Goal: Task Accomplishment & Management: Use online tool/utility

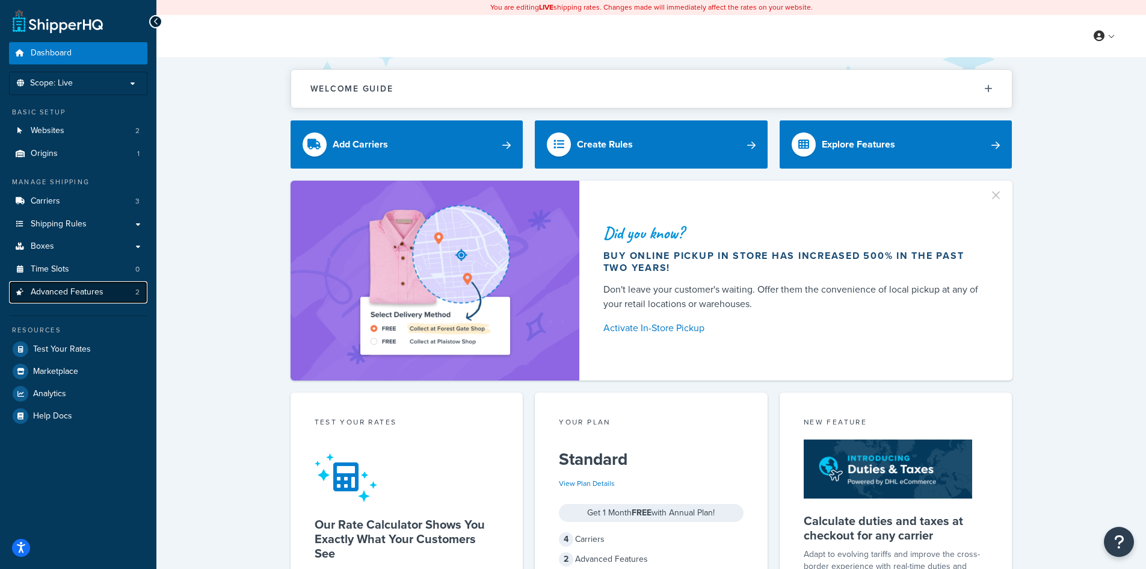
click at [69, 287] on span "Advanced Features" at bounding box center [67, 292] width 73 height 10
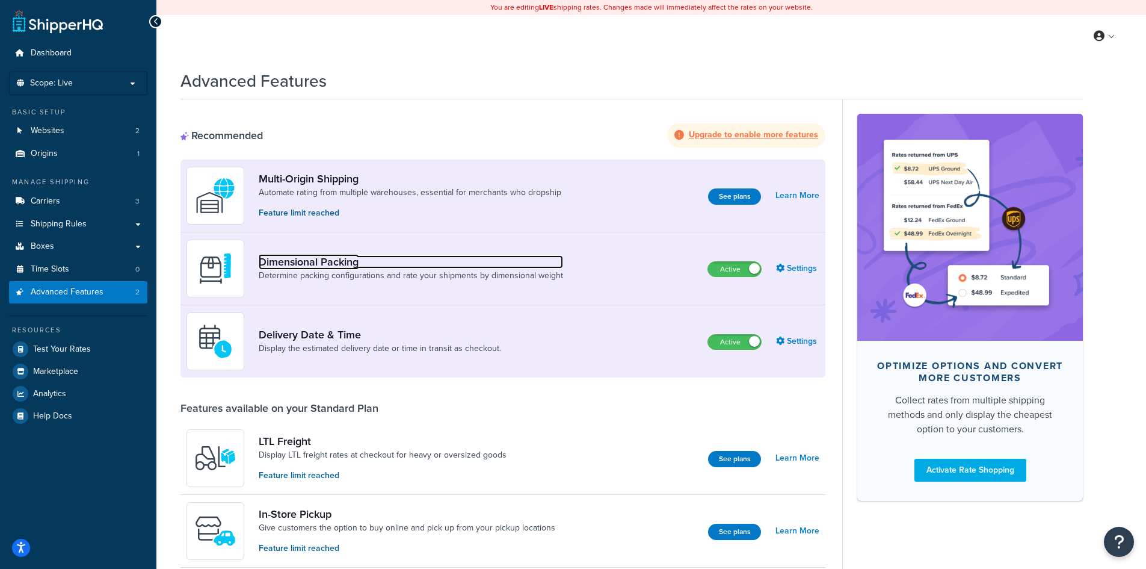
click at [321, 261] on link "Dimensional Packing" at bounding box center [411, 261] width 304 height 13
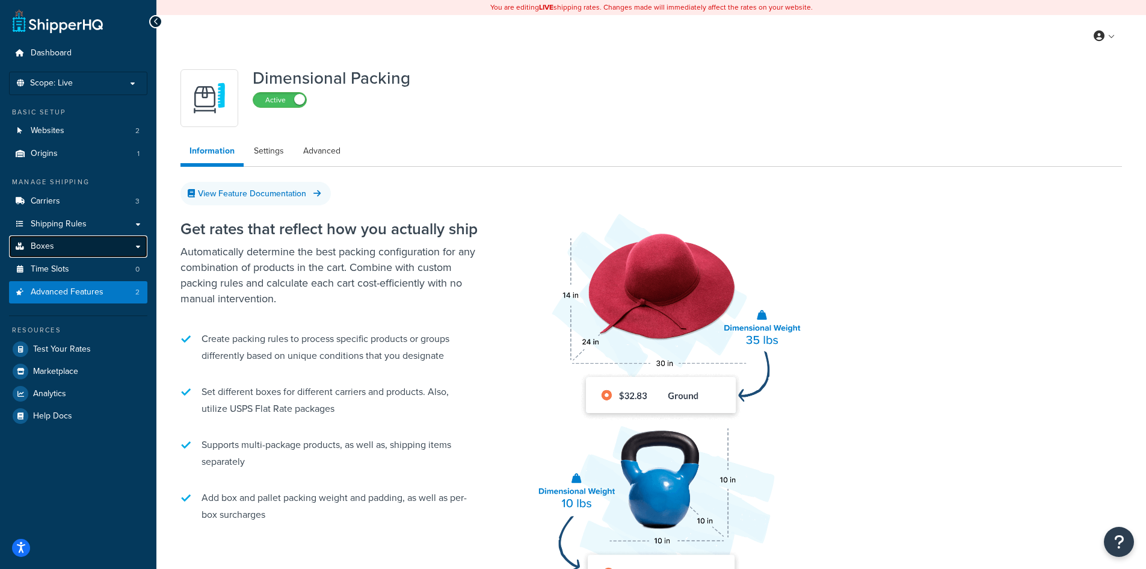
click at [122, 251] on link "Boxes" at bounding box center [78, 246] width 138 height 22
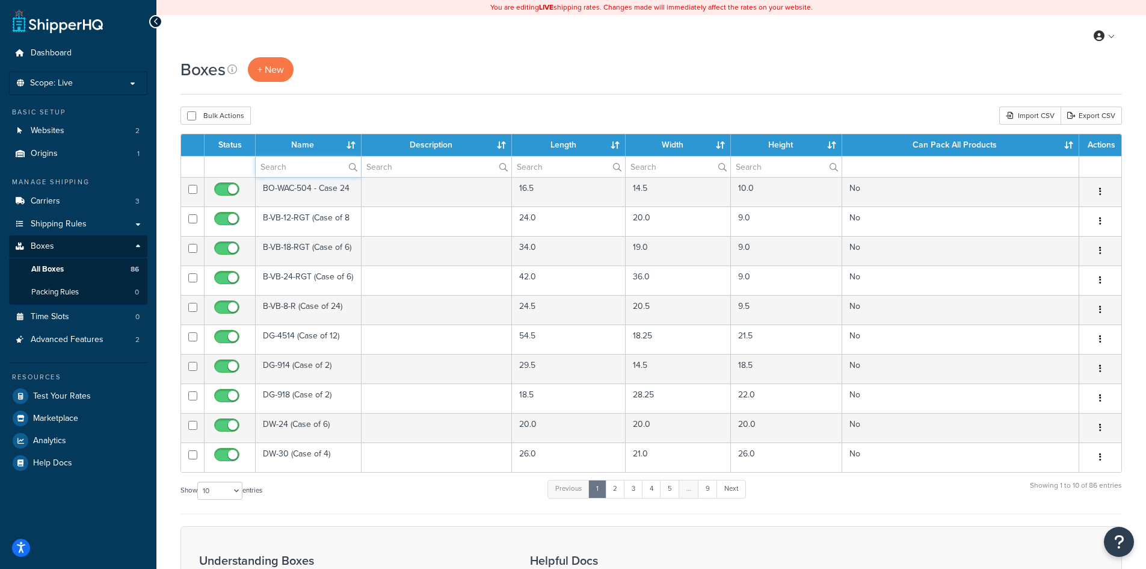
click at [294, 165] on input "text" at bounding box center [308, 166] width 105 height 20
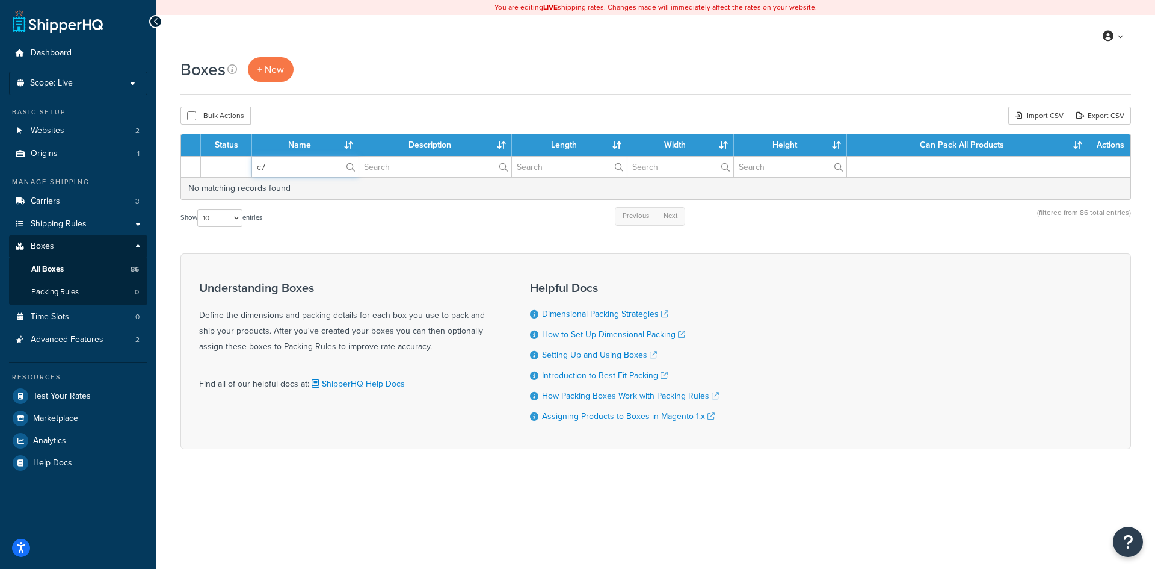
type input "c"
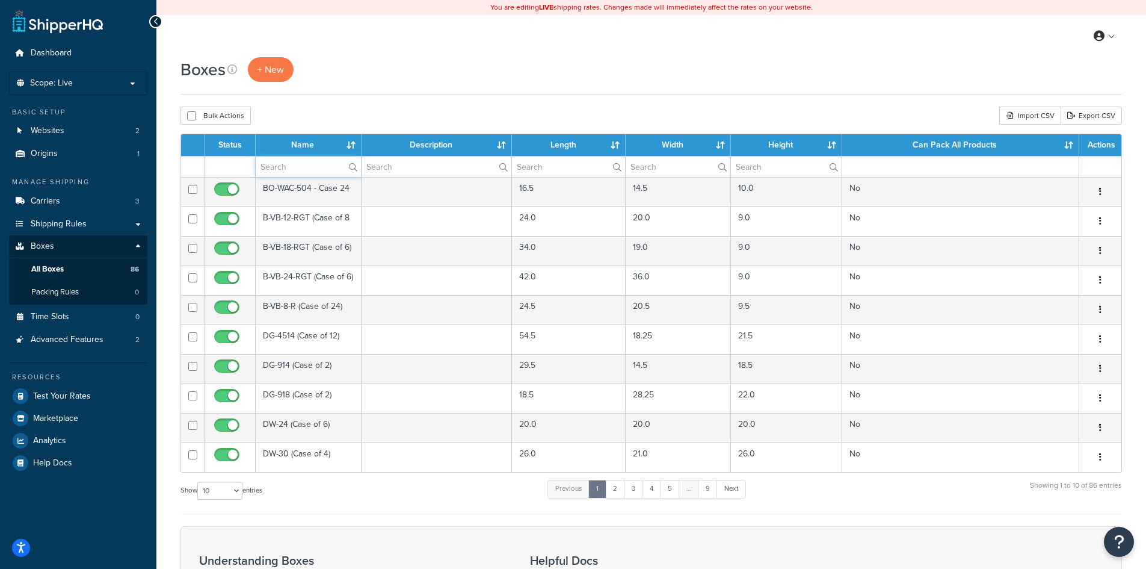
click at [291, 167] on input "text" at bounding box center [308, 166] width 105 height 20
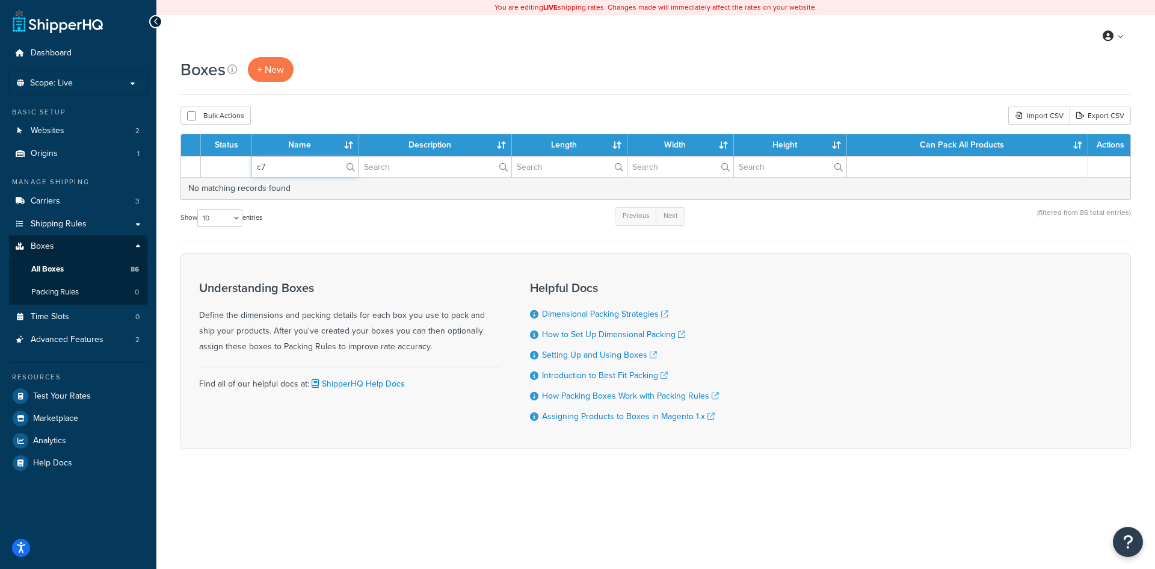
click at [291, 167] on input "c7" at bounding box center [305, 166] width 106 height 20
type input "c"
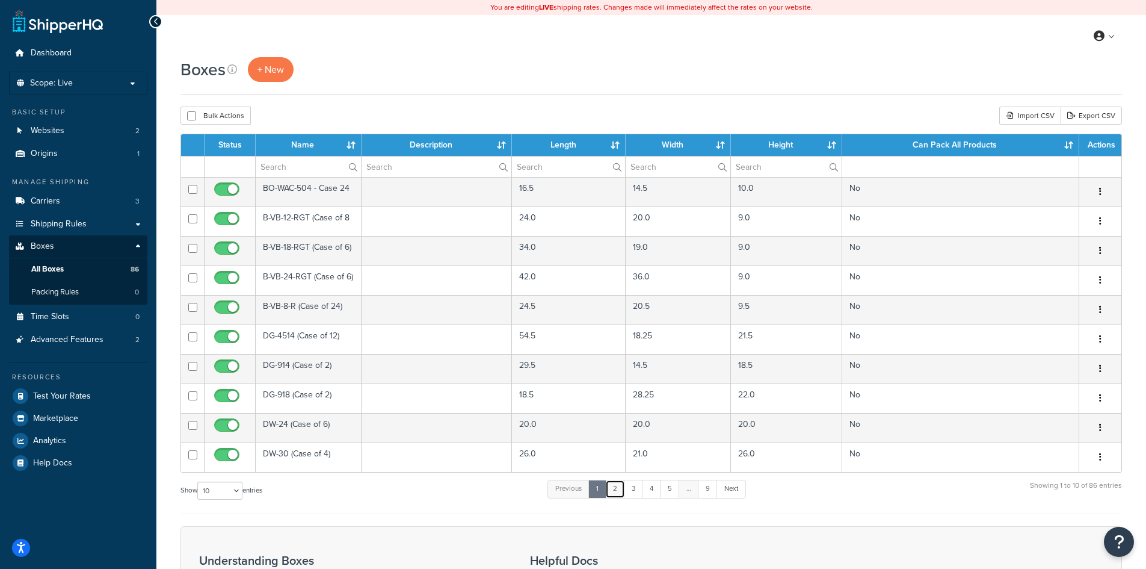
click at [614, 487] on link "2" at bounding box center [615, 489] width 20 height 18
click at [234, 488] on select "10 15 25 50 100 1000" at bounding box center [219, 490] width 45 height 18
select select "1000"
click at [199, 481] on select "10 15 25 50 100 1000" at bounding box center [219, 490] width 45 height 18
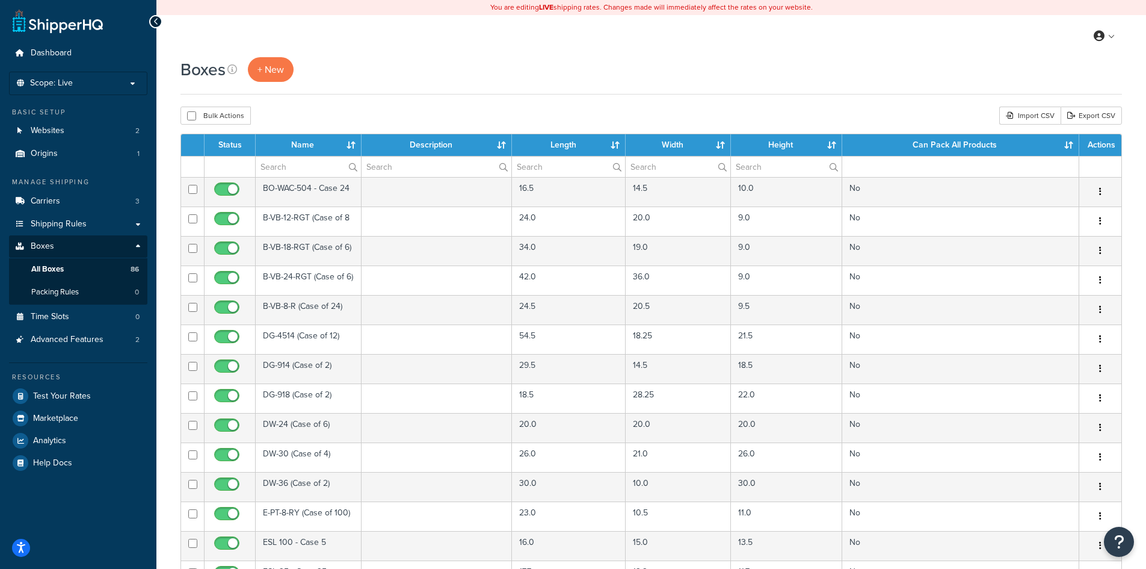
click at [350, 143] on th "Name" at bounding box center [309, 145] width 106 height 22
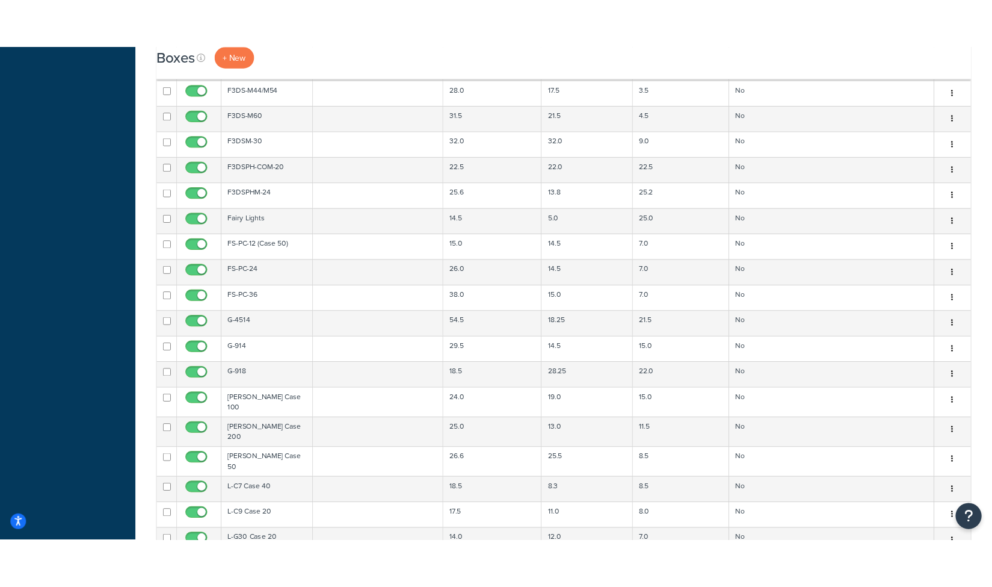
scroll to position [963, 0]
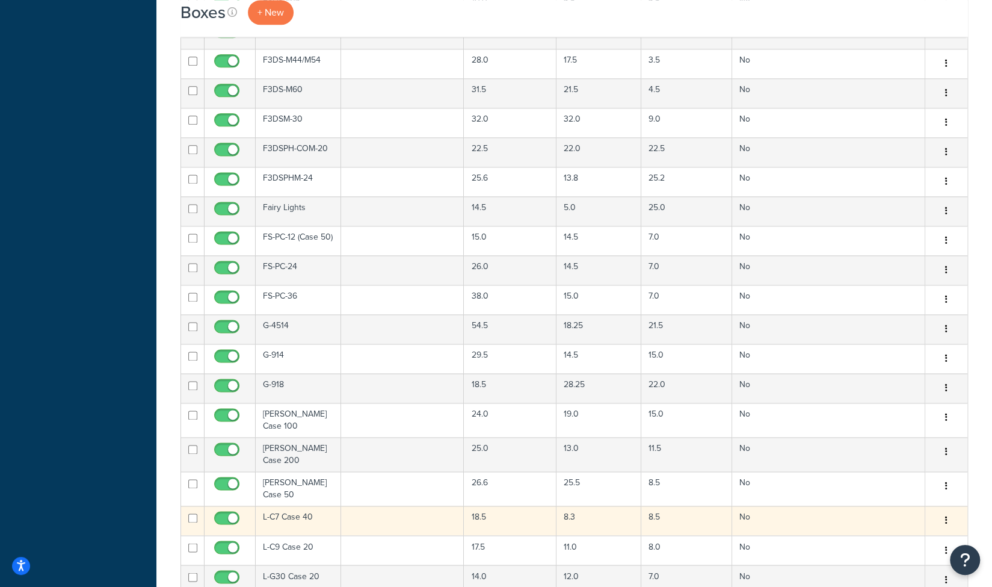
click at [948, 511] on button "button" at bounding box center [946, 520] width 17 height 19
click at [887, 531] on link "Edit" at bounding box center [906, 543] width 95 height 25
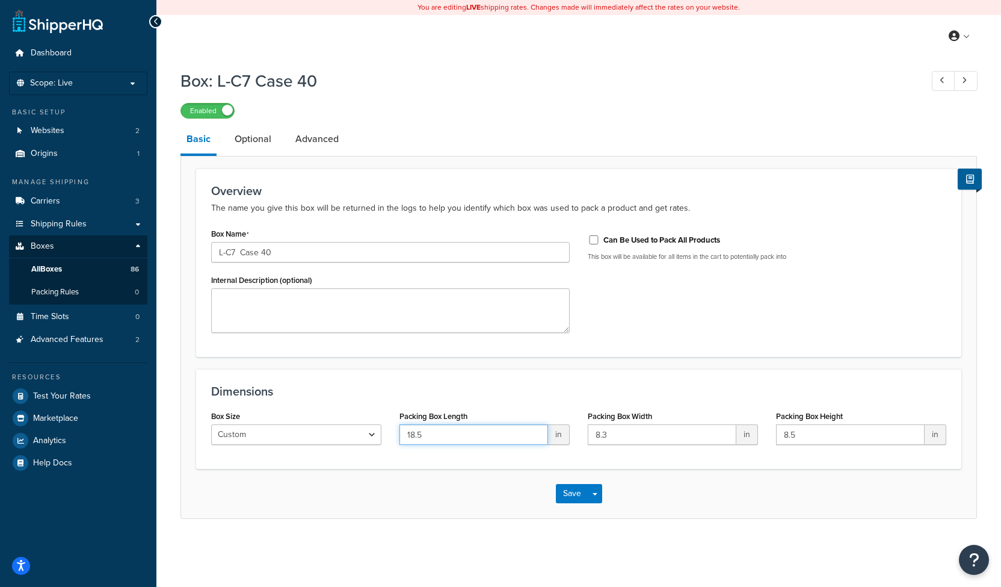
drag, startPoint x: 430, startPoint y: 436, endPoint x: 384, endPoint y: 428, distance: 45.7
click at [384, 428] on div "Box Size Custom USPS Small Flat Box USPS Medium Flat Box USPS Large Flat Box US…" at bounding box center [578, 430] width 753 height 46
type input "14"
drag, startPoint x: 620, startPoint y: 434, endPoint x: 578, endPoint y: 430, distance: 42.4
click at [578, 430] on div "Box Size Custom USPS Small Flat Box USPS Medium Flat Box USPS Large Flat Box US…" at bounding box center [578, 430] width 753 height 46
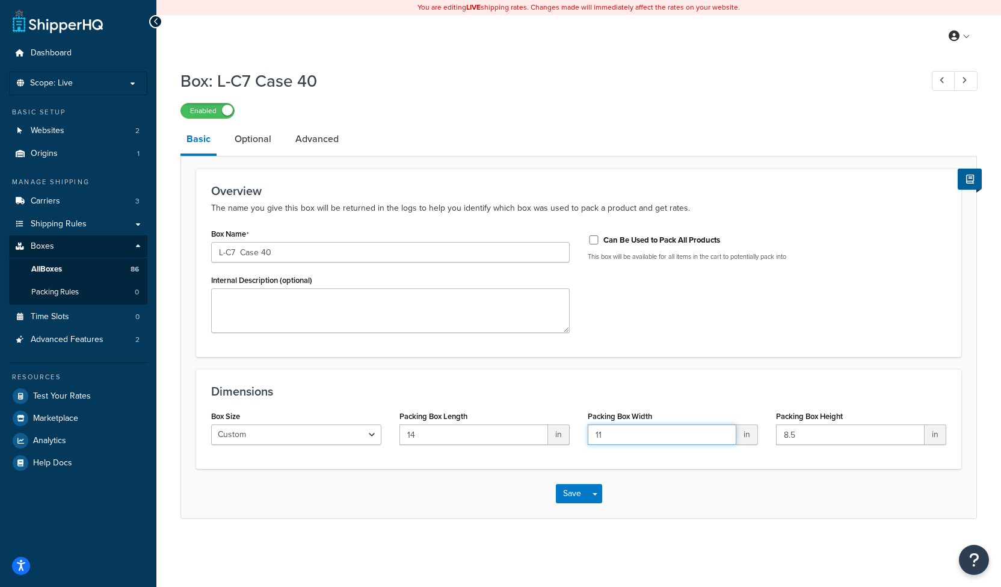
type input "11"
drag, startPoint x: 811, startPoint y: 435, endPoint x: 741, endPoint y: 431, distance: 70.5
click at [741, 431] on div "Box Size Custom USPS Small Flat Box USPS Medium Flat Box USPS Large Flat Box US…" at bounding box center [578, 430] width 753 height 46
type input "9"
click at [253, 137] on link "Optional" at bounding box center [253, 139] width 49 height 29
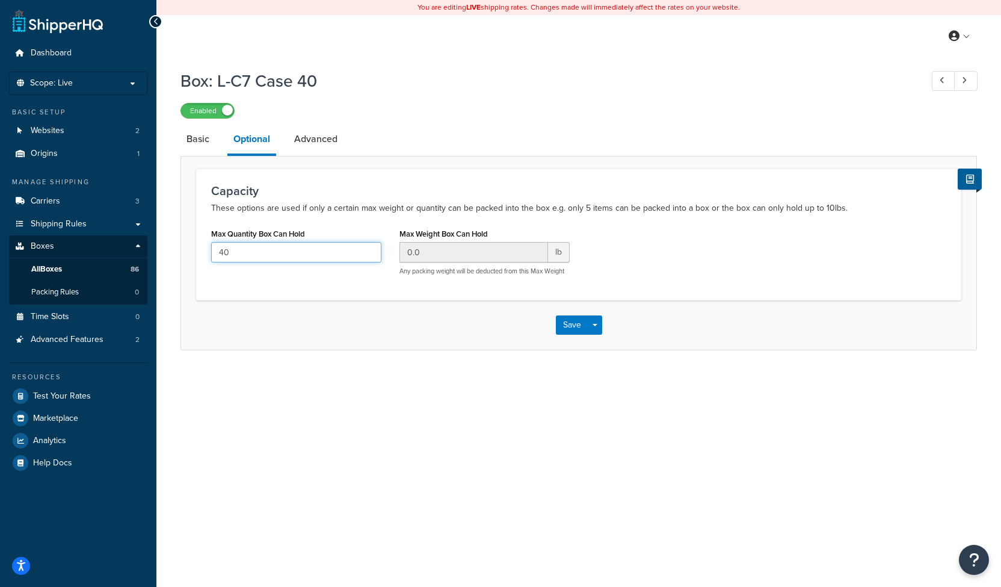
click at [238, 251] on input "40" at bounding box center [296, 252] width 170 height 20
drag, startPoint x: 239, startPoint y: 253, endPoint x: 211, endPoint y: 249, distance: 28.6
click at [211, 249] on div "Max Quantity Box Can Hold 40" at bounding box center [296, 248] width 188 height 46
type input "39"
click at [429, 253] on input "0.0" at bounding box center [474, 252] width 149 height 20
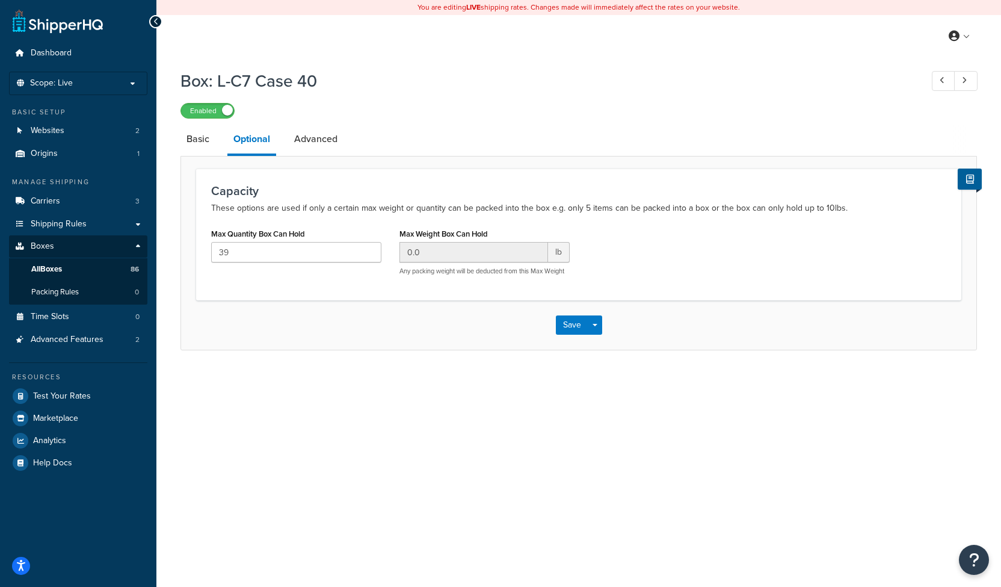
click at [562, 253] on span "lb" at bounding box center [559, 252] width 22 height 20
click at [461, 257] on input "0.0" at bounding box center [474, 252] width 149 height 20
click at [316, 138] on link "Advanced" at bounding box center [315, 139] width 55 height 29
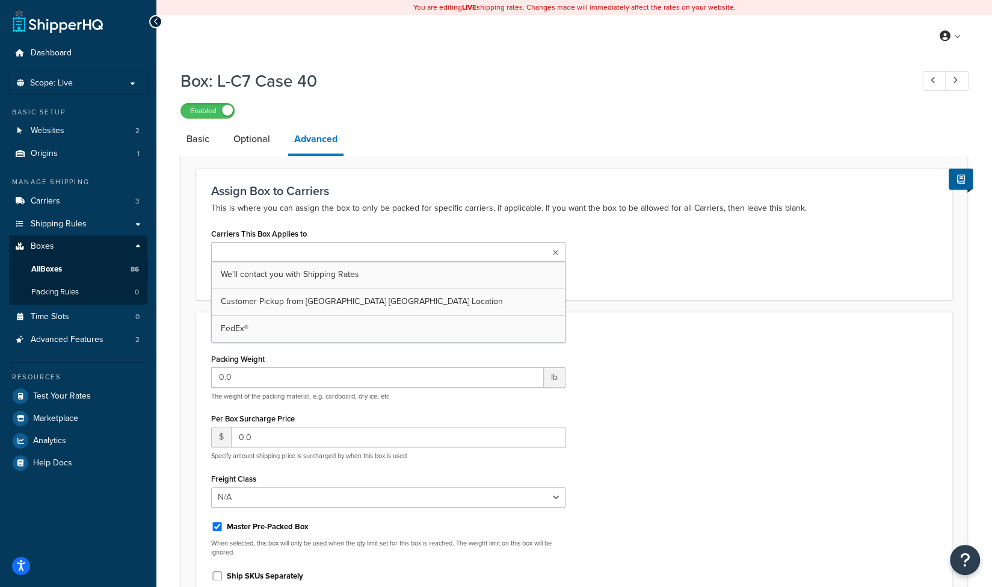
click at [559, 253] on ul at bounding box center [388, 252] width 354 height 20
click at [705, 425] on div "Packing Weight 0.0 lb The weight of the packing material, e.g. cardboard, dry i…" at bounding box center [574, 478] width 744 height 256
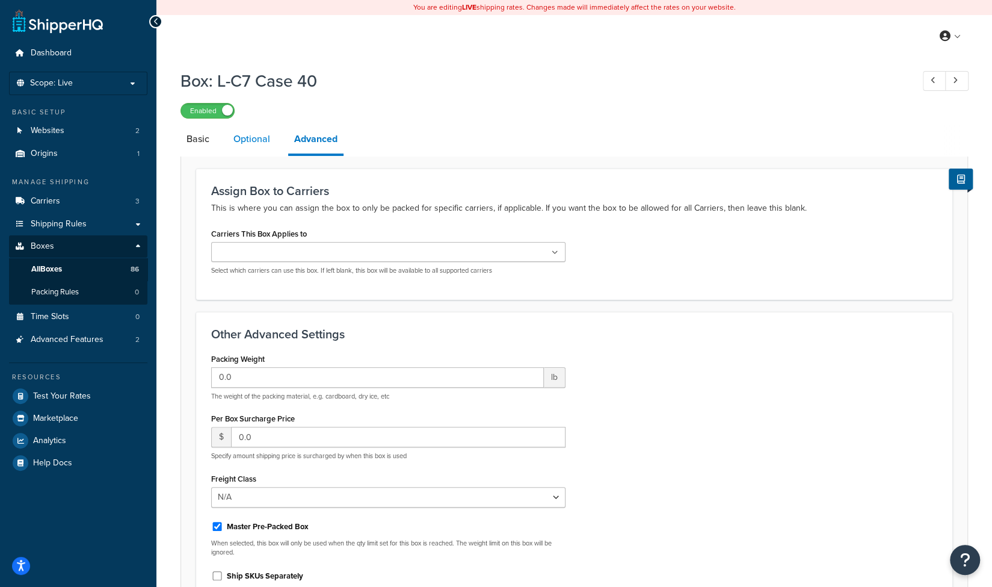
click at [248, 141] on link "Optional" at bounding box center [251, 139] width 49 height 29
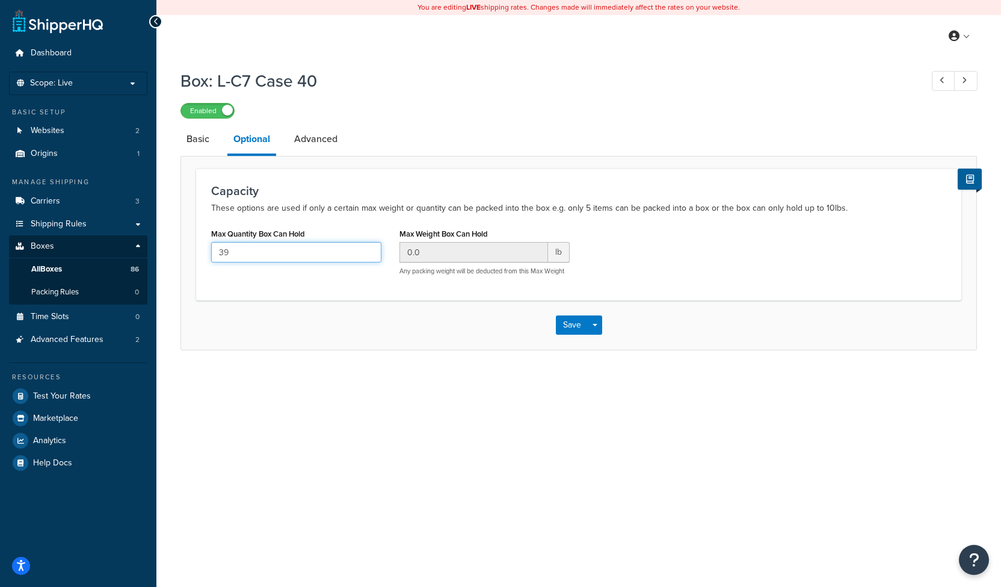
drag, startPoint x: 251, startPoint y: 253, endPoint x: 196, endPoint y: 241, distance: 56.1
click at [196, 241] on div "Capacity These options are used if only a certain max weight or quantity can be…" at bounding box center [578, 233] width 765 height 131
type input "40"
click at [565, 323] on button "Save" at bounding box center [572, 324] width 32 height 19
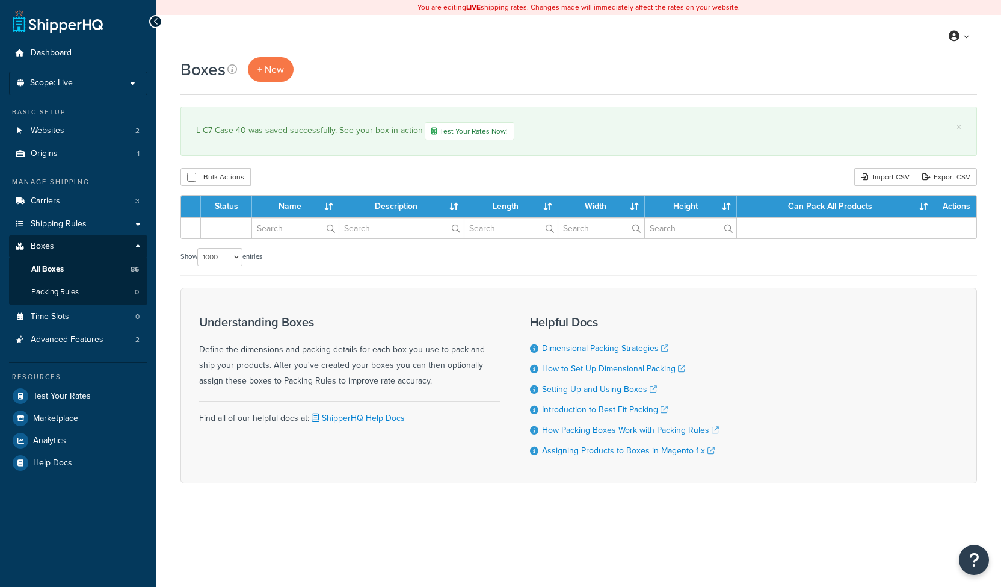
select select "1000"
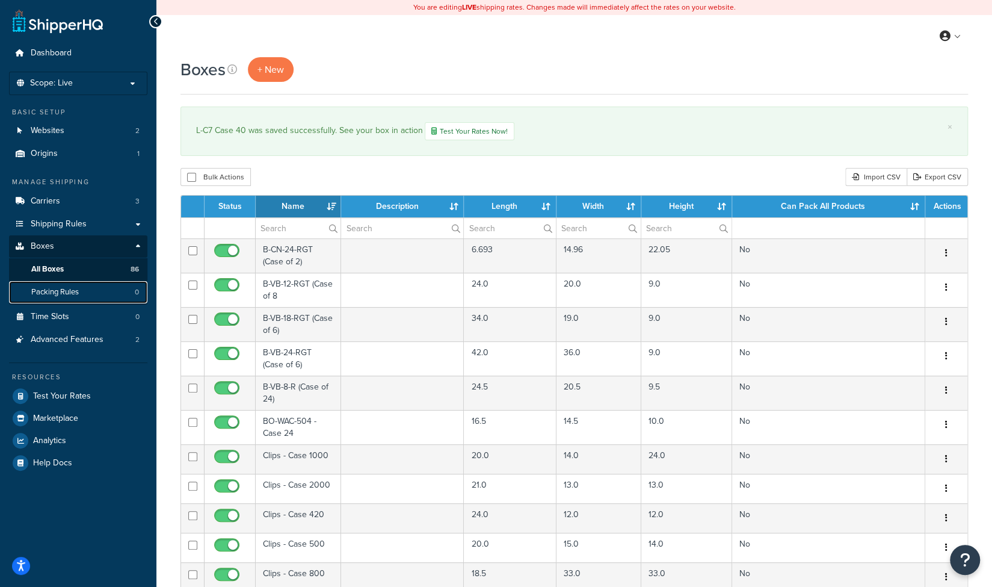
click at [37, 294] on span "Packing Rules" at bounding box center [55, 292] width 48 height 10
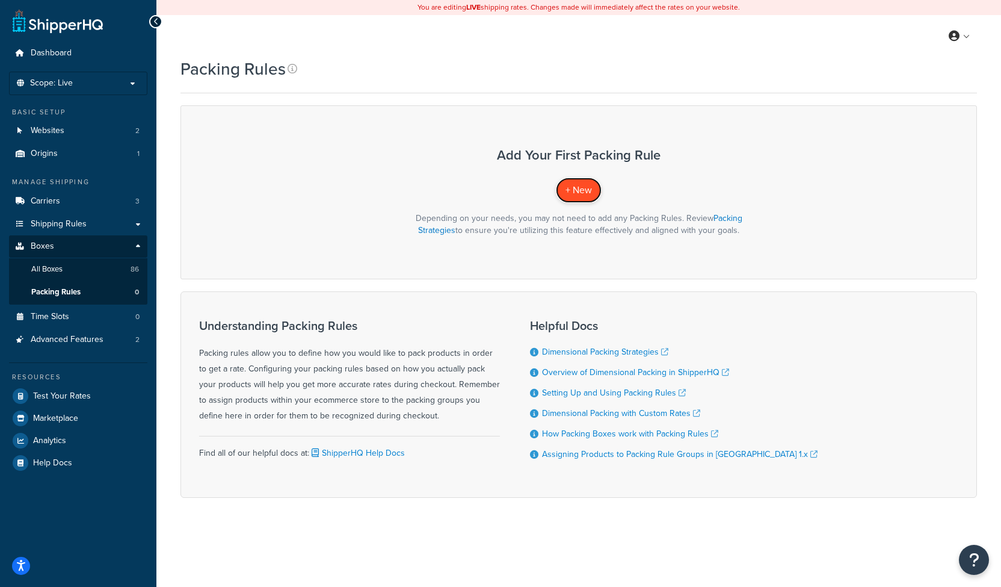
click at [575, 188] on span "+ New" at bounding box center [579, 190] width 26 height 14
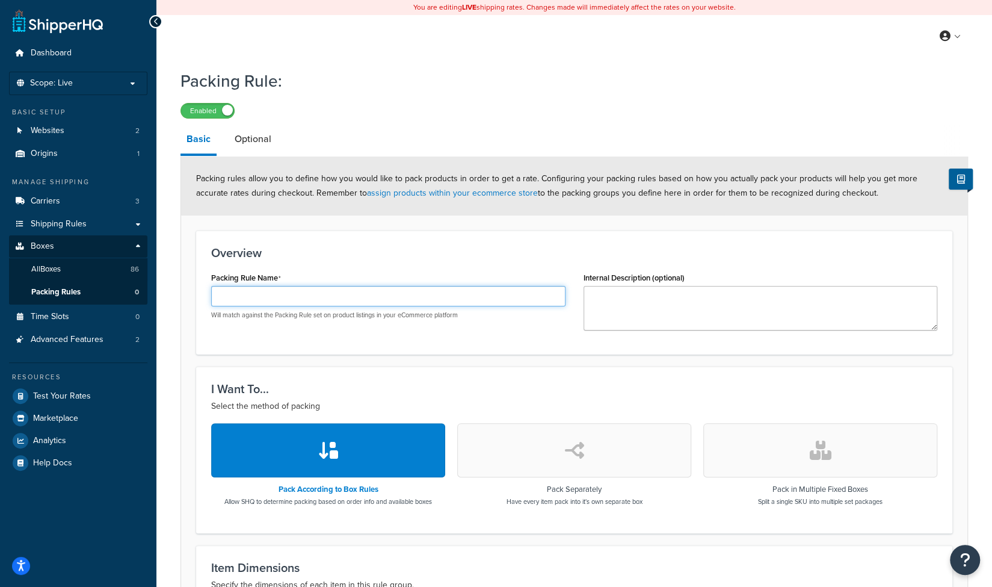
click at [268, 299] on input "Packing Rule Name" at bounding box center [388, 296] width 354 height 20
drag, startPoint x: 307, startPoint y: 298, endPoint x: 206, endPoint y: 293, distance: 101.8
click at [206, 293] on div "Packing Rule Name C7 [PERSON_NAME] Will match against the Packing Rule set on p…" at bounding box center [388, 299] width 372 height 60
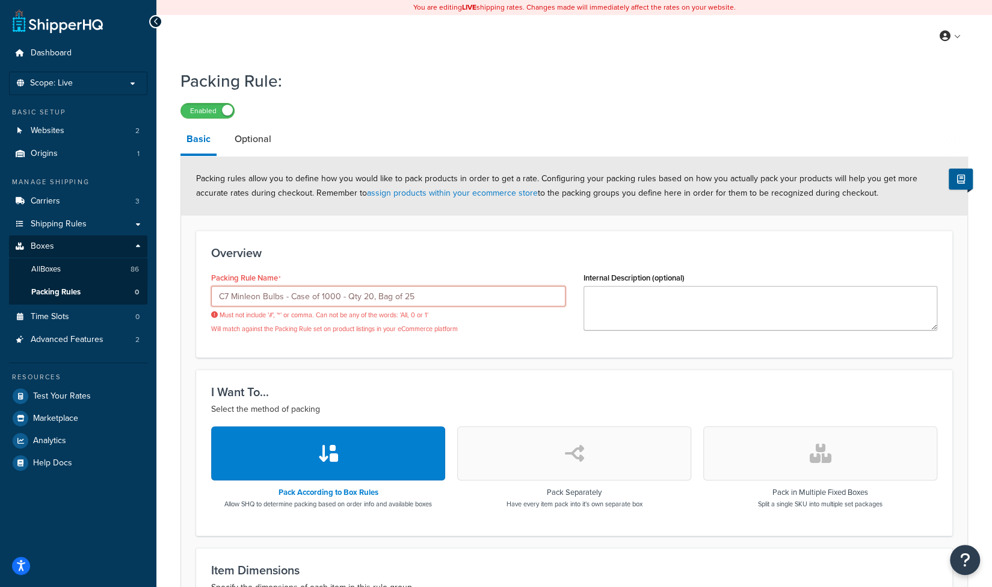
click at [371, 297] on input "C7 Minleon Bulbs - Case of 1000 - Qty 20, Bag of 25" at bounding box center [388, 296] width 354 height 20
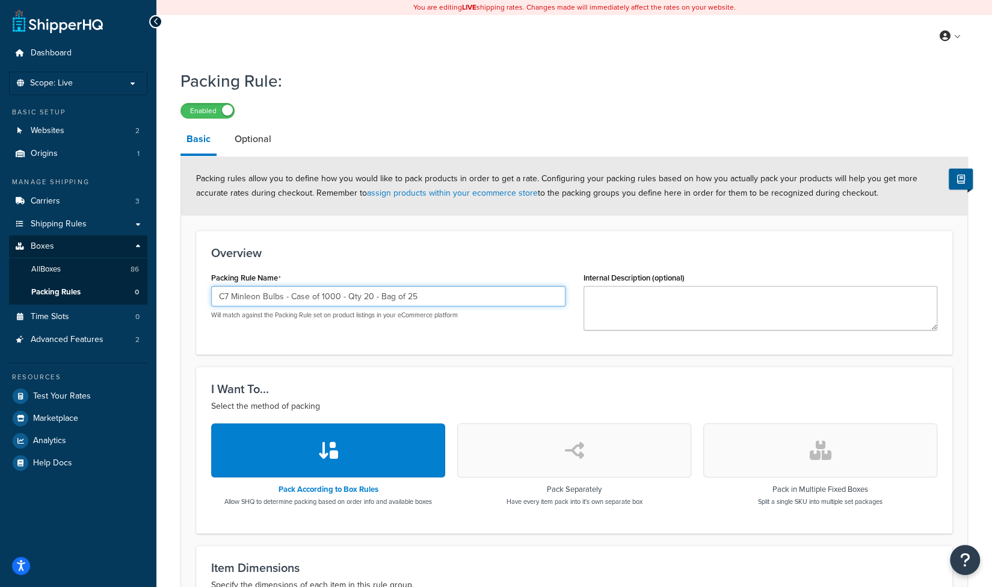
drag, startPoint x: 429, startPoint y: 301, endPoint x: 206, endPoint y: 292, distance: 223.4
click at [206, 292] on div "Packing Rule Name C7 Minleon Bulbs - Case of 1000 - Qty 20 - Bag of 25 Will mat…" at bounding box center [388, 299] width 372 height 60
type input "C7 Minleon Bulbs - Case of 1000 - Qty 20 - Bag of 25"
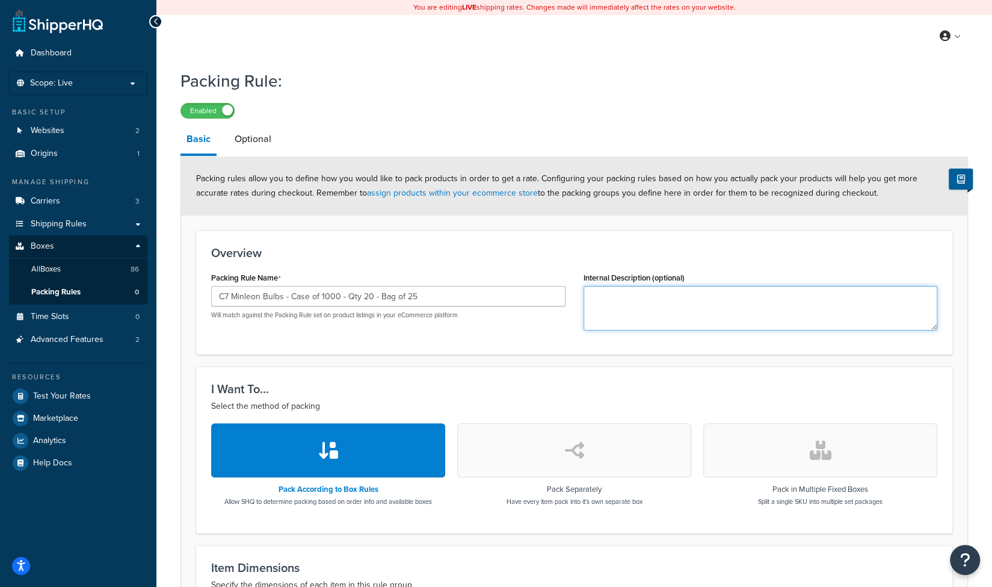
paste textarea "C7 Minleon Bulbs - Case of 1000 - Qty 20 - Bag of 25"
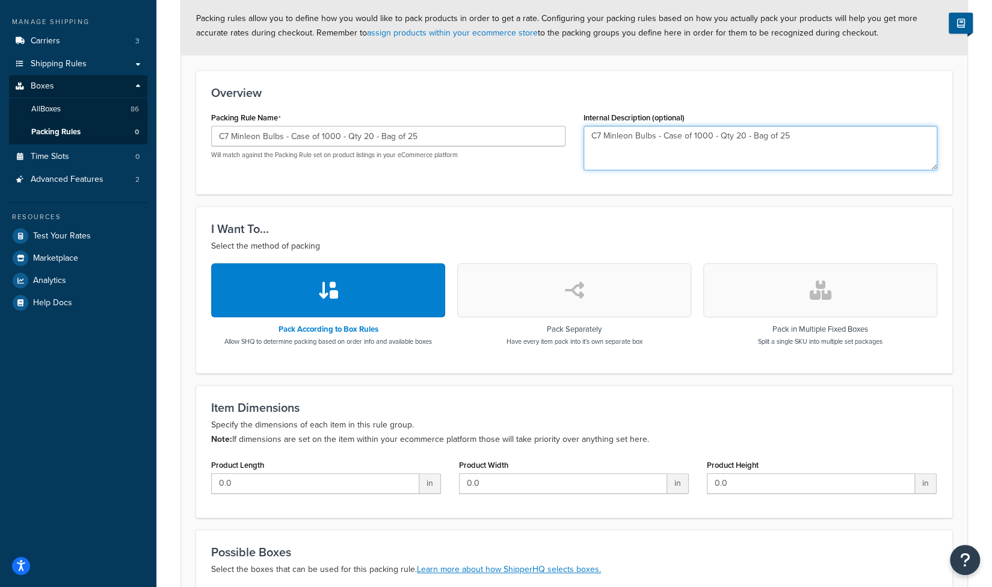
type textarea "C7 Minleon Bulbs - Case of 1000 - Qty 20 - Bag of 25"
drag, startPoint x: 260, startPoint y: 475, endPoint x: 206, endPoint y: 474, distance: 54.2
click at [206, 474] on div "Product Length 0.0 in" at bounding box center [326, 479] width 248 height 46
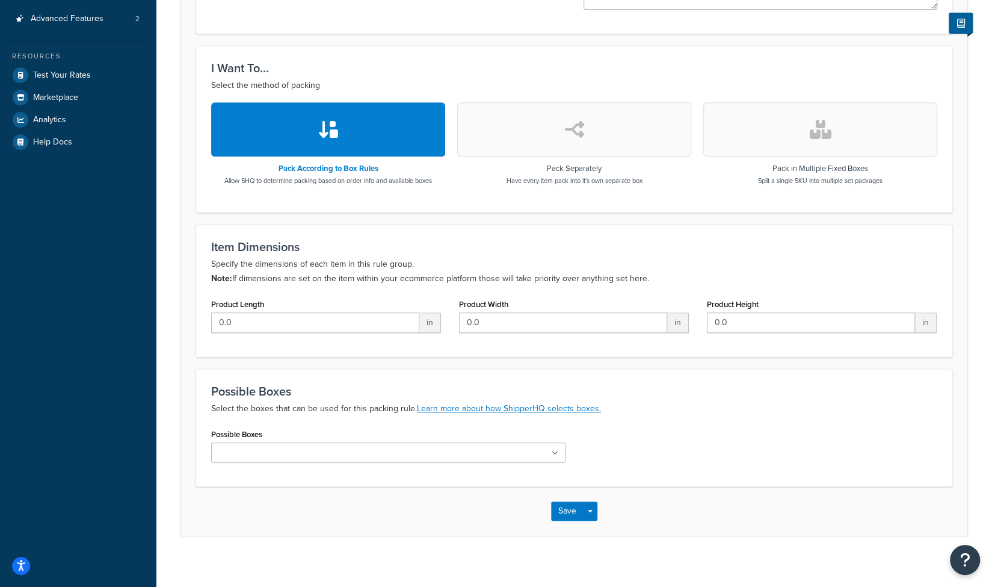
click at [556, 452] on icon at bounding box center [555, 452] width 7 height 7
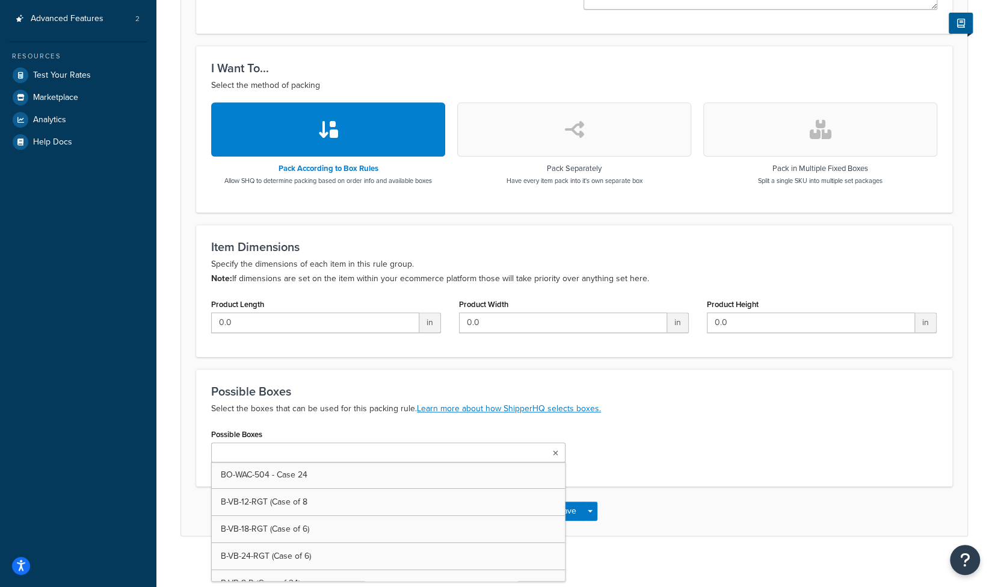
click at [556, 452] on icon at bounding box center [555, 452] width 5 height 7
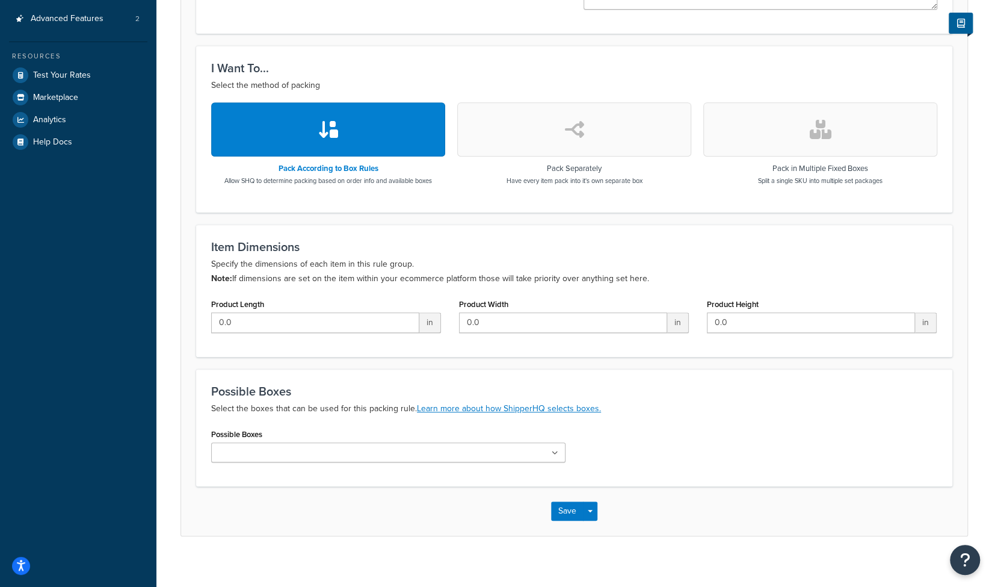
click at [588, 173] on h3 "Pack Separately" at bounding box center [575, 168] width 136 height 8
click at [579, 124] on icon "button" at bounding box center [574, 129] width 19 height 19
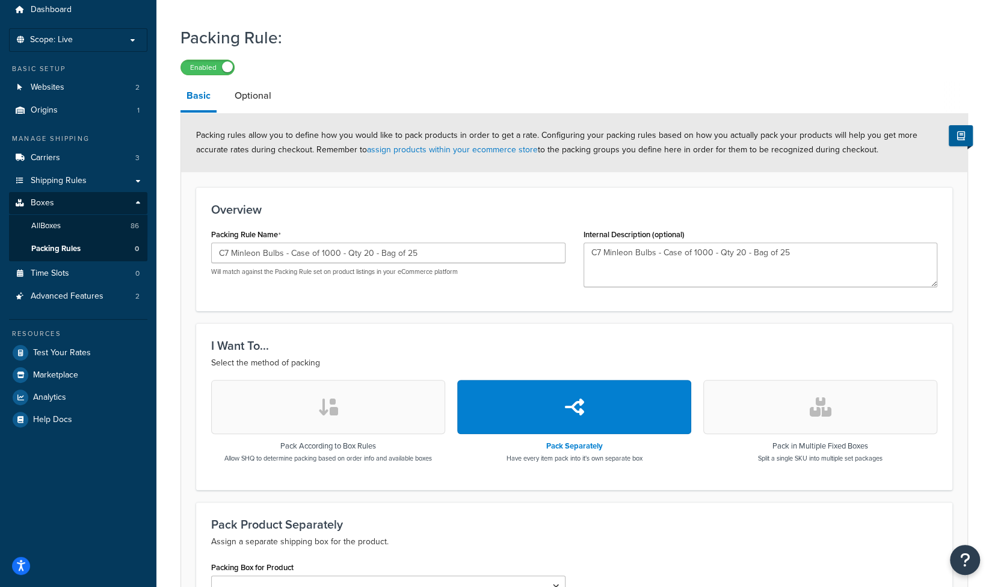
scroll to position [39, 0]
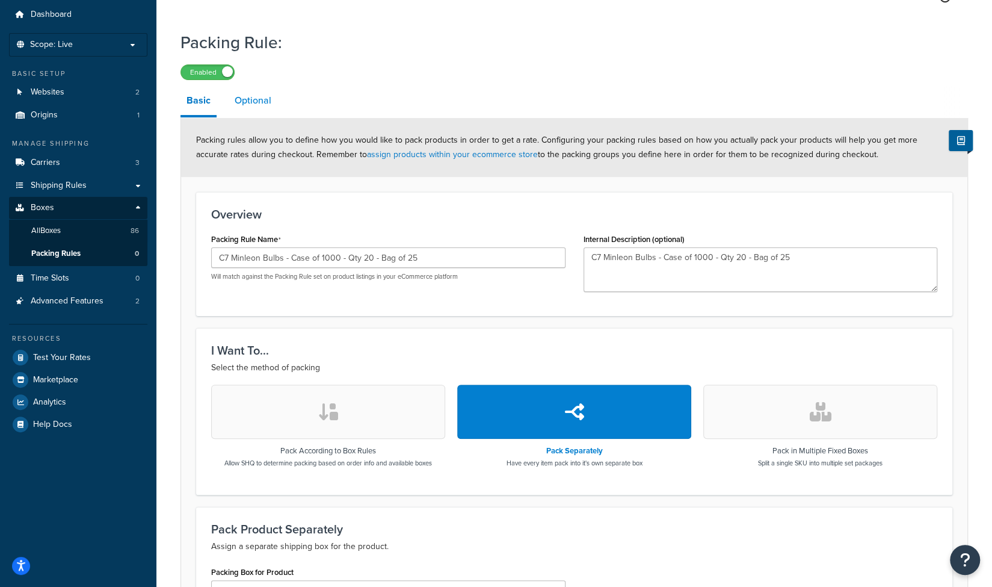
click at [247, 103] on link "Optional" at bounding box center [253, 100] width 49 height 29
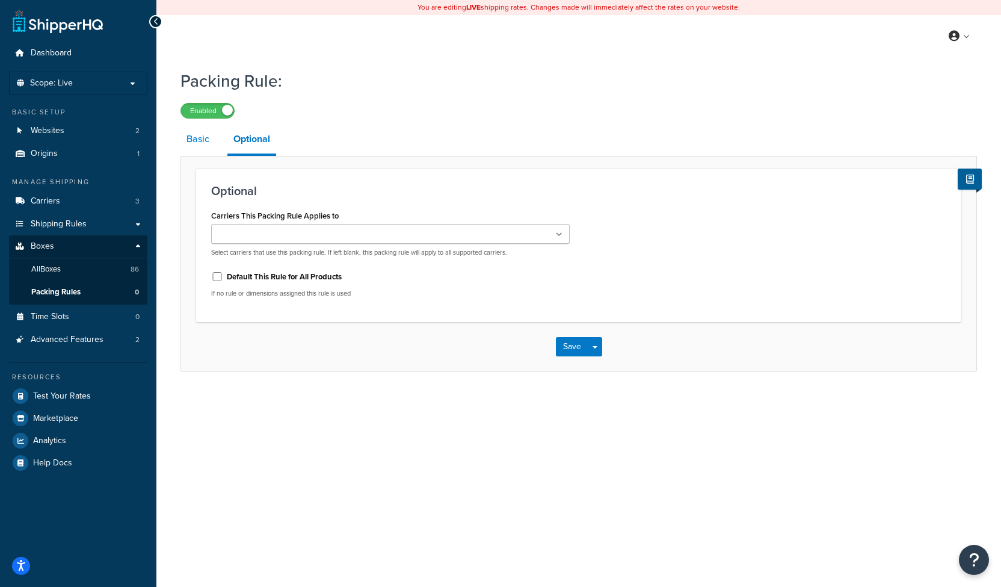
click at [199, 141] on link "Basic" at bounding box center [197, 139] width 35 height 29
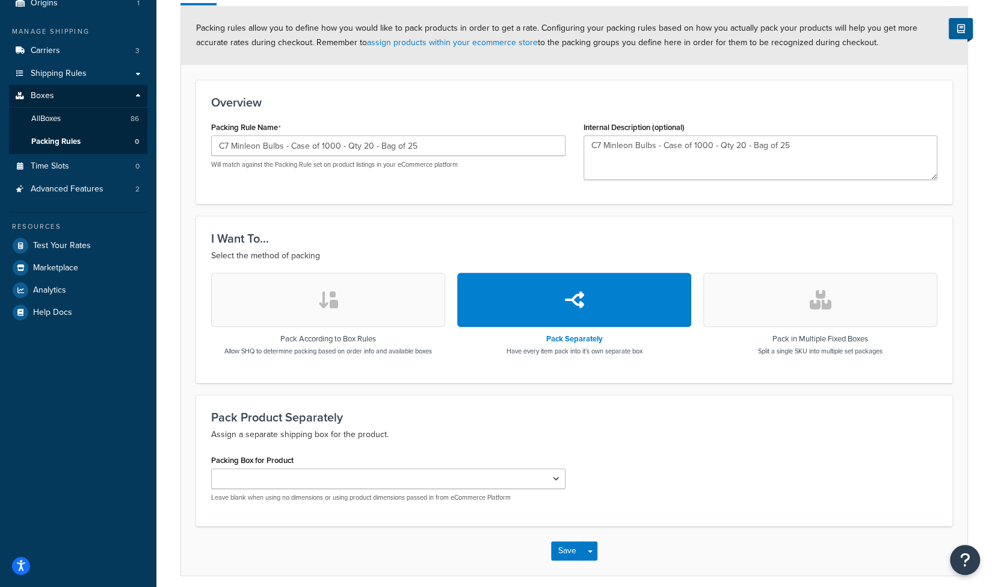
scroll to position [160, 0]
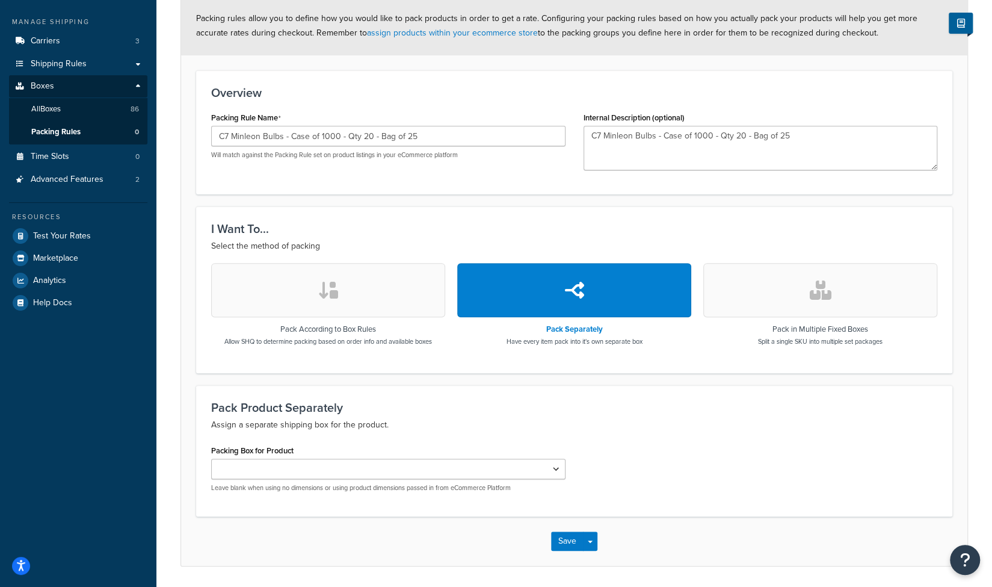
click at [351, 274] on button "button" at bounding box center [328, 290] width 234 height 54
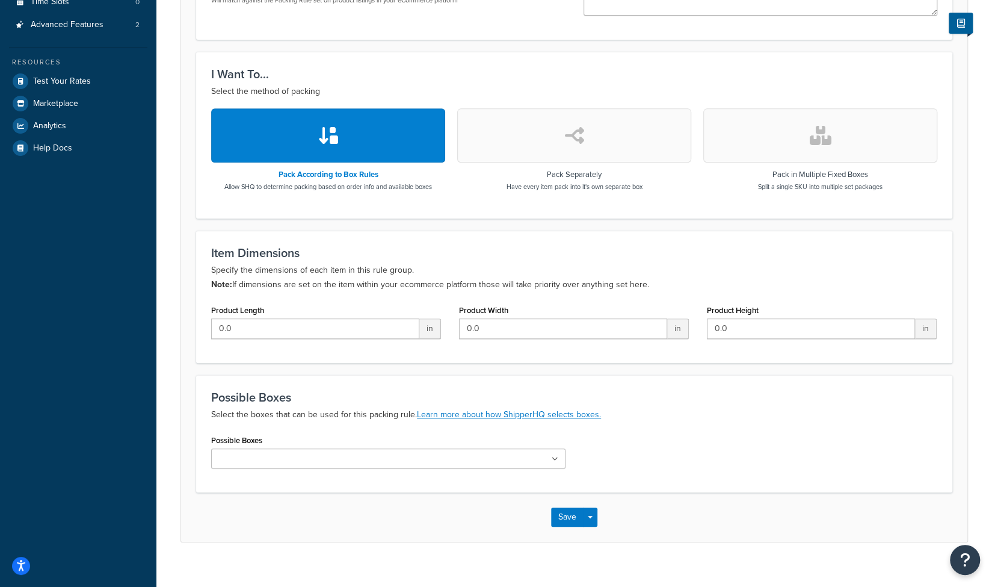
scroll to position [321, 0]
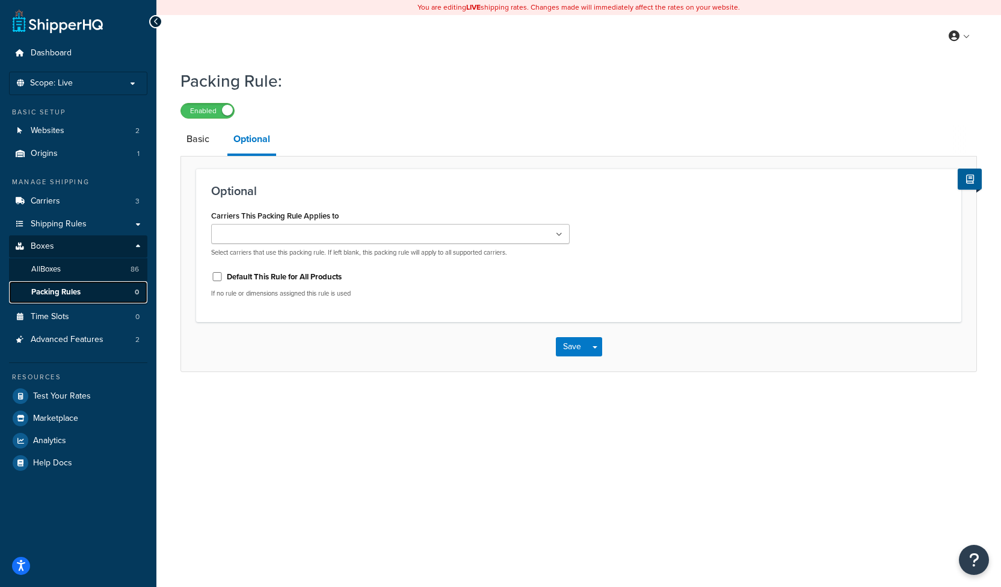
click at [52, 290] on span "Packing Rules" at bounding box center [55, 292] width 49 height 10
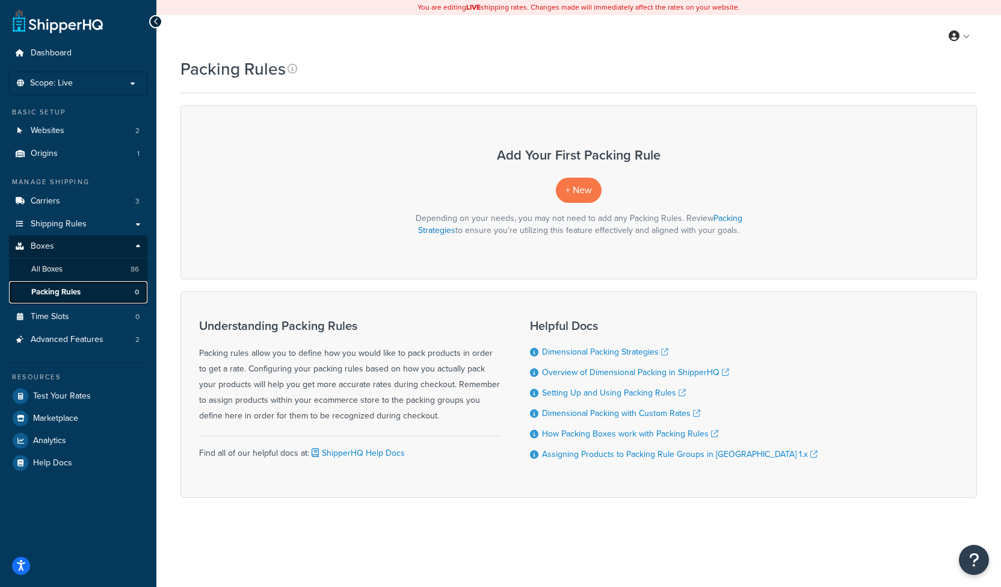
click at [59, 292] on span "Packing Rules" at bounding box center [55, 292] width 49 height 10
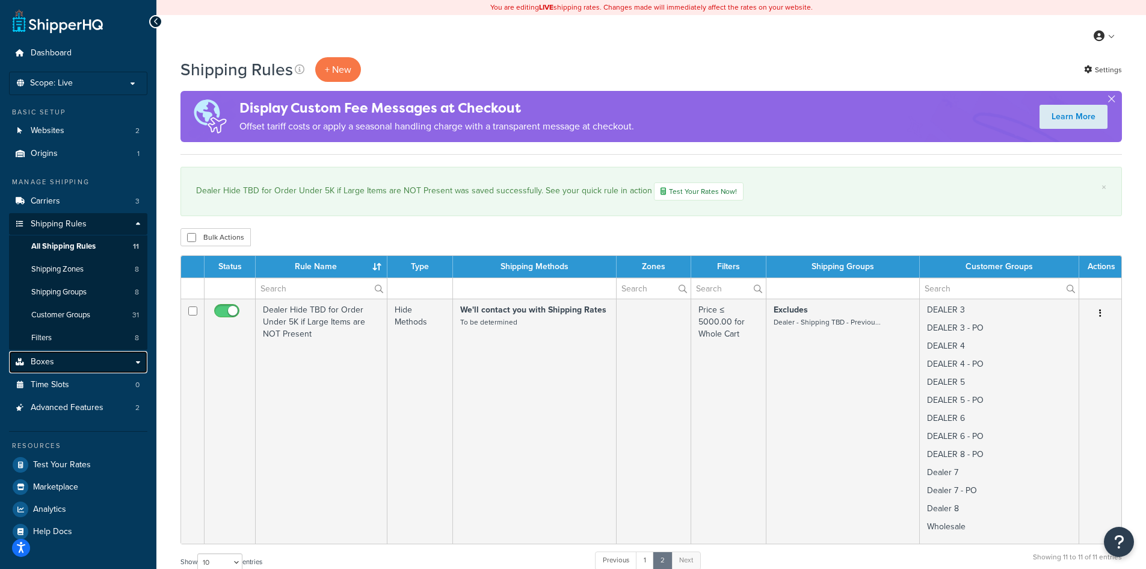
click at [58, 362] on link "Boxes" at bounding box center [78, 362] width 138 height 22
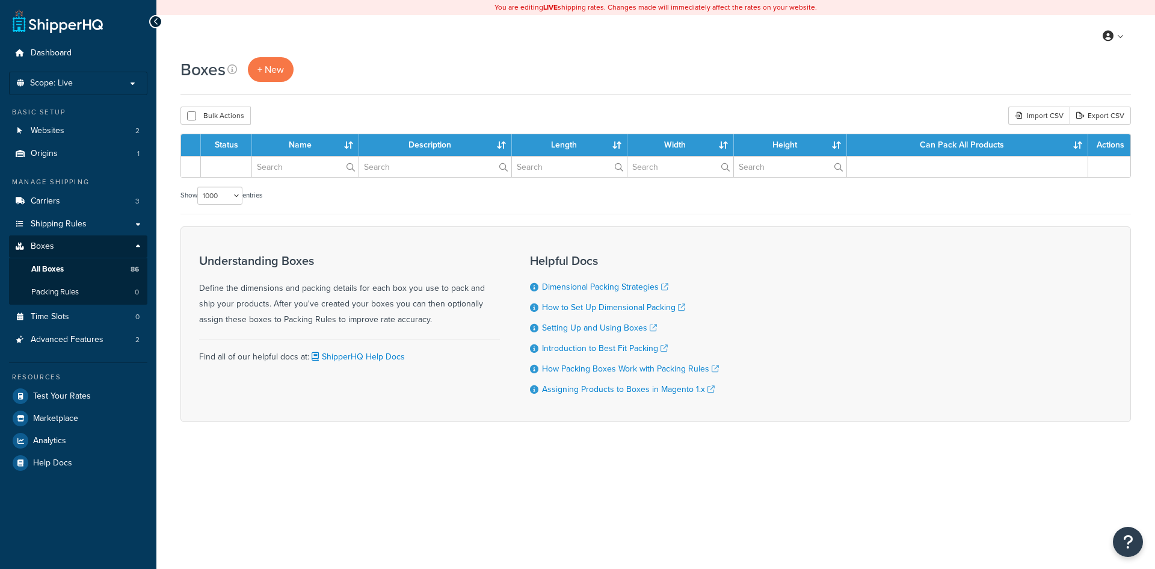
select select "1000"
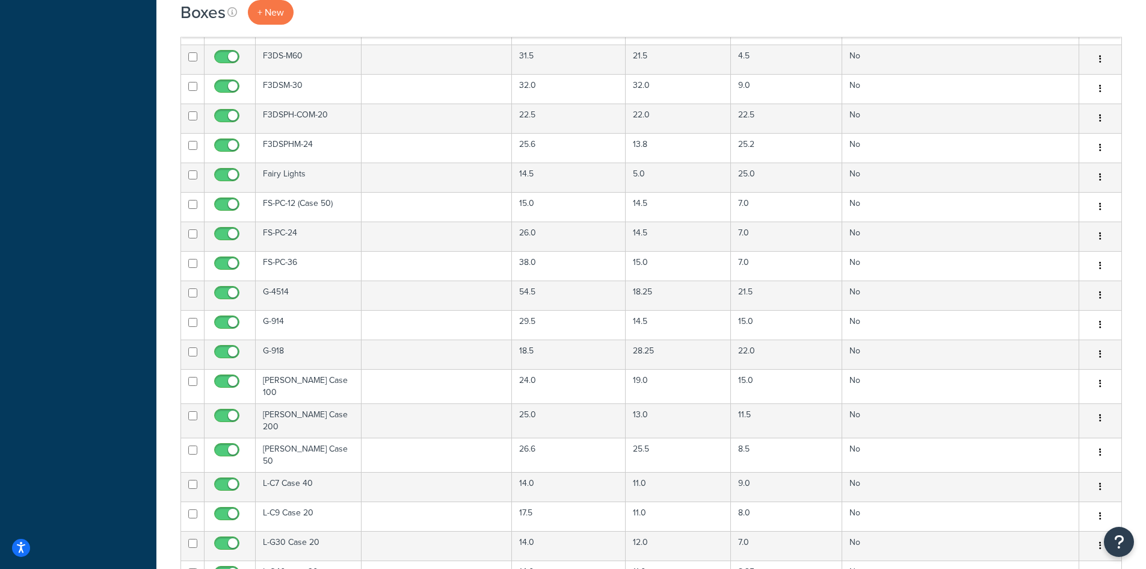
scroll to position [1123, 0]
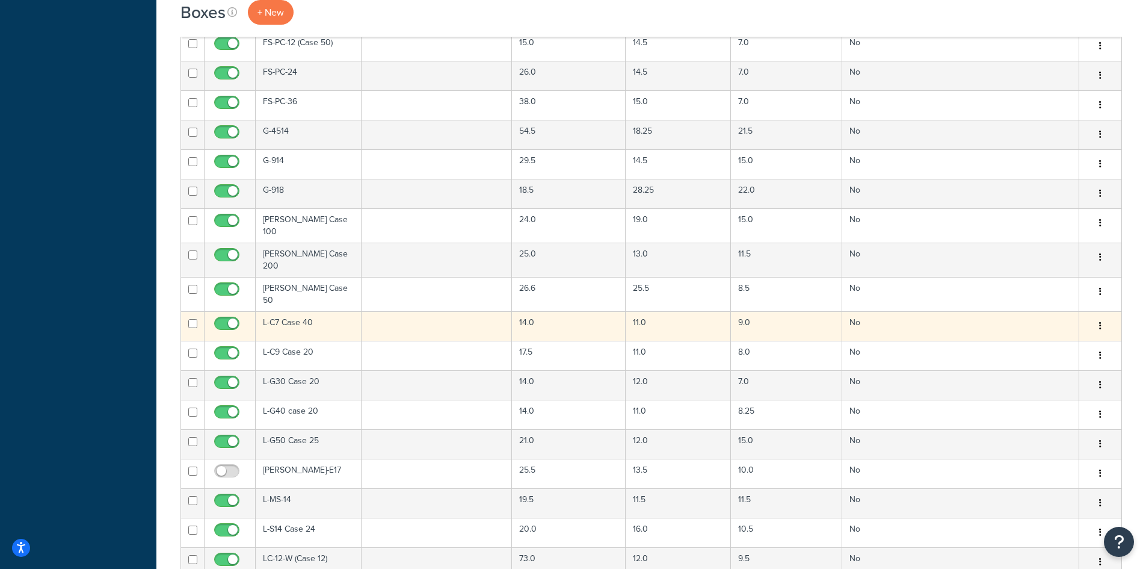
click at [1103, 316] on button "button" at bounding box center [1100, 325] width 17 height 19
click at [1076, 336] on link "Edit" at bounding box center [1060, 348] width 95 height 25
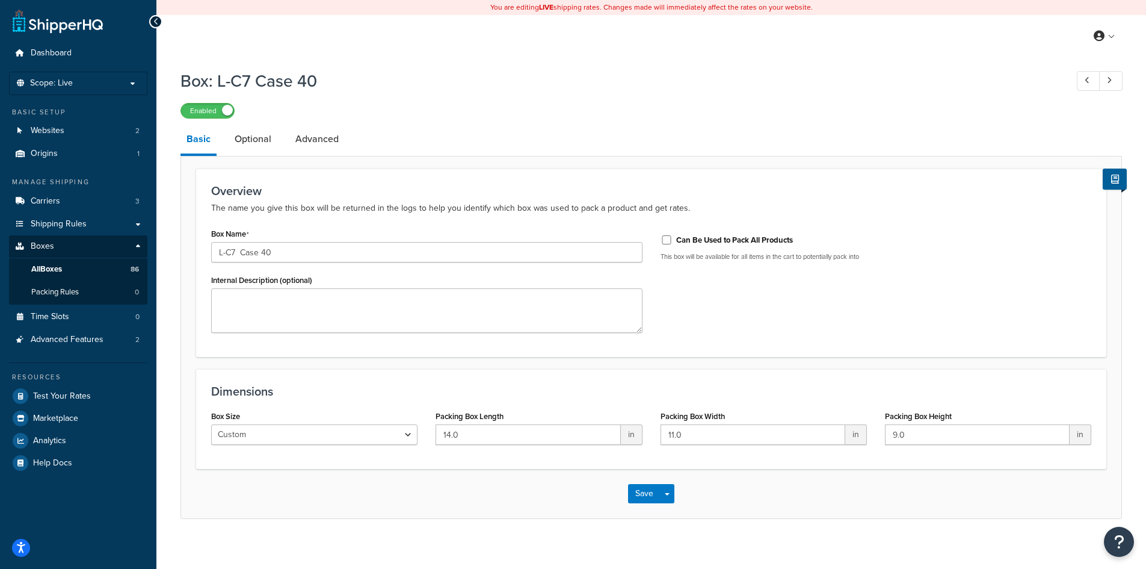
scroll to position [11, 0]
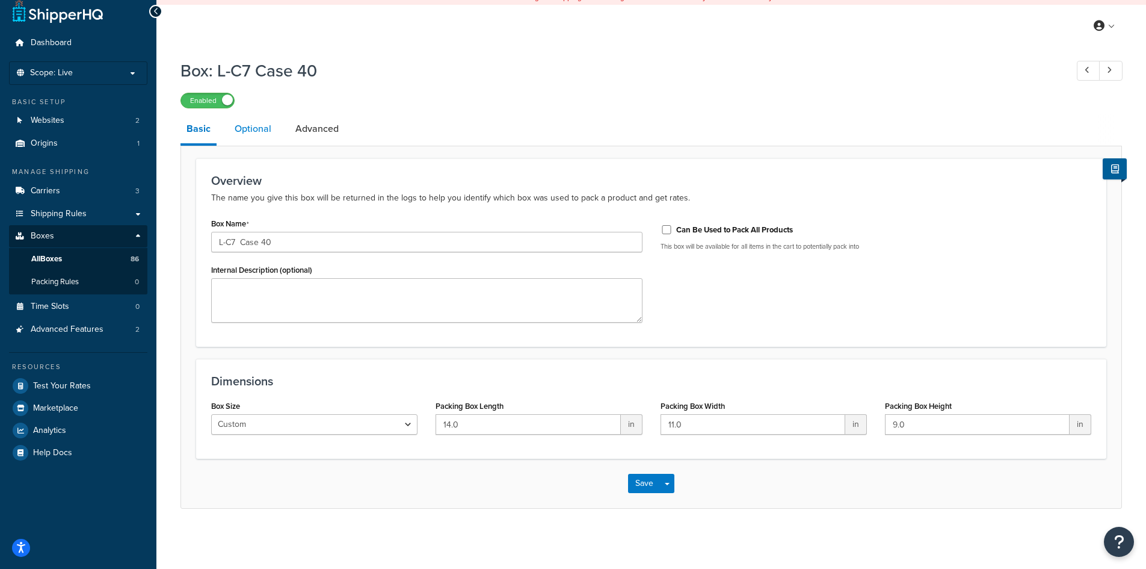
click at [253, 127] on link "Optional" at bounding box center [253, 128] width 49 height 29
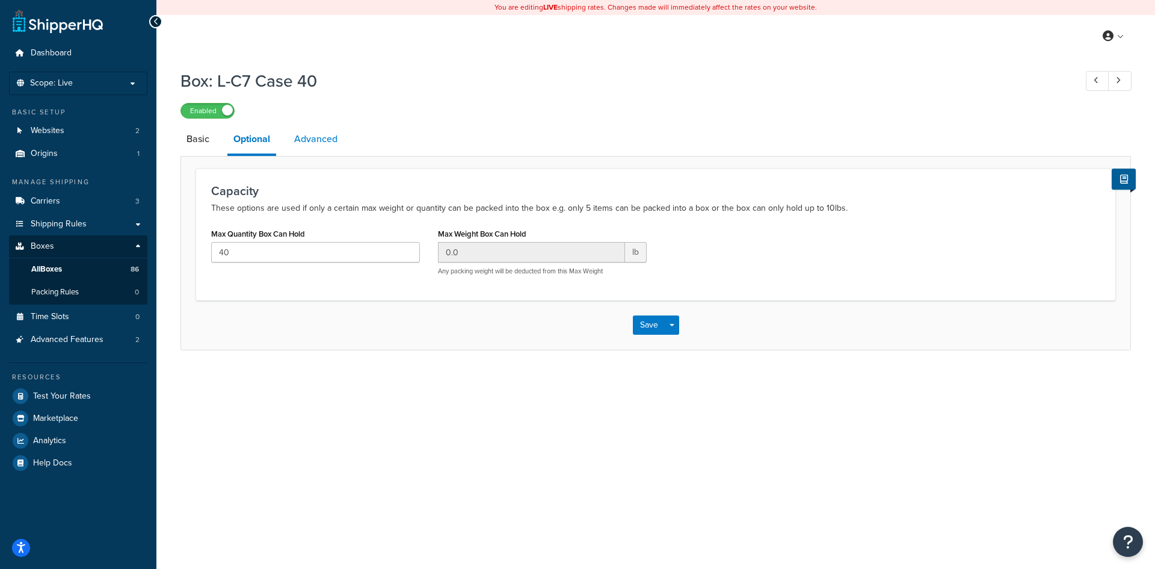
click at [318, 140] on link "Advanced" at bounding box center [315, 139] width 55 height 29
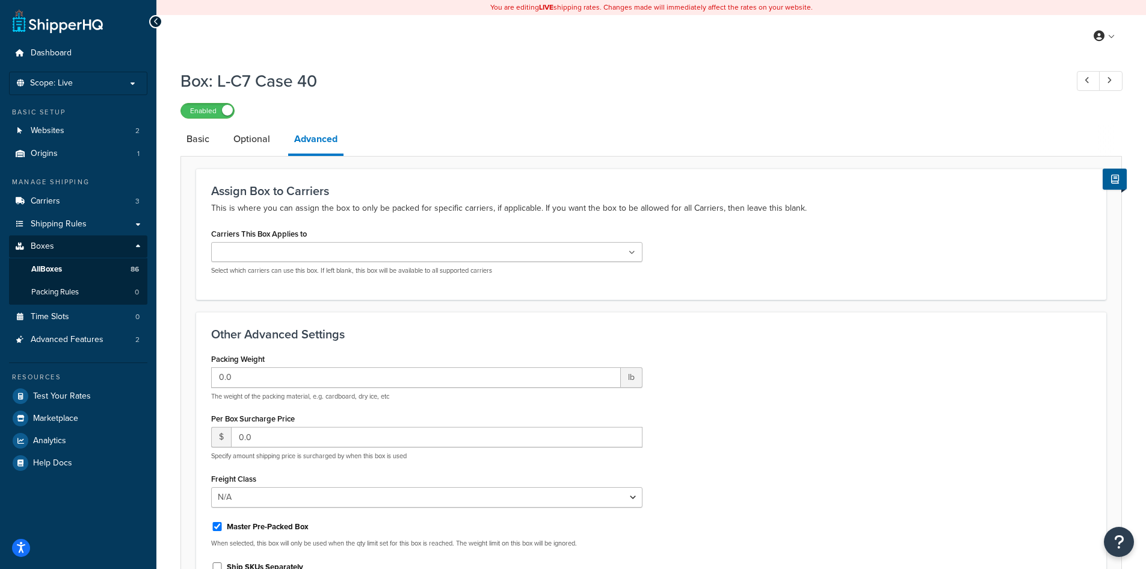
scroll to position [154, 0]
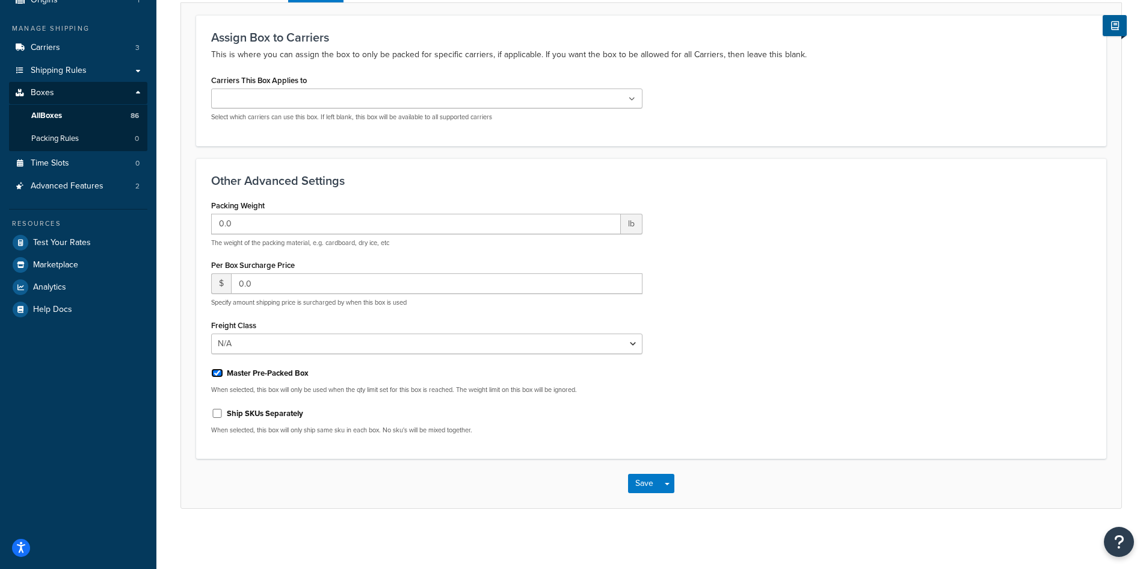
click at [215, 372] on input "Master Pre-Packed Box" at bounding box center [217, 372] width 12 height 9
checkbox input "false"
click at [644, 481] on button "Save" at bounding box center [644, 483] width 32 height 19
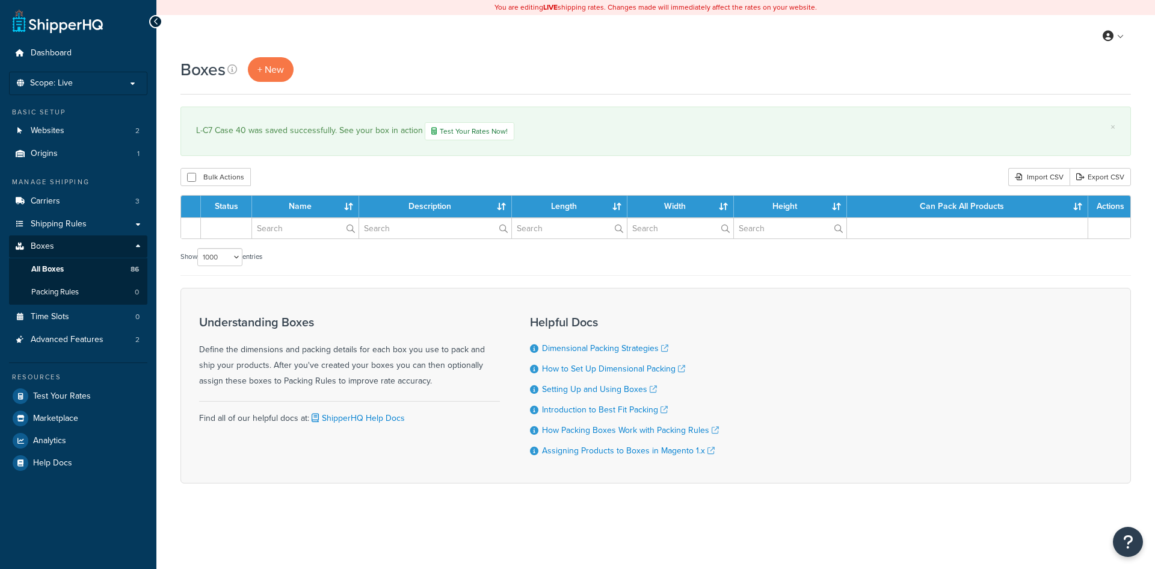
select select "1000"
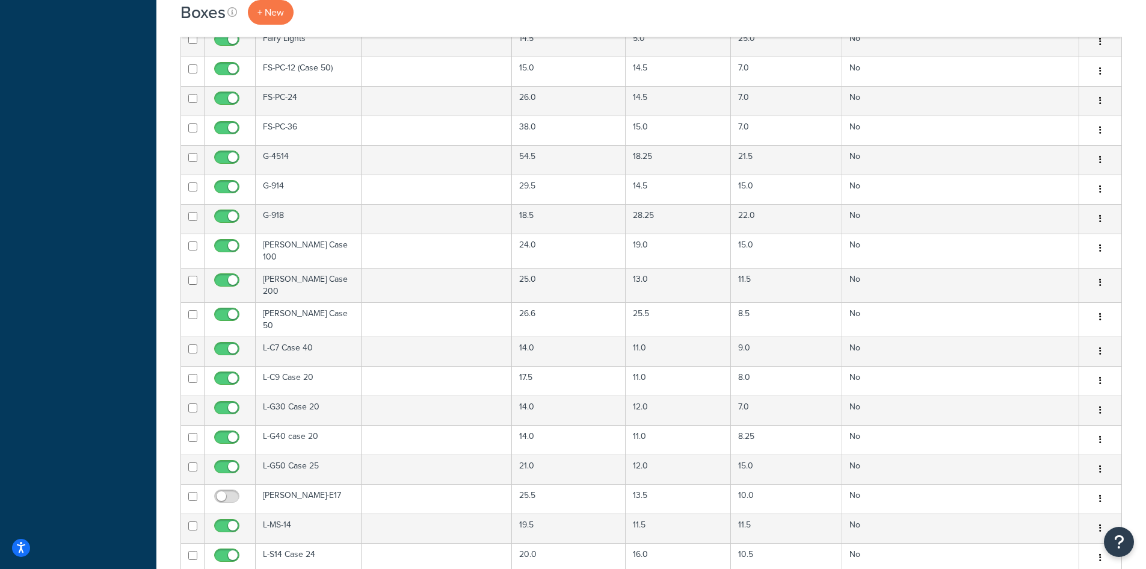
scroll to position [1283, 0]
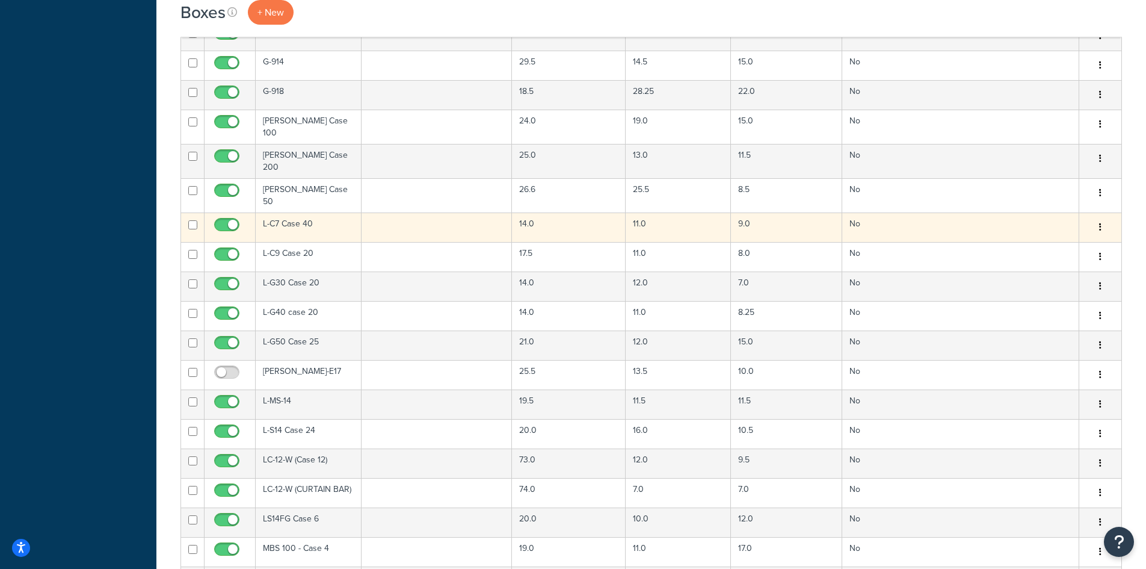
click at [341, 212] on td "L-C7 Case 40" at bounding box center [309, 226] width 106 height 29
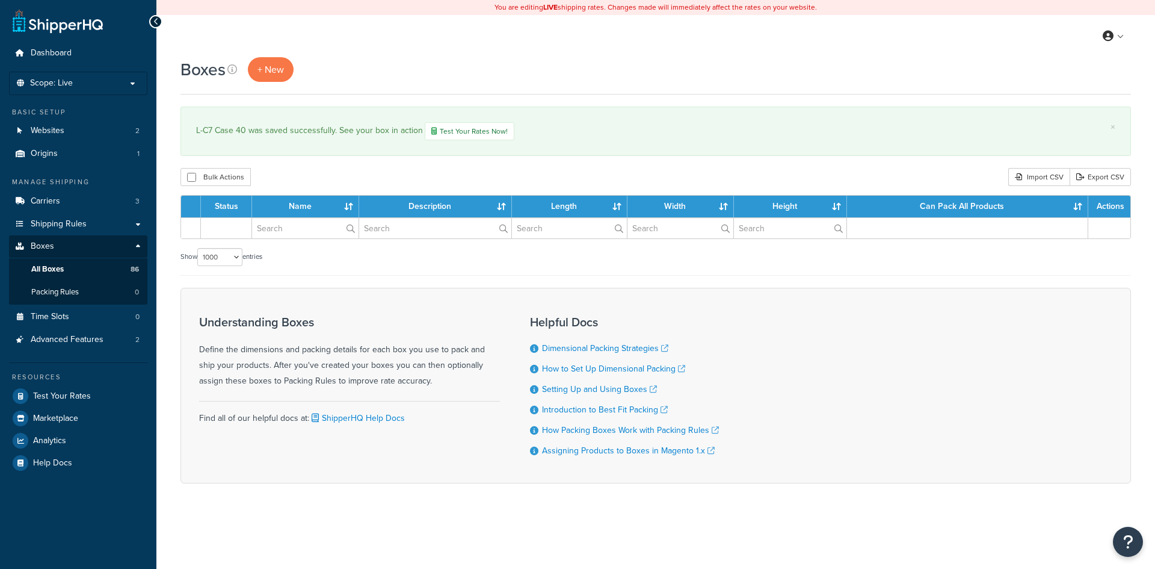
select select "1000"
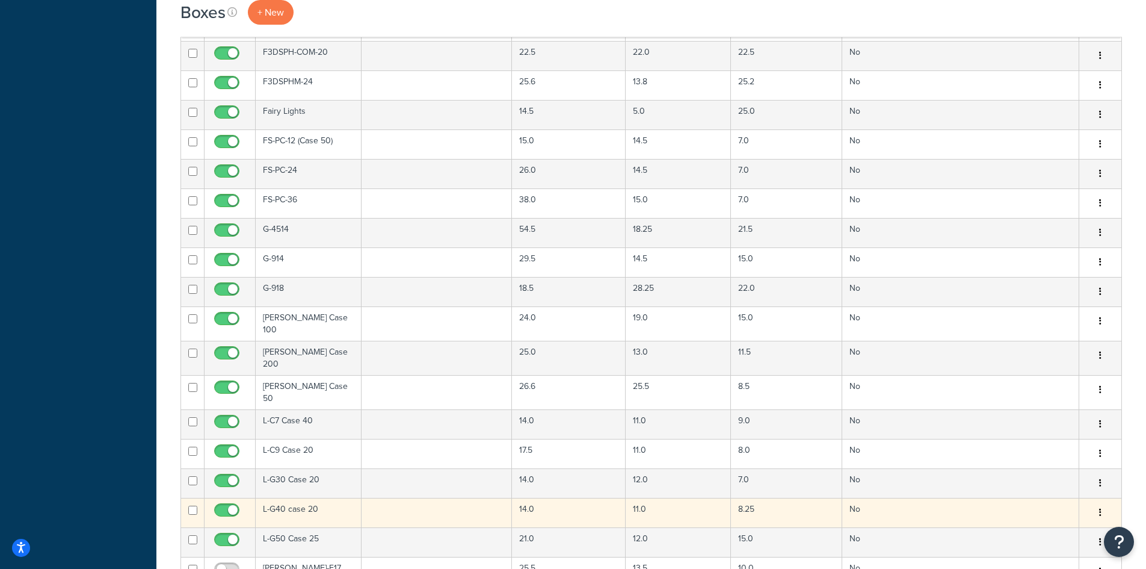
scroll to position [1123, 0]
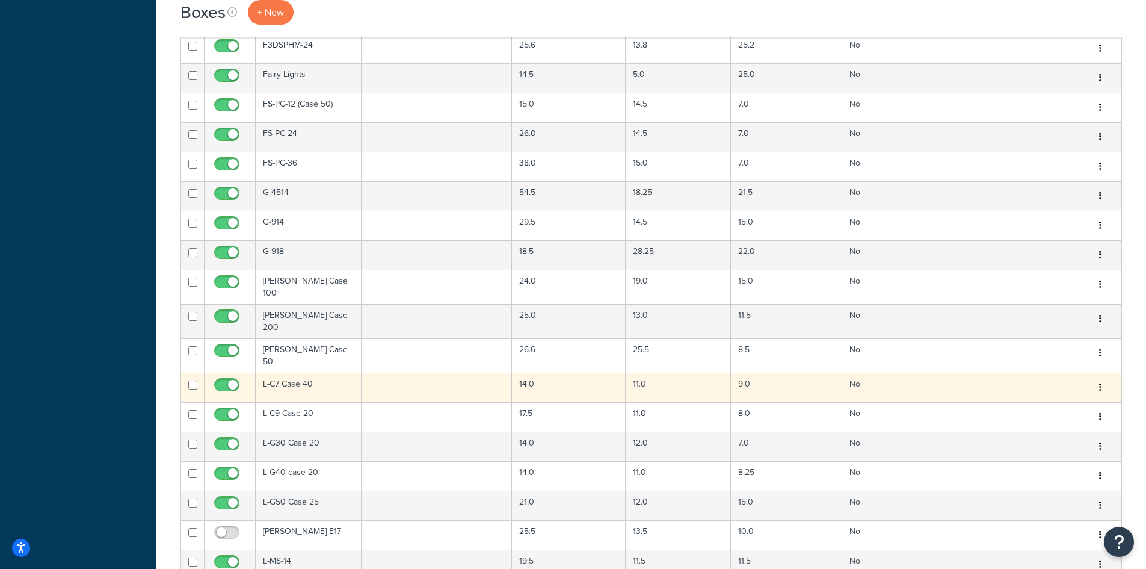
click at [383, 372] on td at bounding box center [437, 386] width 151 height 29
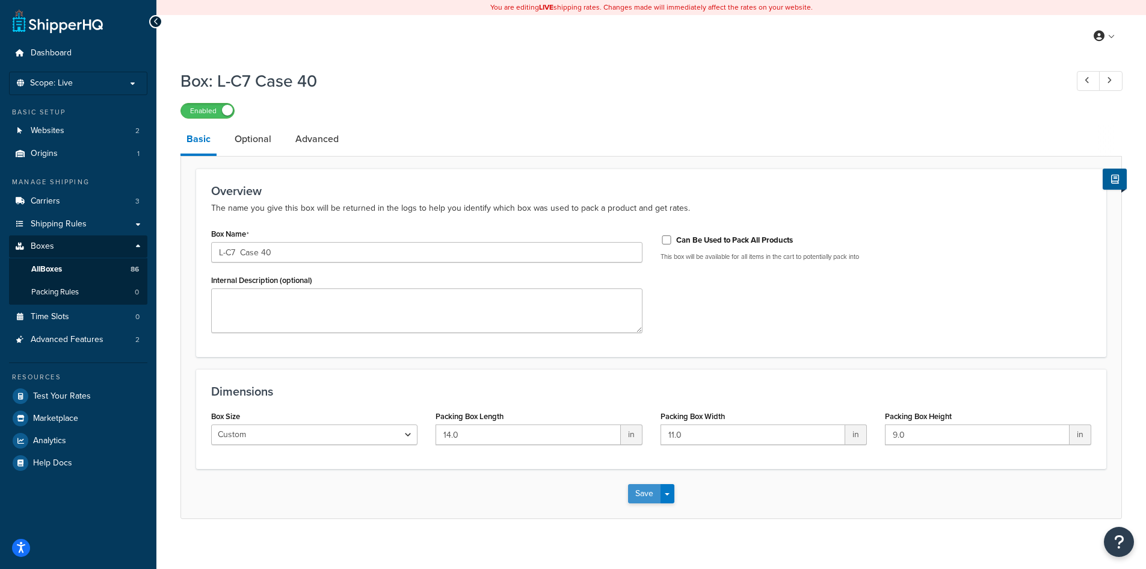
click at [639, 496] on button "Save" at bounding box center [644, 493] width 32 height 19
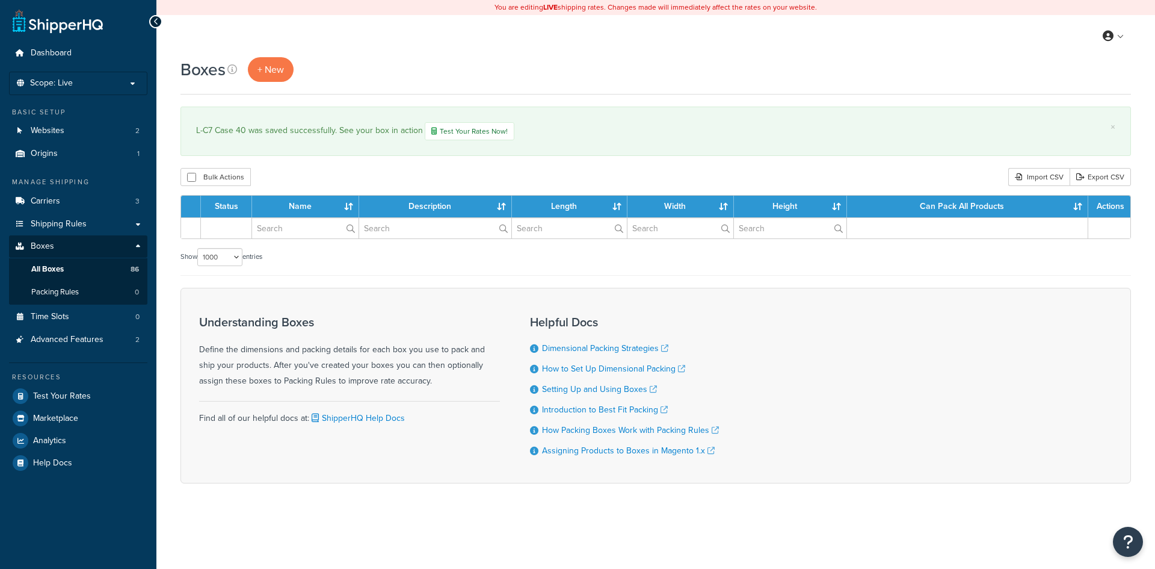
select select "1000"
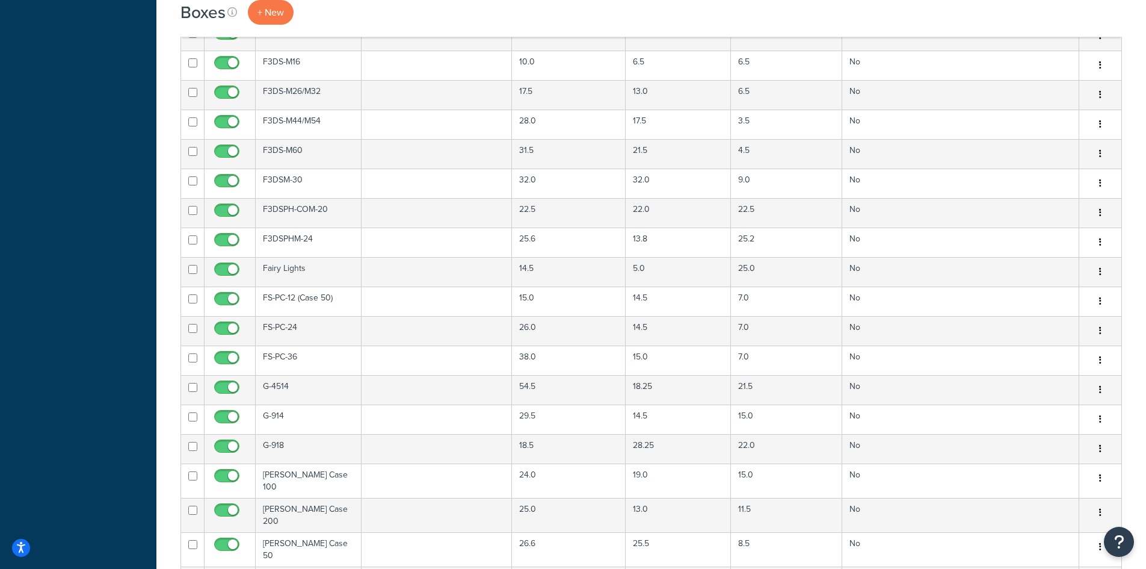
scroll to position [1123, 0]
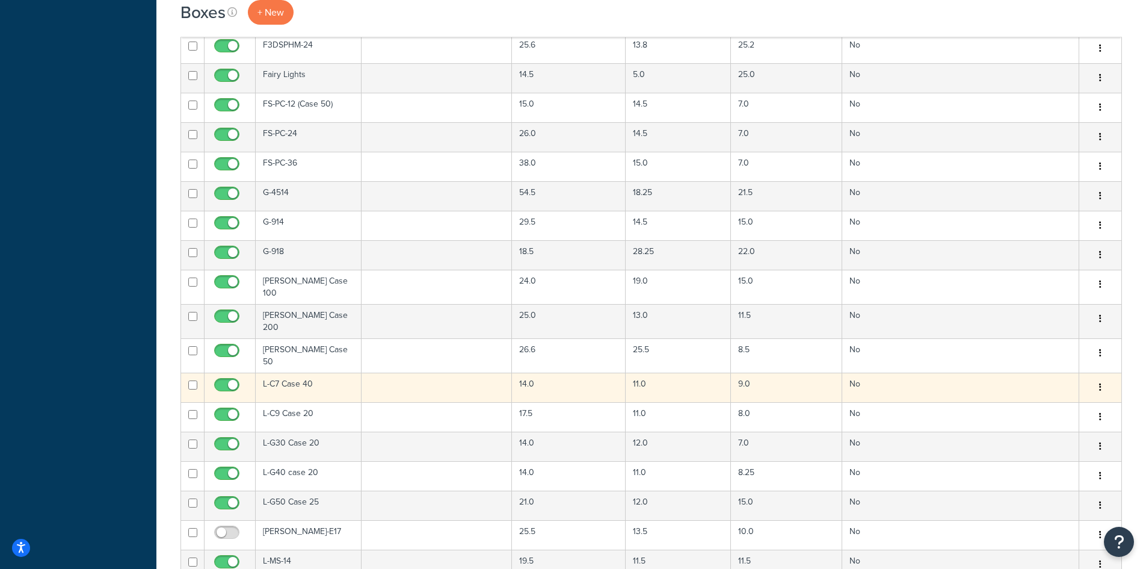
click at [388, 372] on td at bounding box center [437, 386] width 151 height 29
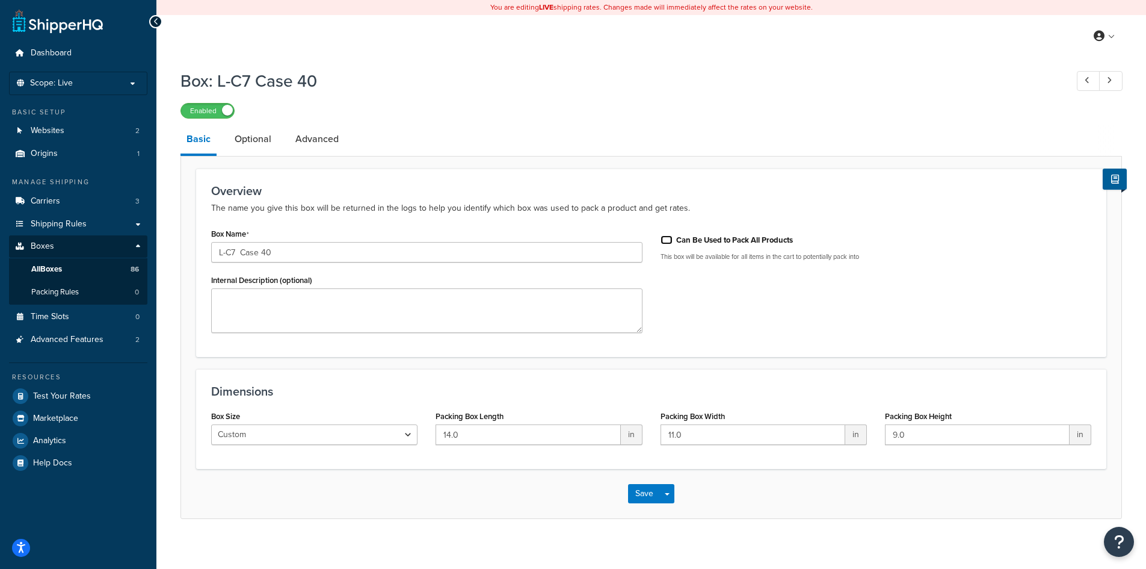
click at [664, 240] on input "Can Be Used to Pack All Products" at bounding box center [667, 239] width 12 height 9
checkbox input "true"
click at [242, 143] on link "Optional" at bounding box center [253, 139] width 49 height 29
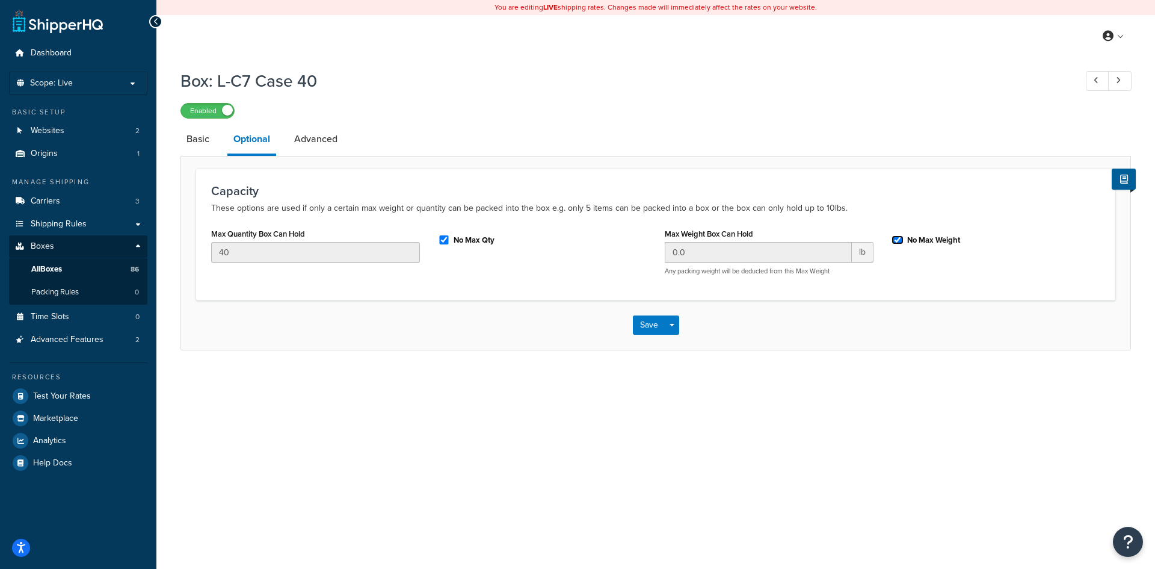
click at [899, 241] on input "No Max Weight" at bounding box center [898, 239] width 12 height 9
checkbox input "false"
drag, startPoint x: 700, startPoint y: 252, endPoint x: 662, endPoint y: 250, distance: 37.3
click at [662, 250] on div "Max Weight Box Can Hold 0.0 lb Any packing weight will be deducted from this Ma…" at bounding box center [769, 255] width 227 height 60
click at [443, 236] on input "No Max Qty" at bounding box center [444, 239] width 12 height 9
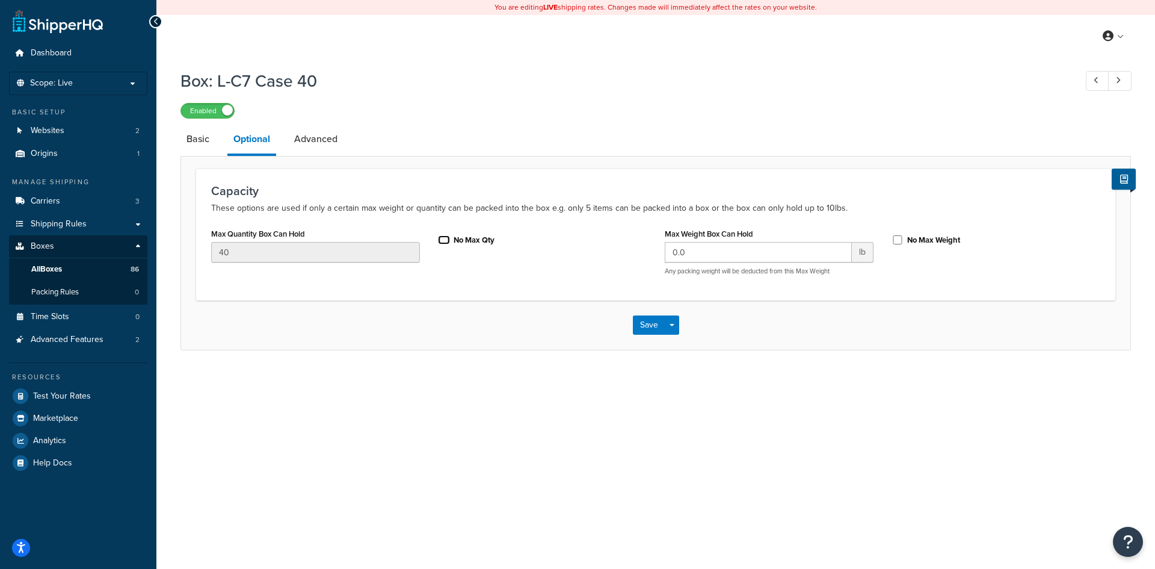
checkbox input "false"
type input "21"
click at [317, 137] on link "Advanced" at bounding box center [315, 139] width 55 height 29
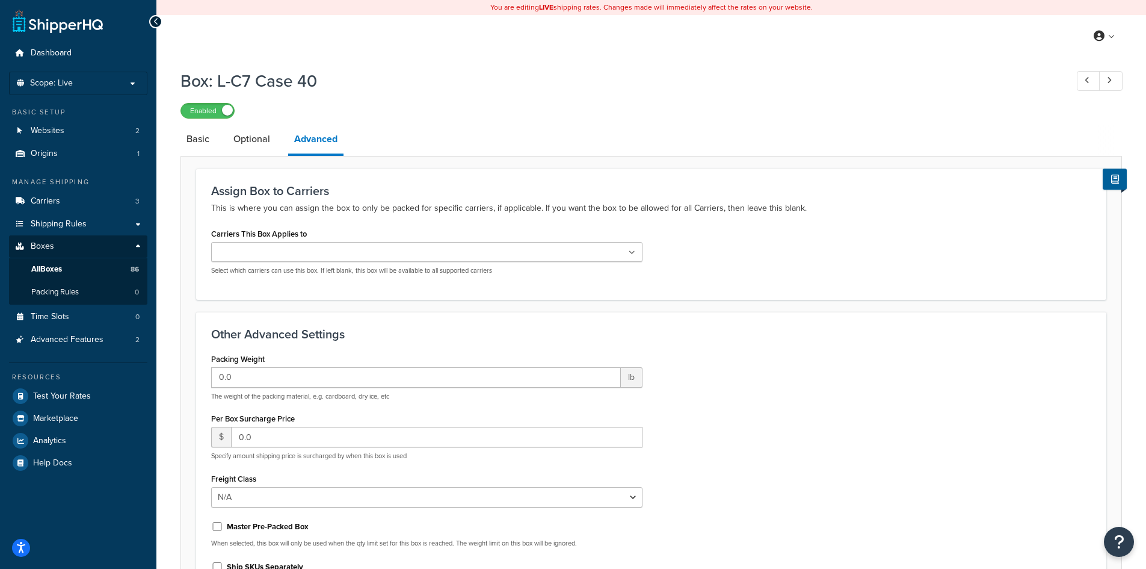
scroll to position [154, 0]
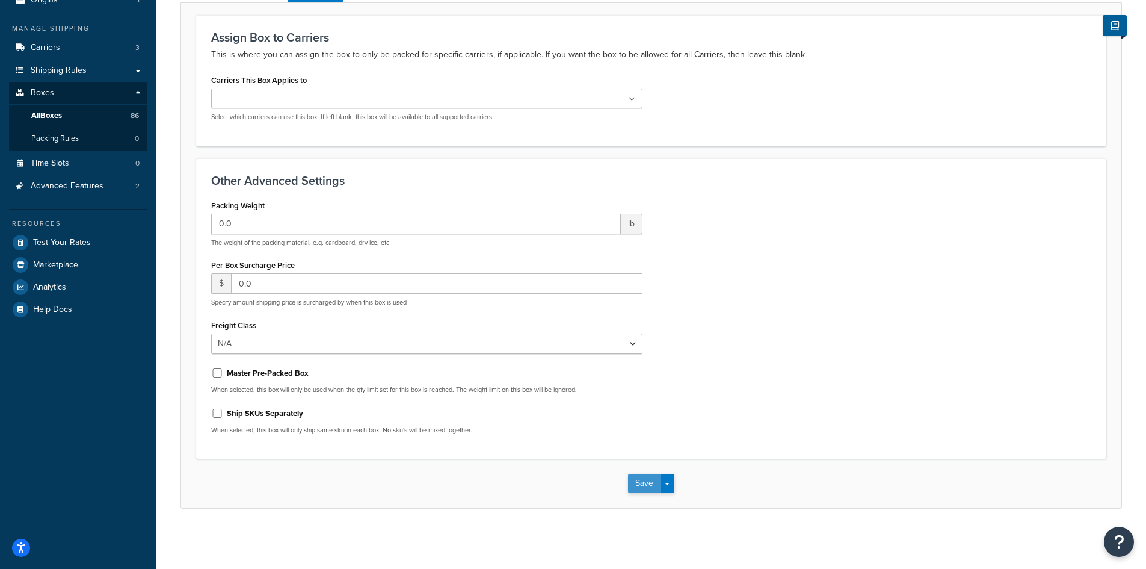
click at [631, 483] on button "Save" at bounding box center [644, 483] width 32 height 19
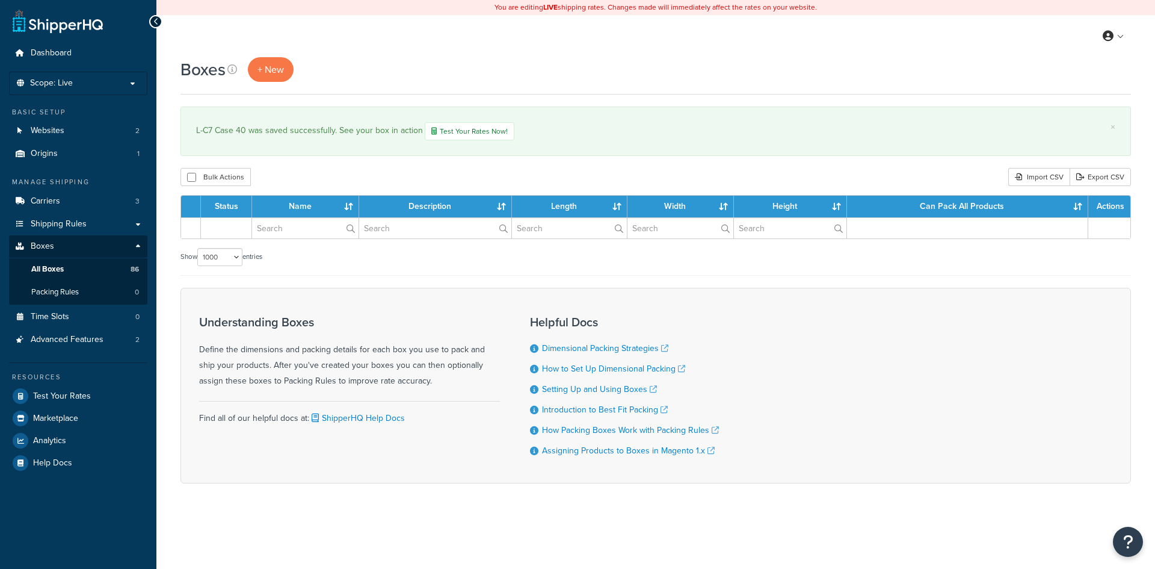
select select "1000"
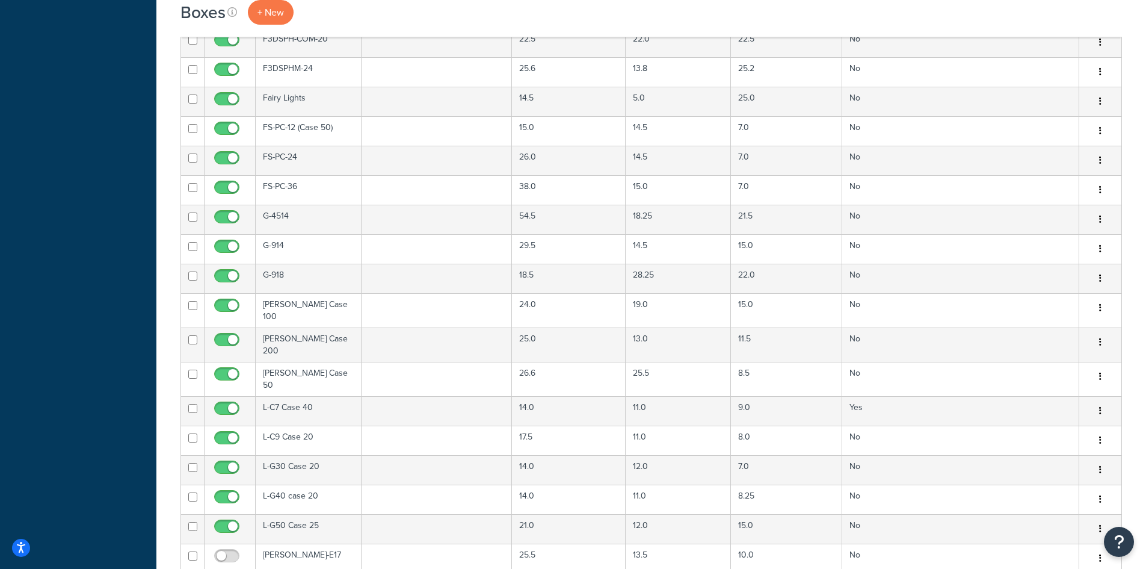
scroll to position [1123, 0]
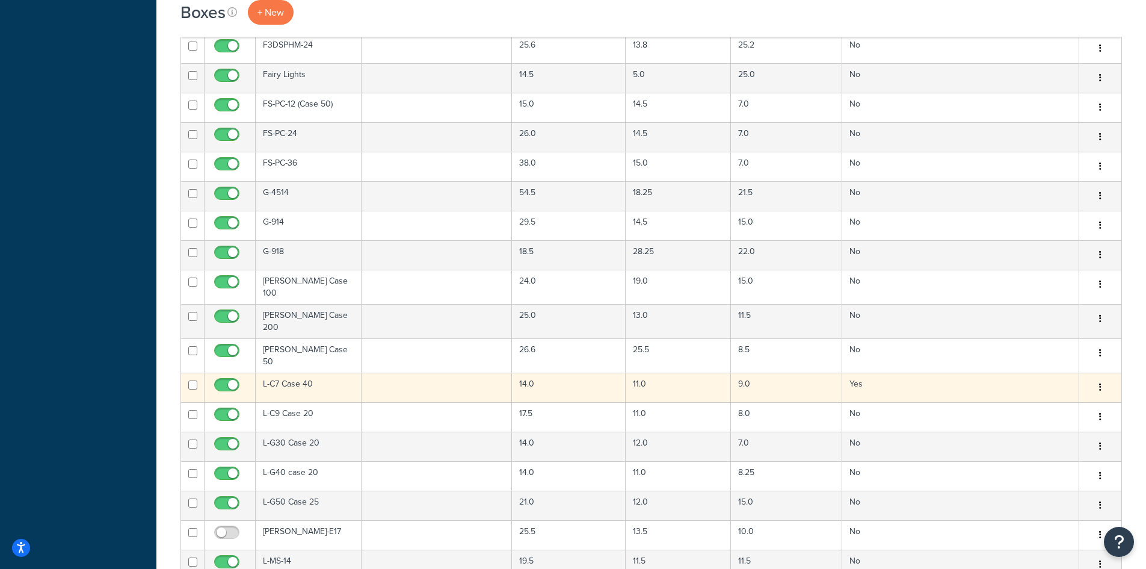
click at [393, 372] on td at bounding box center [437, 386] width 151 height 29
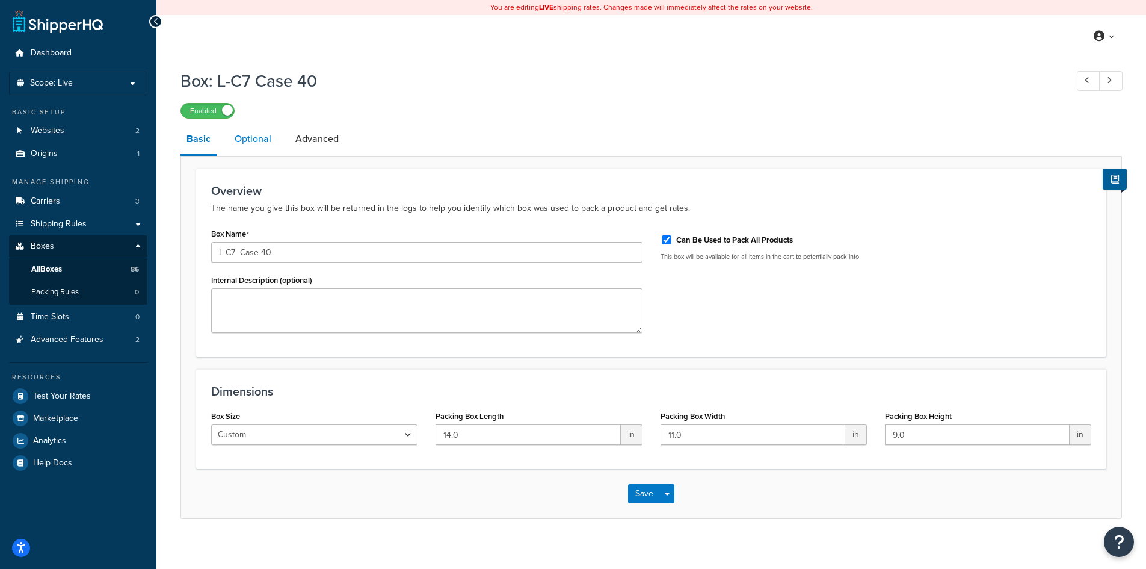
click at [261, 135] on link "Optional" at bounding box center [253, 139] width 49 height 29
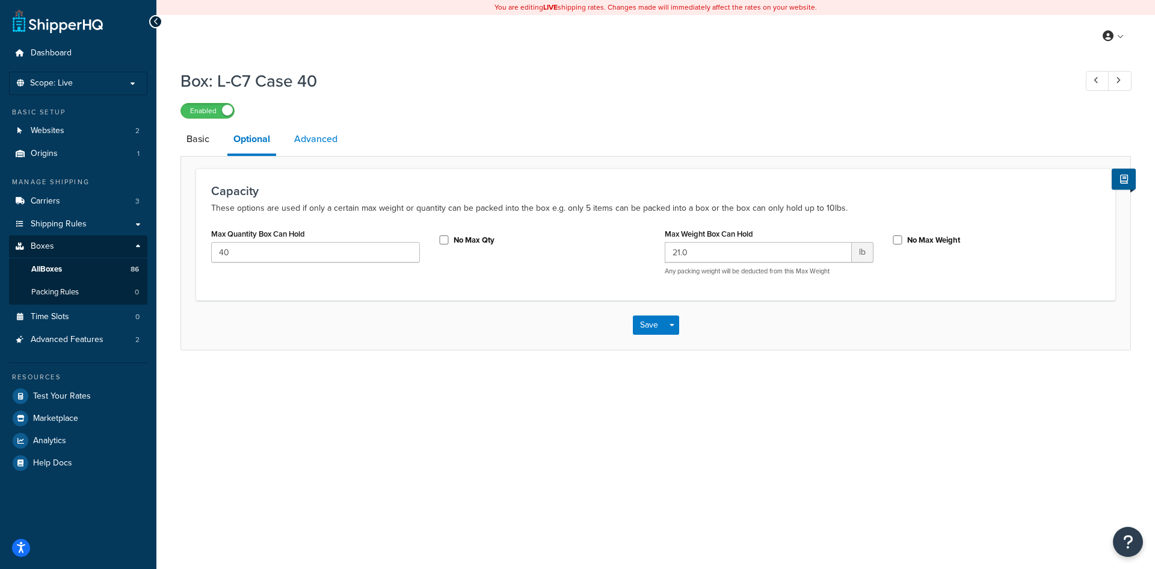
click at [322, 137] on link "Advanced" at bounding box center [315, 139] width 55 height 29
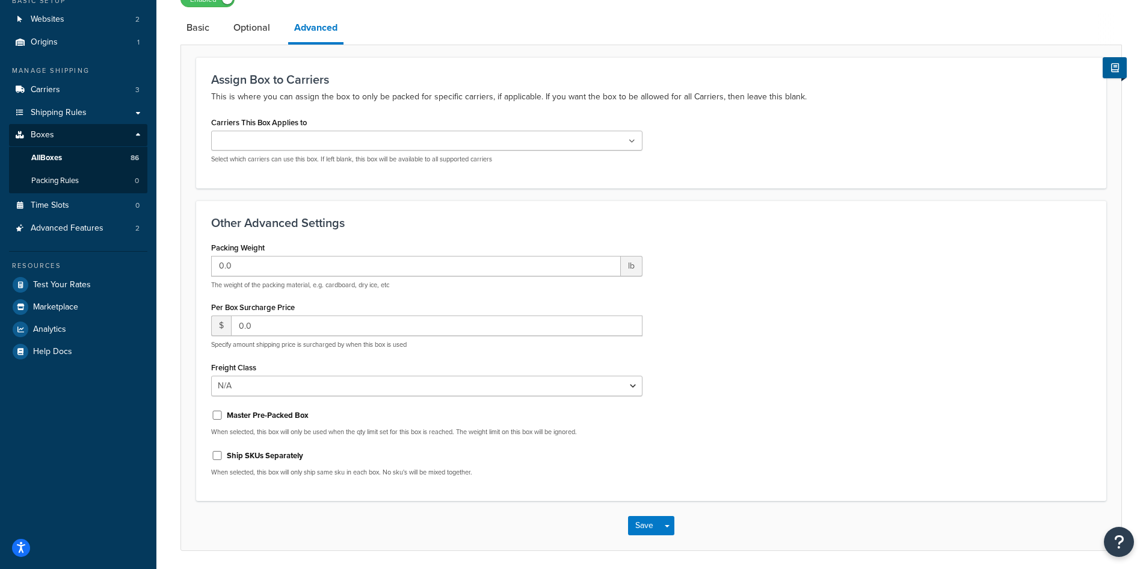
scroll to position [154, 0]
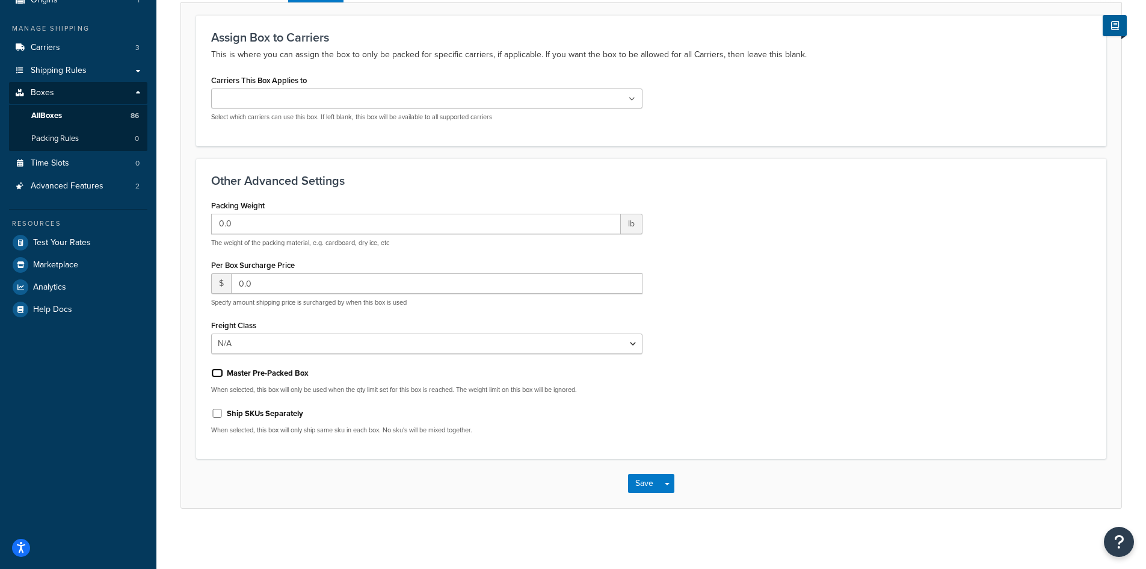
click at [218, 371] on input "Master Pre-Packed Box" at bounding box center [217, 372] width 12 height 9
checkbox input "true"
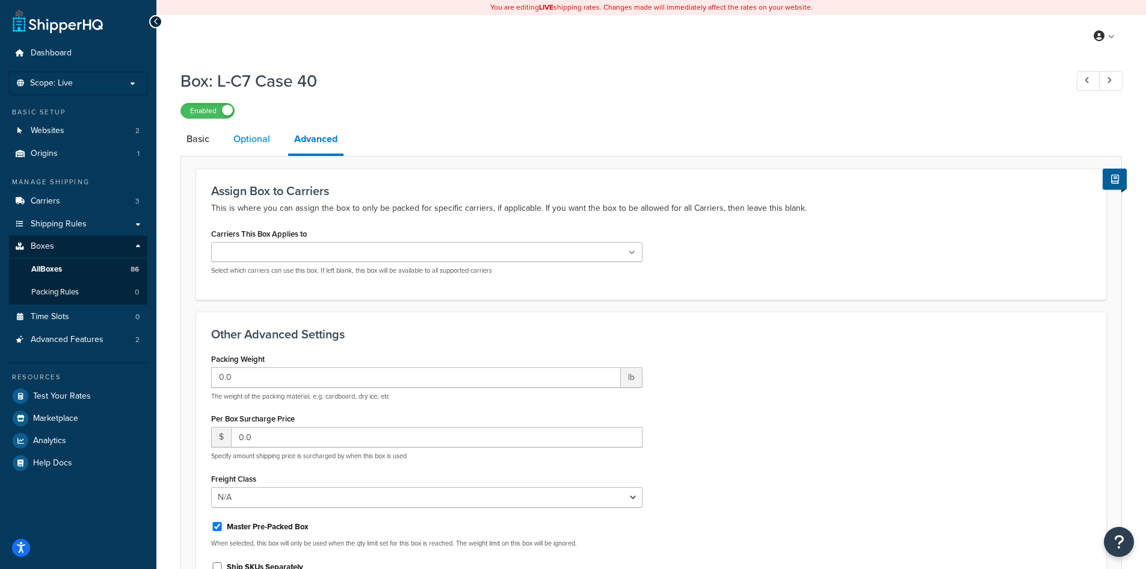
click at [248, 138] on link "Optional" at bounding box center [251, 139] width 49 height 29
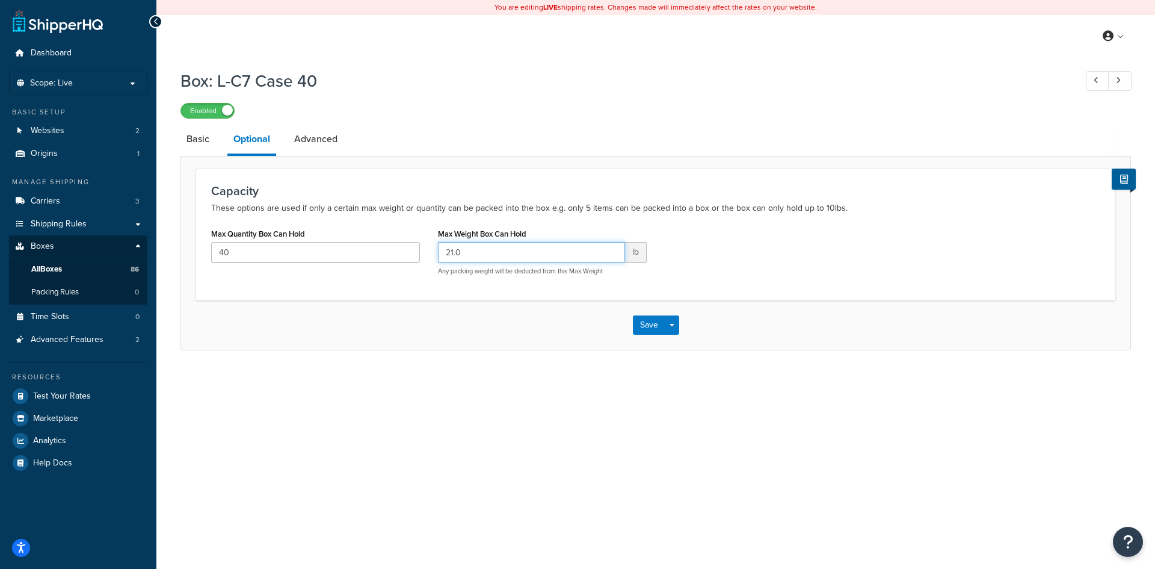
drag, startPoint x: 592, startPoint y: 252, endPoint x: 434, endPoint y: 241, distance: 158.0
click at [434, 241] on div "Max Weight Box Can Hold 21.0 lb Any packing weight will be deducted from this M…" at bounding box center [542, 255] width 227 height 60
click at [735, 279] on div "Max Quantity Box Can Hold 40 Max Weight Box Can Hold lb Any packing weight will…" at bounding box center [655, 255] width 907 height 60
click at [650, 321] on button "Save" at bounding box center [649, 324] width 32 height 19
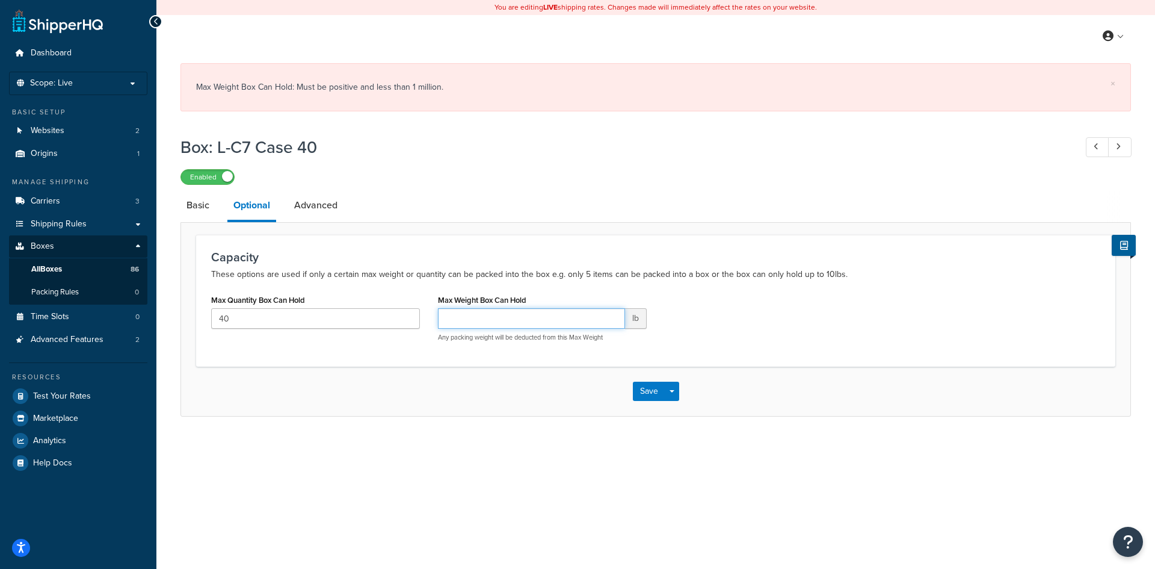
click at [505, 311] on input "Max Weight Box Can Hold" at bounding box center [531, 318] width 187 height 20
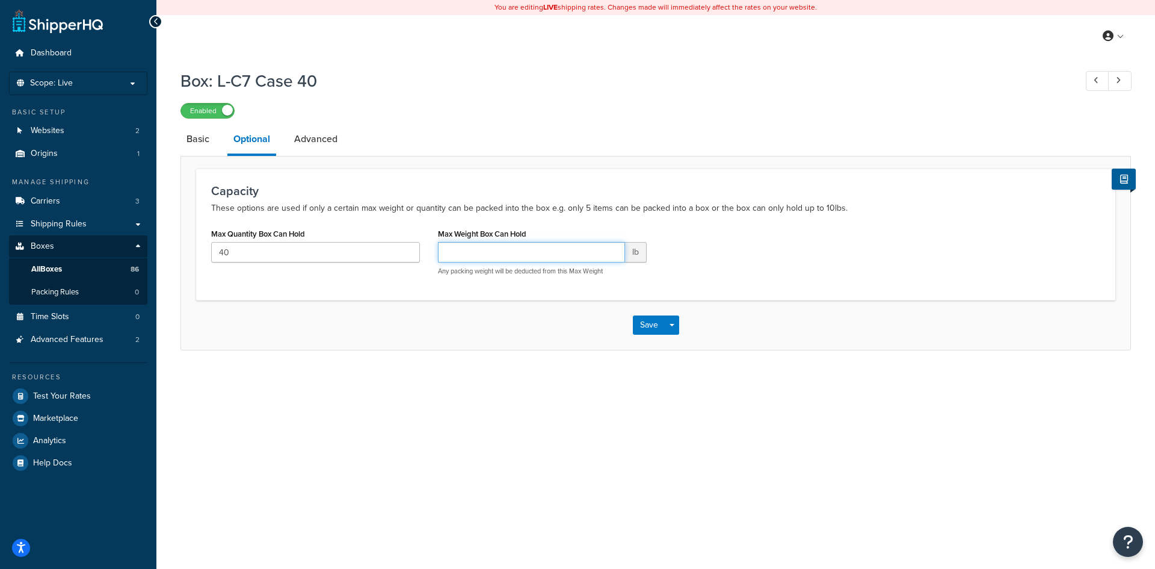
type input "21"
click at [318, 139] on link "Advanced" at bounding box center [315, 139] width 55 height 29
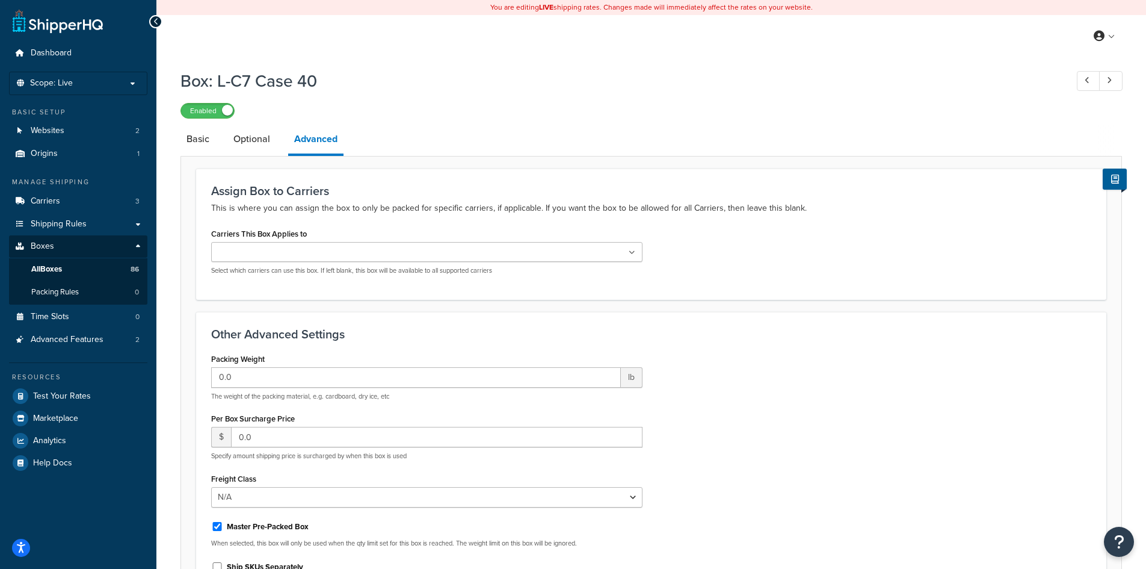
click at [634, 255] on icon at bounding box center [632, 252] width 7 height 7
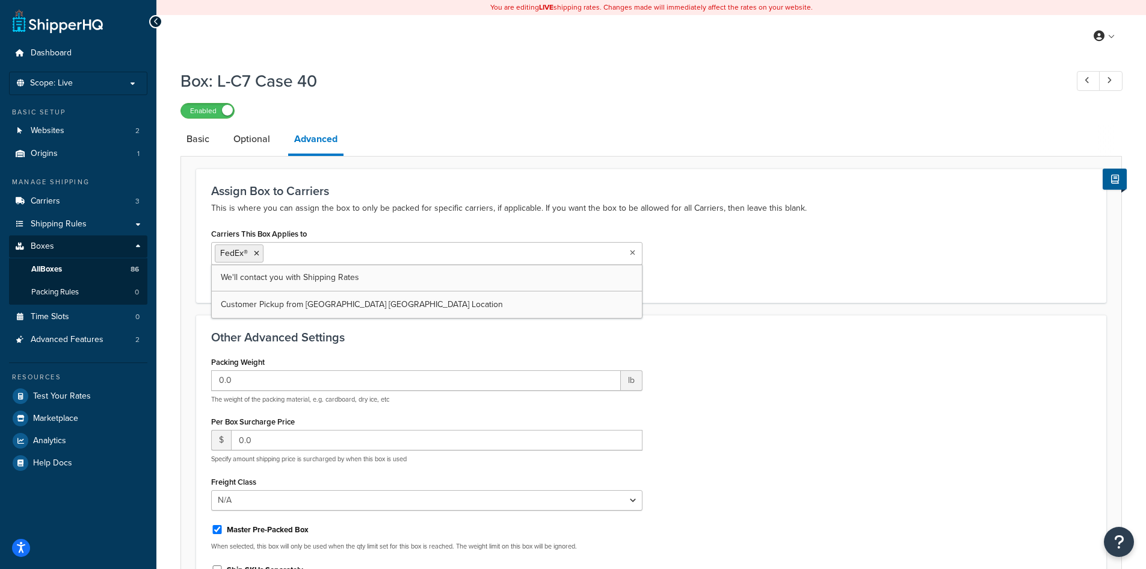
click at [715, 369] on div "Packing Weight 0.0 lb The weight of the packing material, e.g. cardboard, dry i…" at bounding box center [651, 476] width 898 height 247
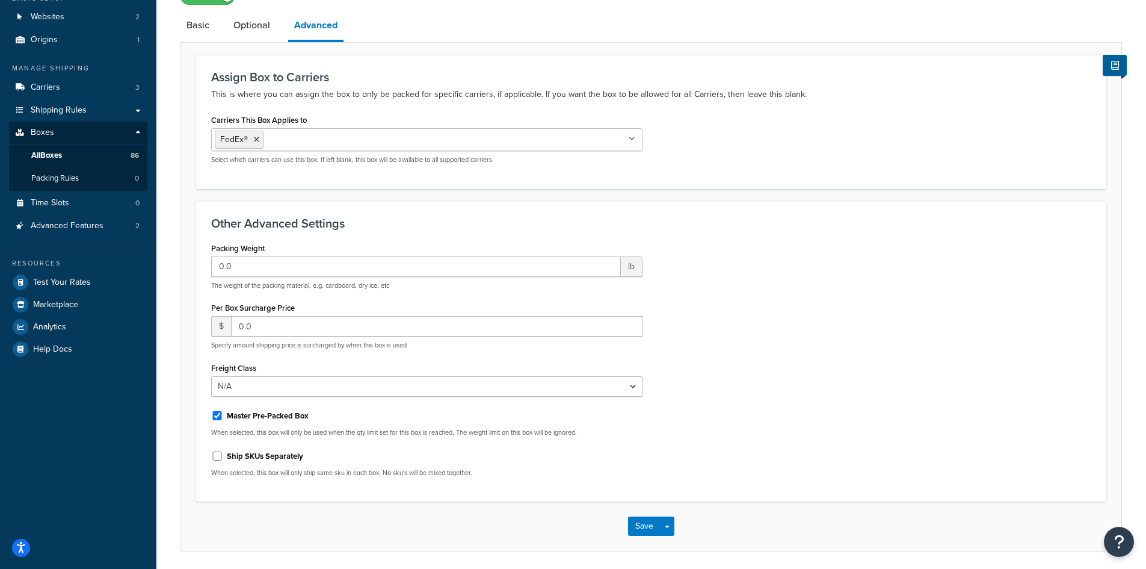
scroll to position [157, 0]
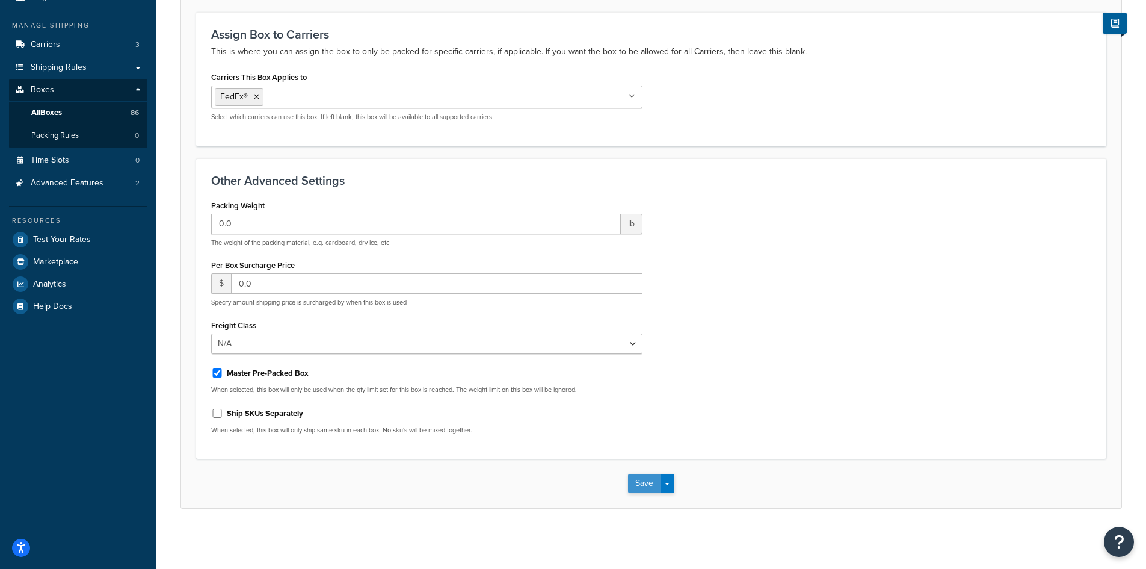
click at [643, 481] on button "Save" at bounding box center [644, 483] width 32 height 19
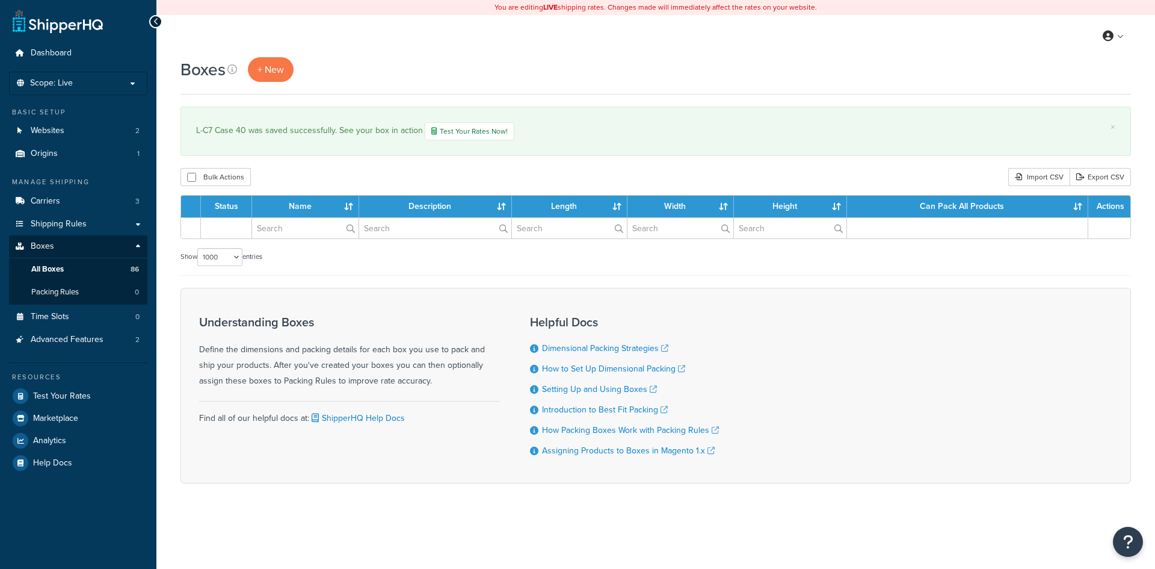
select select "1000"
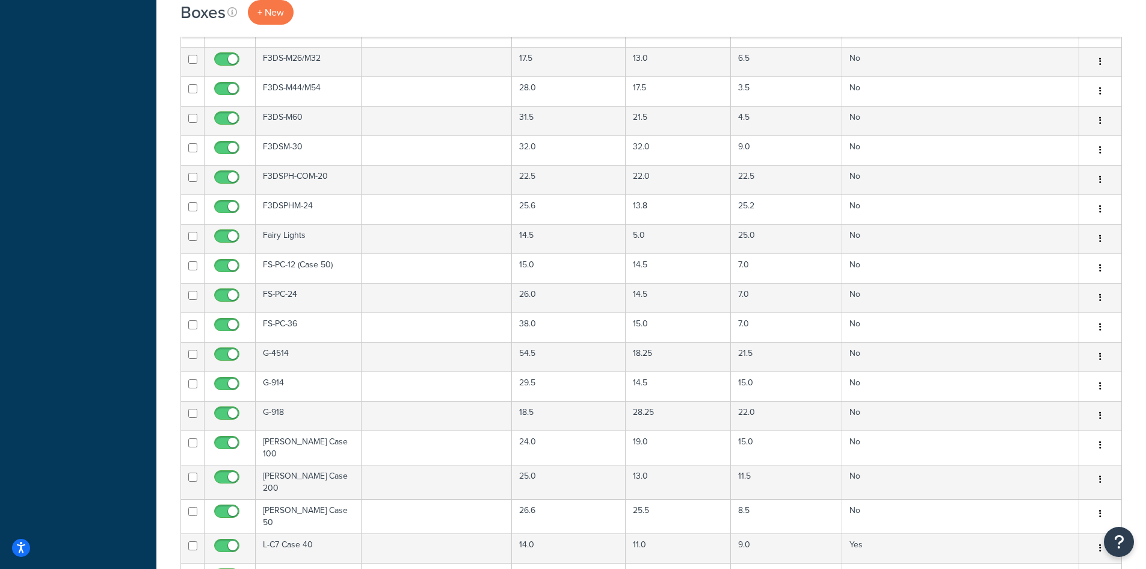
scroll to position [1283, 0]
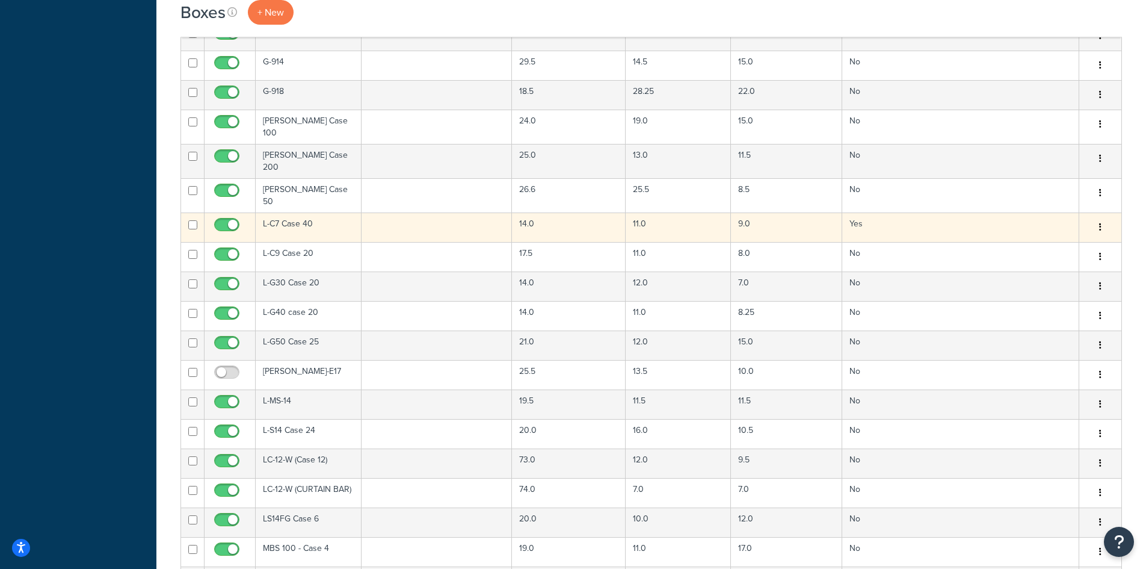
click at [390, 217] on td at bounding box center [437, 226] width 151 height 29
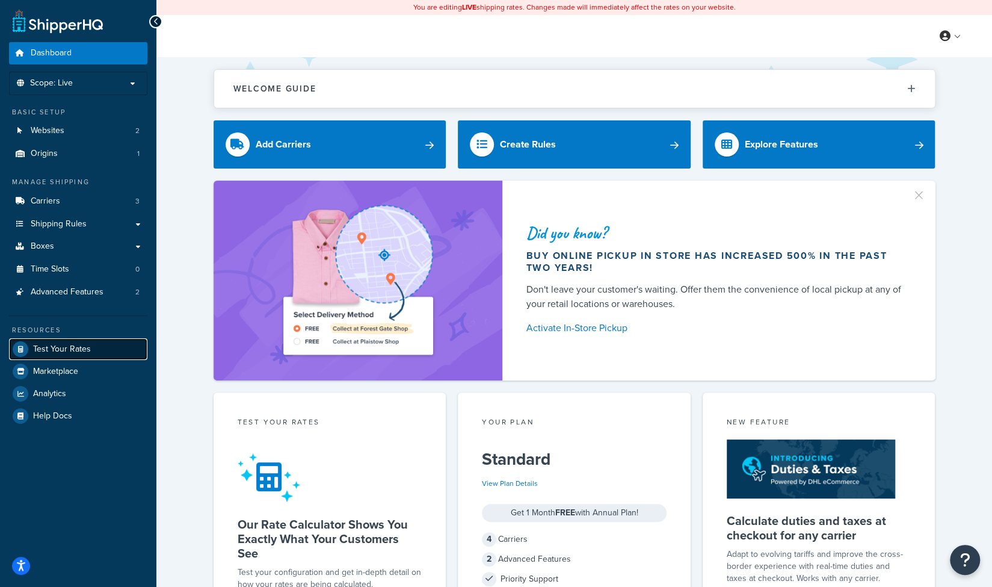
click at [72, 351] on span "Test Your Rates" at bounding box center [62, 349] width 58 height 10
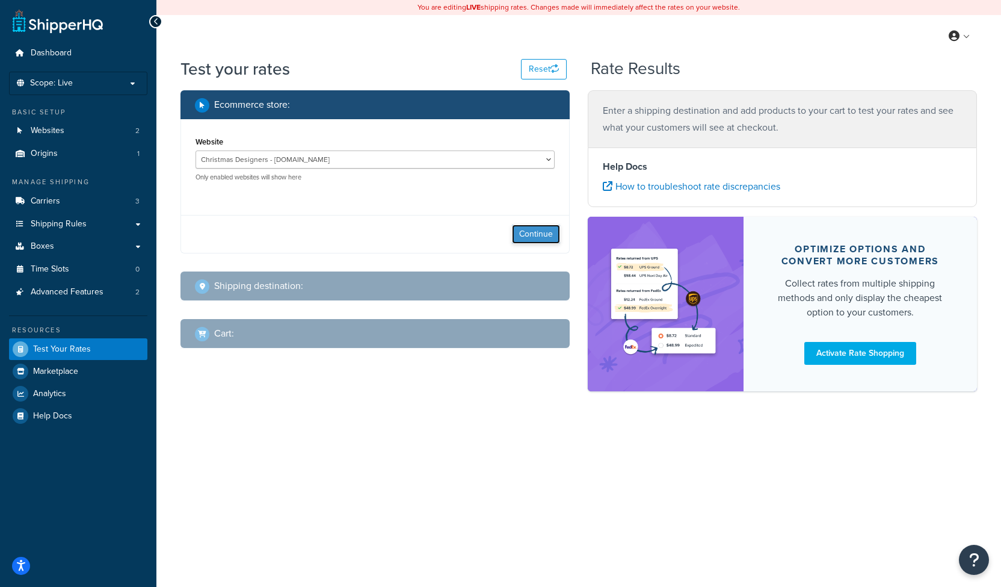
click at [543, 229] on button "Continue" at bounding box center [536, 233] width 48 height 19
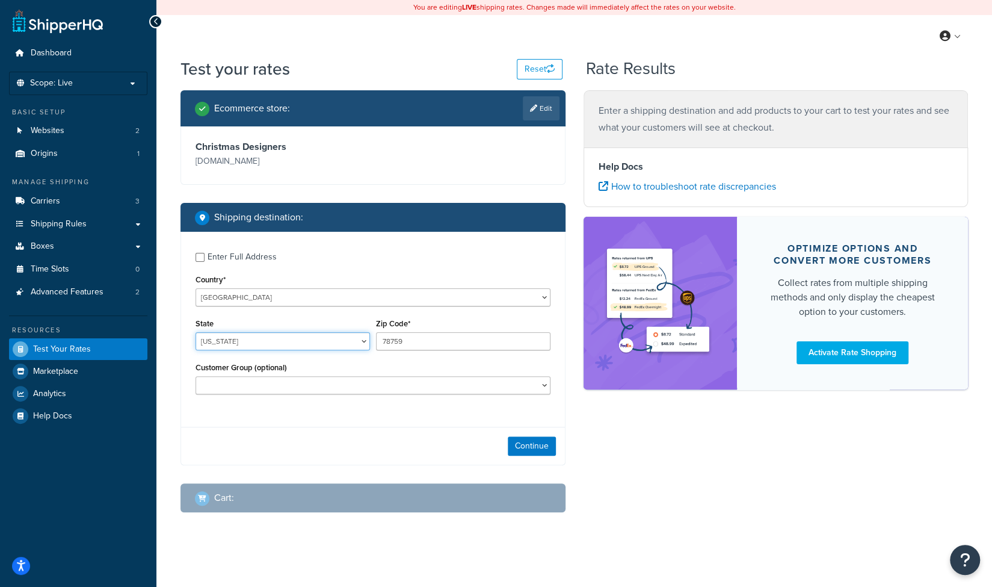
click at [254, 345] on select "Alabama Alaska American Samoa Arizona Arkansas Armed Forces Americas Armed Forc…" at bounding box center [283, 341] width 174 height 18
select select "CA"
click at [196, 332] on select "Alabama Alaska American Samoa Arizona Arkansas Armed Forces Americas Armed Forc…" at bounding box center [283, 341] width 174 height 18
type input "94103"
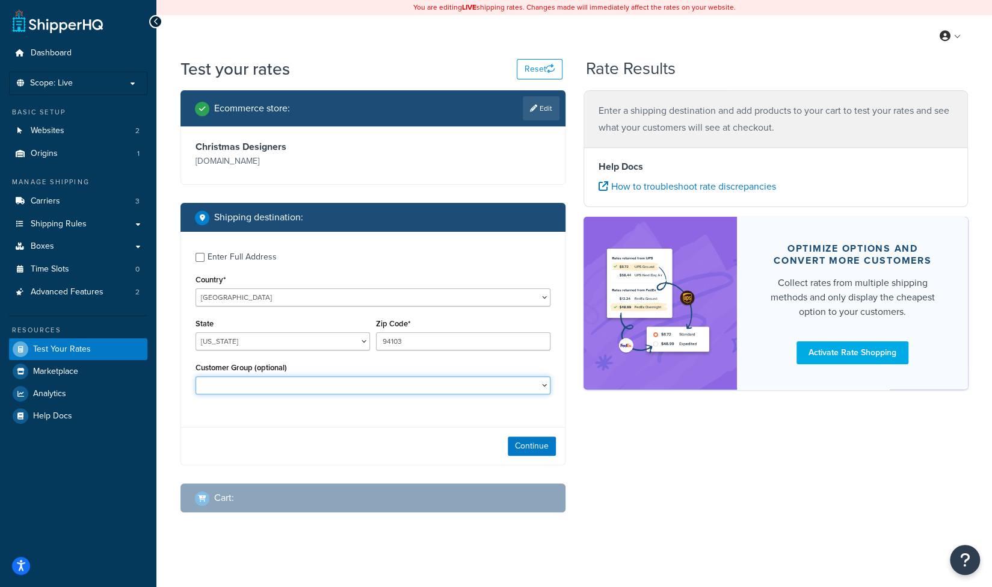
click at [483, 390] on select "B2B B2B - PO B2B 1 B2B 1 - PO B2B 2 B2B 2 - PO B2B 3 B2B 3 - PO DEALER 3 DEALER…" at bounding box center [373, 385] width 355 height 18
select select "DEALER 5"
click at [196, 376] on select "B2B B2B - PO B2B 1 B2B 1 - PO B2B 2 B2B 2 - PO B2B 3 B2B 3 - PO DEALER 3 DEALER…" at bounding box center [373, 385] width 355 height 18
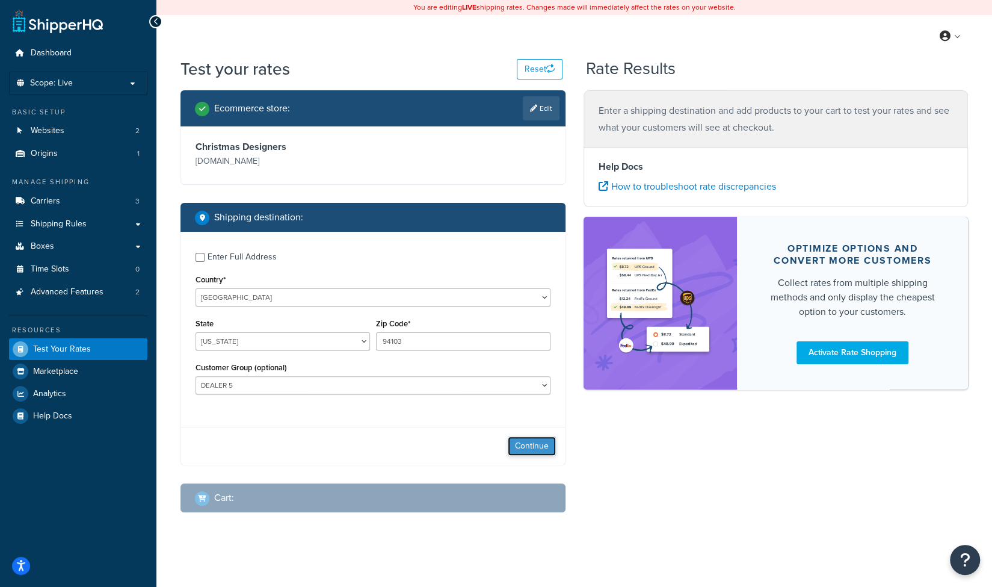
click at [533, 442] on button "Continue" at bounding box center [532, 445] width 48 height 19
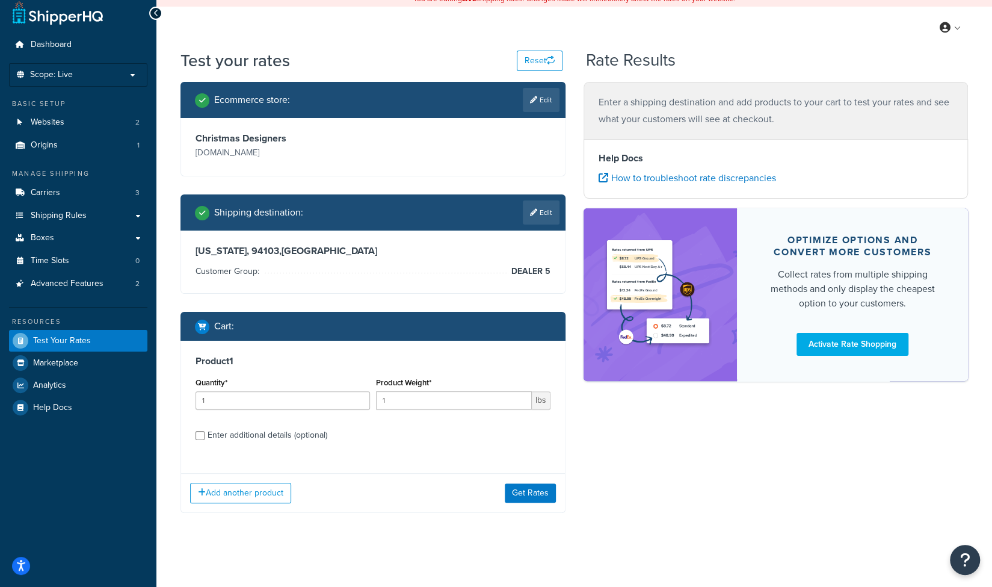
scroll to position [11, 0]
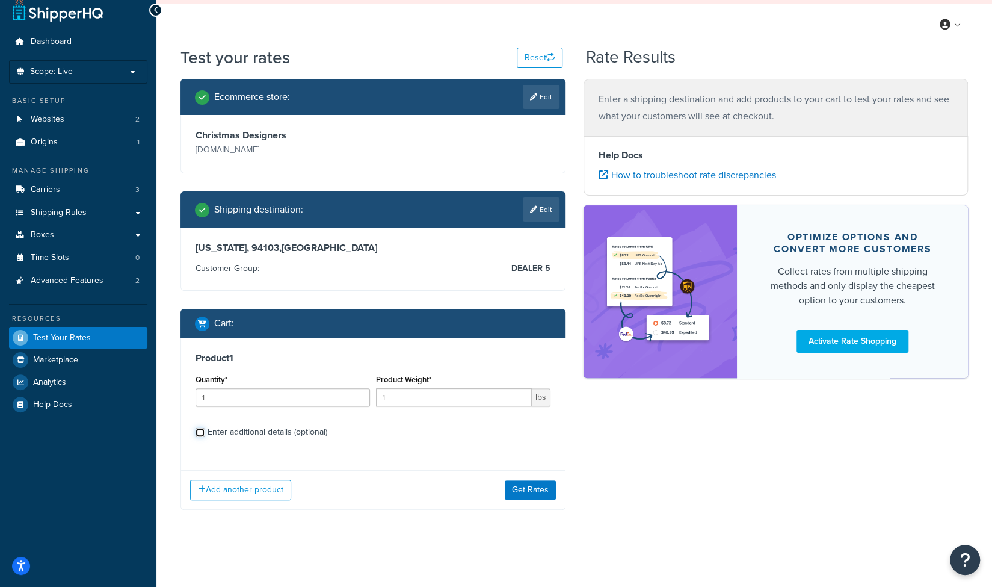
click at [196, 432] on input "Enter additional details (optional)" at bounding box center [200, 432] width 9 height 9
checkbox input "true"
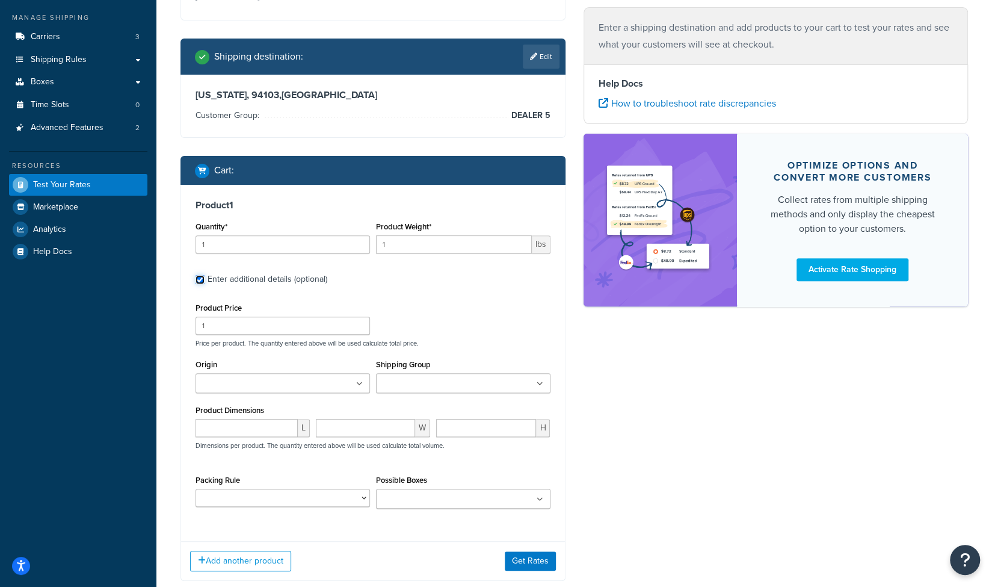
scroll to position [172, 0]
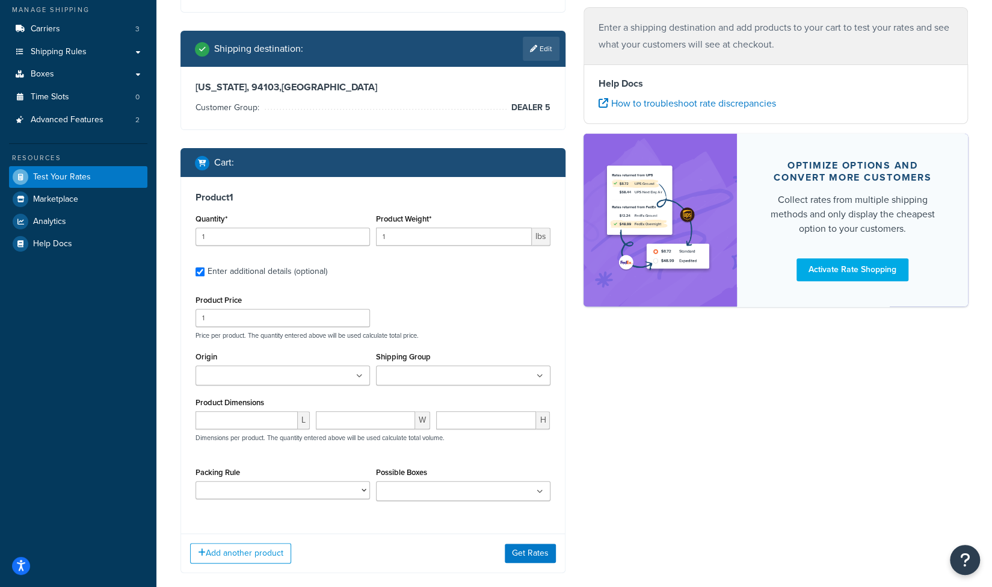
click at [277, 378] on input "Origin" at bounding box center [252, 375] width 106 height 13
click at [410, 376] on input "Shipping Group" at bounding box center [433, 375] width 106 height 13
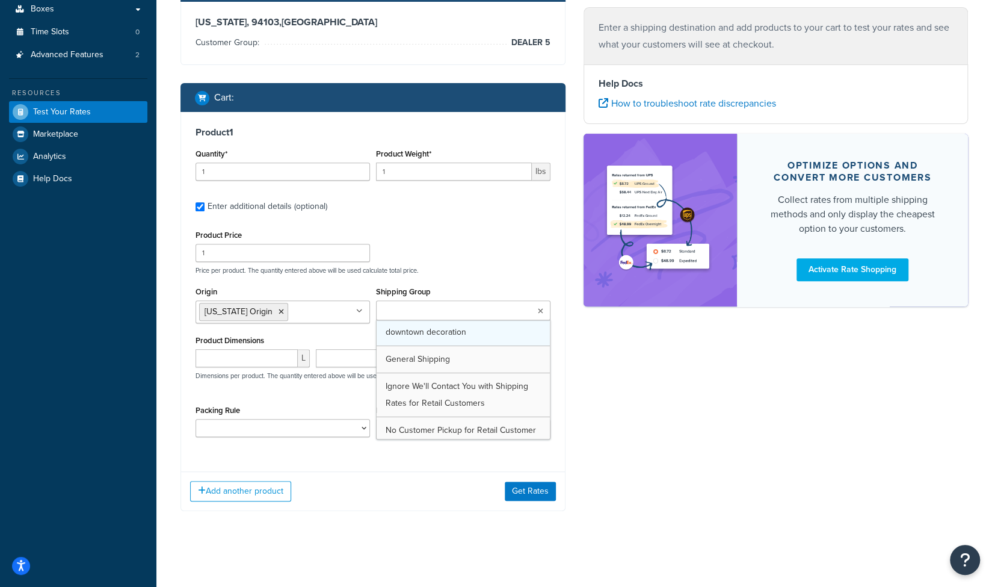
scroll to position [0, 0]
click at [498, 273] on p "Price per product. The quantity entered above will be used calculate total pric…" at bounding box center [373, 270] width 361 height 8
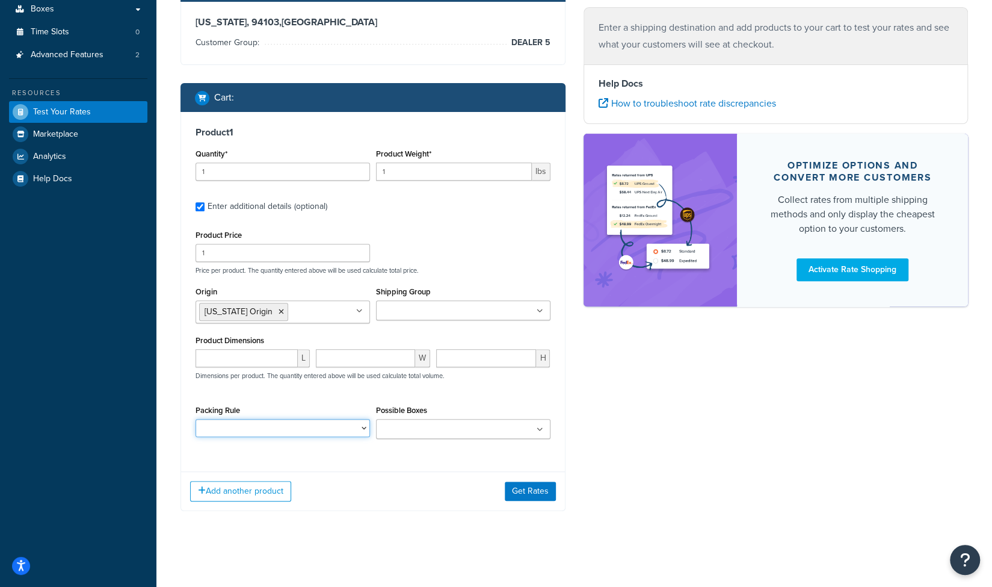
click at [292, 431] on select "Packing Rule" at bounding box center [283, 428] width 174 height 18
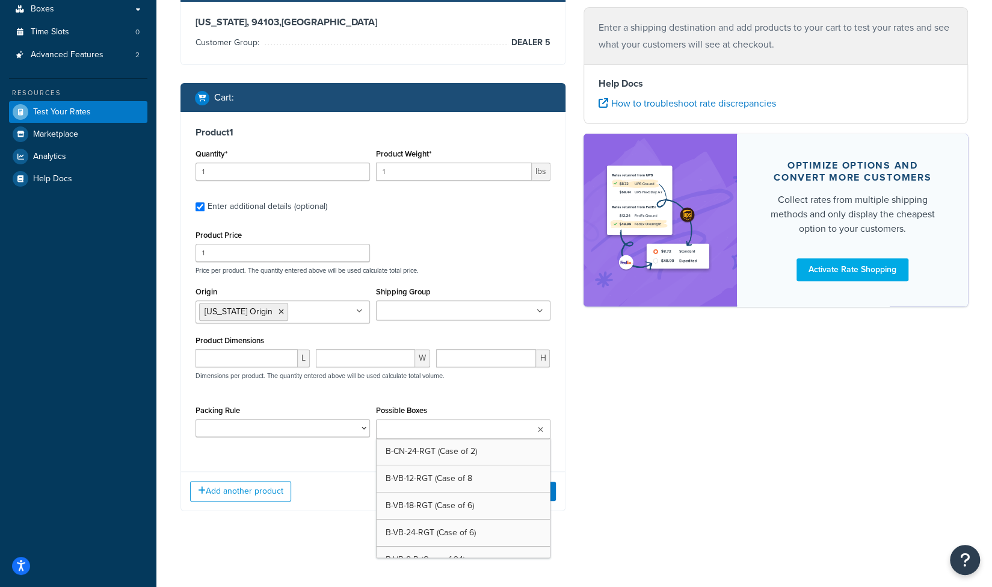
click at [434, 428] on input "Possible Boxes" at bounding box center [433, 429] width 106 height 13
click at [442, 431] on input "Possible Boxes" at bounding box center [433, 429] width 106 height 13
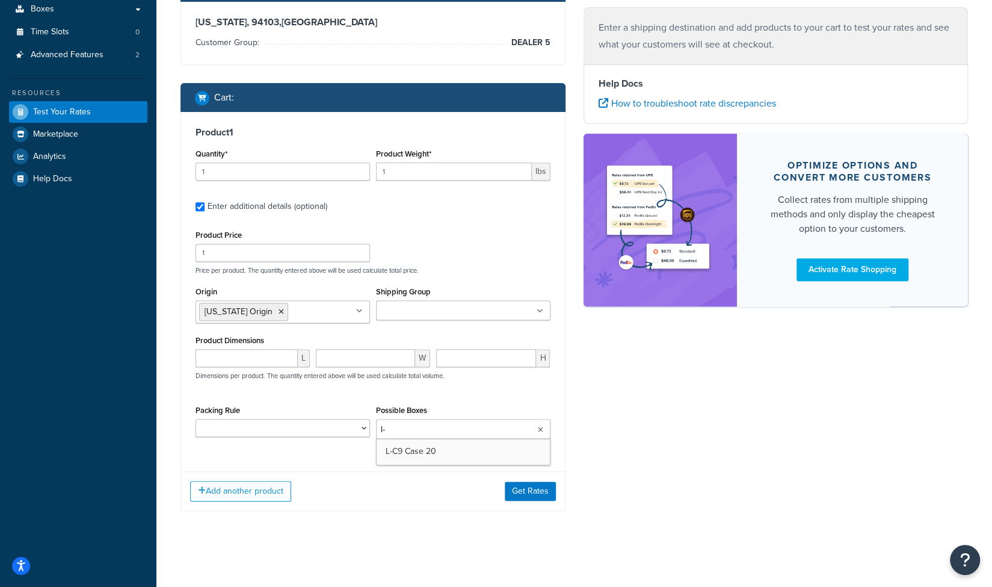
type input "l"
click at [743, 409] on div "Ecommerce store : Edit Christmas Designers christmasdesigners.com Shipping dest…" at bounding box center [574, 191] width 806 height 676
click at [363, 428] on select "Packing Rule" at bounding box center [283, 428] width 174 height 18
click at [218, 254] on input "1" at bounding box center [283, 253] width 174 height 18
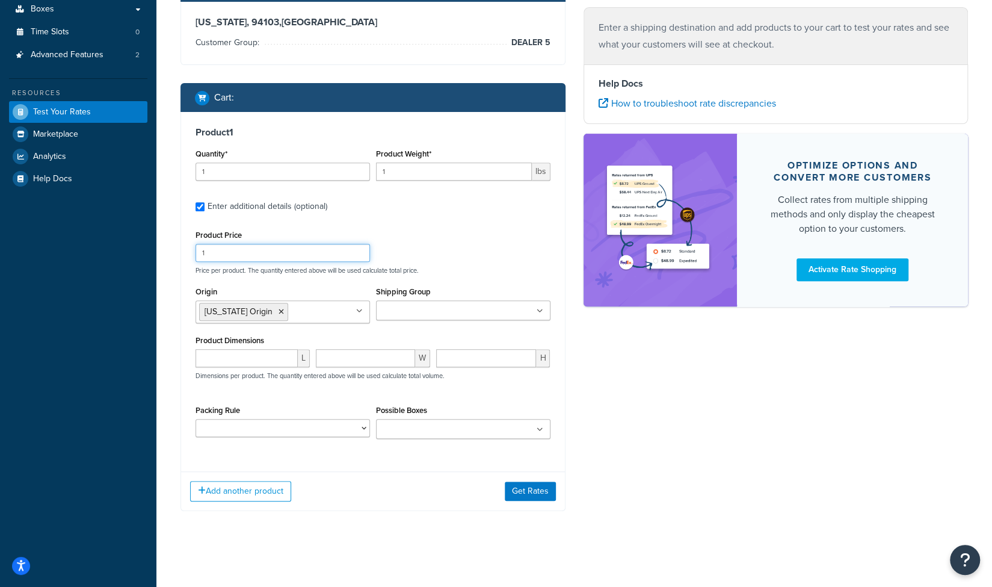
drag, startPoint x: 218, startPoint y: 254, endPoint x: 193, endPoint y: 250, distance: 26.2
click at [193, 250] on div "Product Price 1" at bounding box center [283, 244] width 180 height 35
type input "13.80"
click at [392, 168] on input "1" at bounding box center [454, 171] width 156 height 18
drag, startPoint x: 392, startPoint y: 169, endPoint x: 374, endPoint y: 167, distance: 18.1
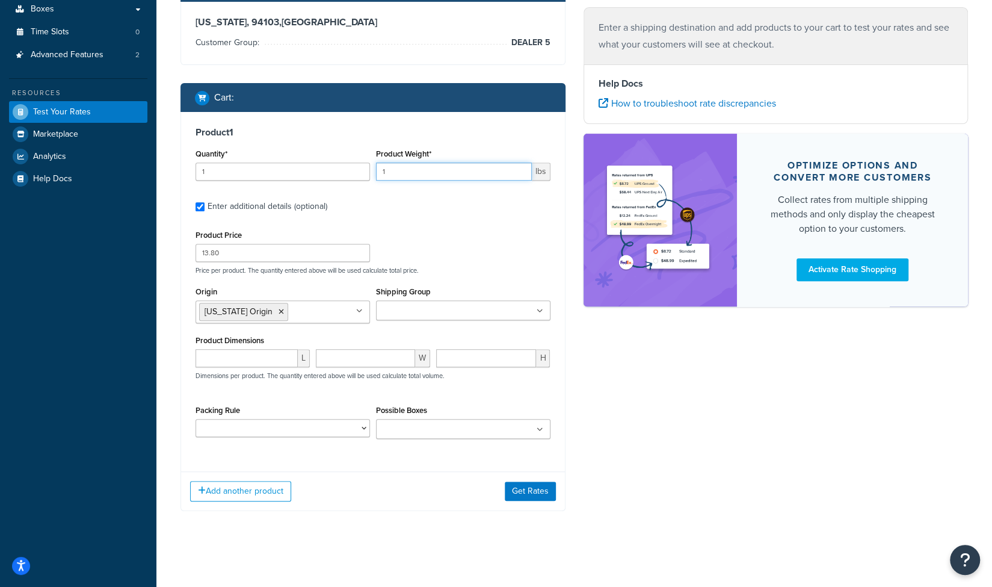
click at [374, 167] on div "Product Weight* 1 lbs" at bounding box center [463, 168] width 180 height 44
type input ".51"
drag, startPoint x: 230, startPoint y: 171, endPoint x: 180, endPoint y: 164, distance: 49.8
click at [181, 164] on div "Product 1 Quantity* 1 Product Weight* .51 lbs Enter additional details (optiona…" at bounding box center [373, 287] width 384 height 350
type input "80"
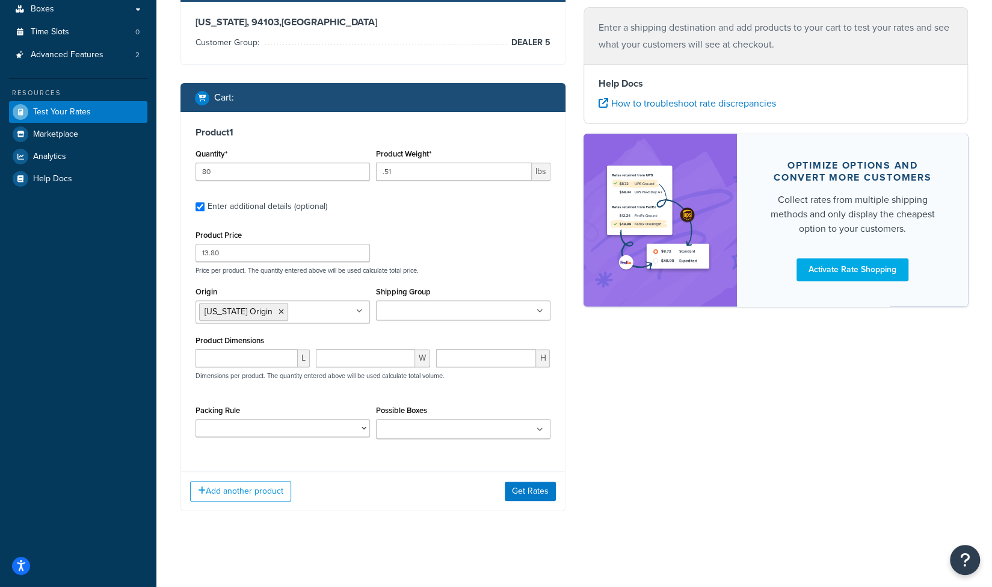
click at [439, 201] on label "Enter additional details (optional)" at bounding box center [379, 205] width 343 height 19
click at [205, 202] on input "Enter additional details (optional)" at bounding box center [200, 206] width 9 height 9
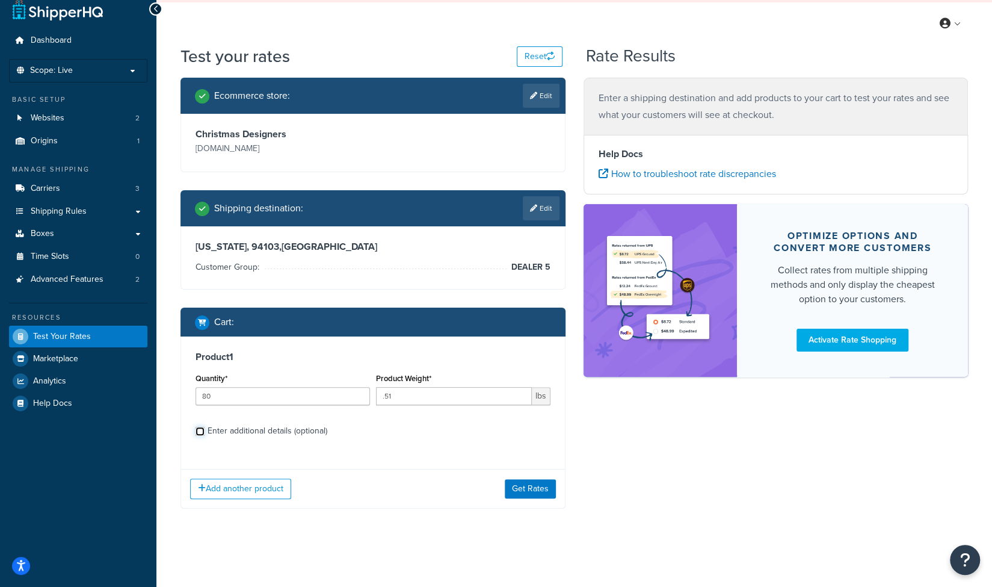
scroll to position [11, 0]
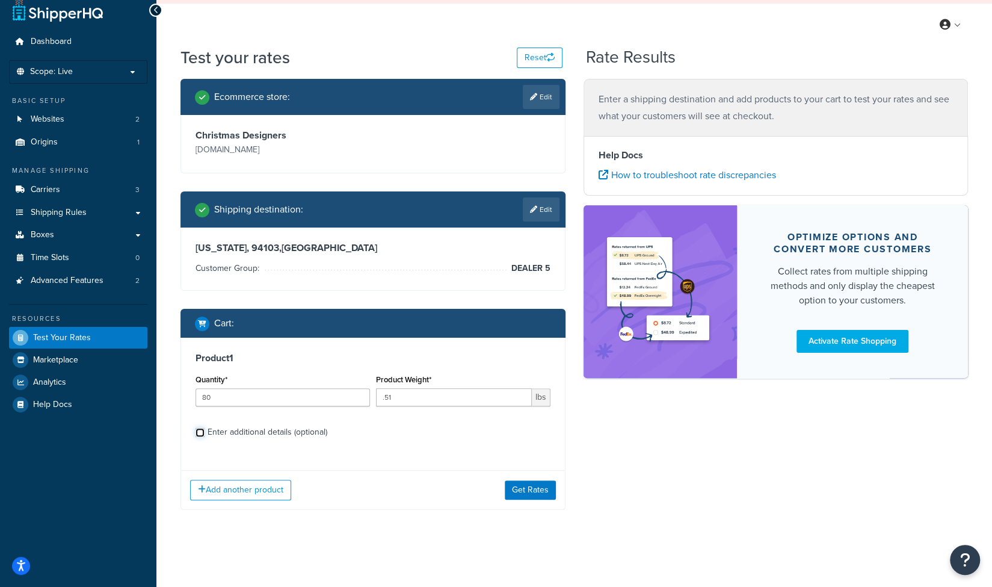
click at [197, 428] on input "Enter additional details (optional)" at bounding box center [200, 432] width 9 height 9
checkbox input "true"
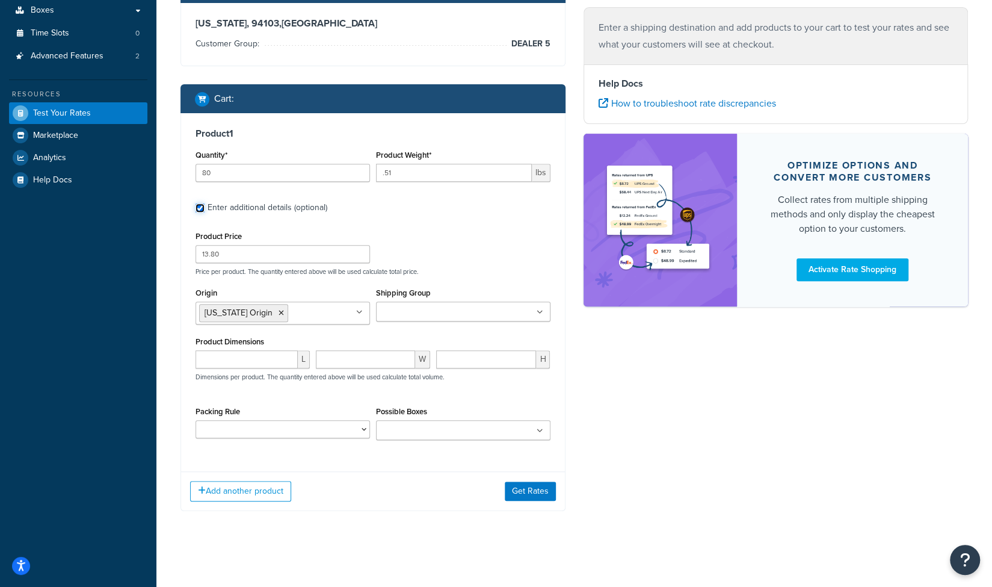
scroll to position [237, 0]
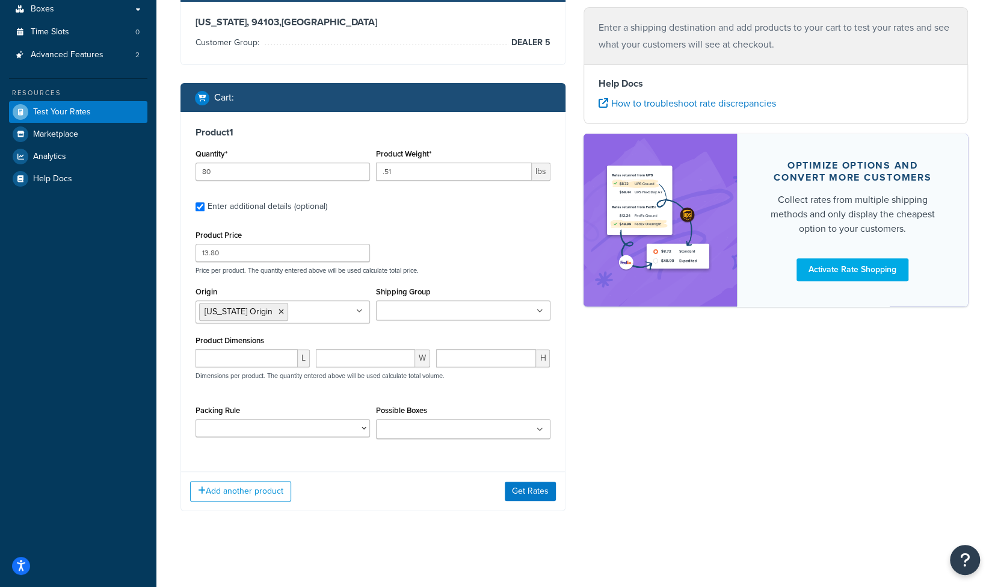
click at [537, 311] on ul at bounding box center [463, 310] width 174 height 20
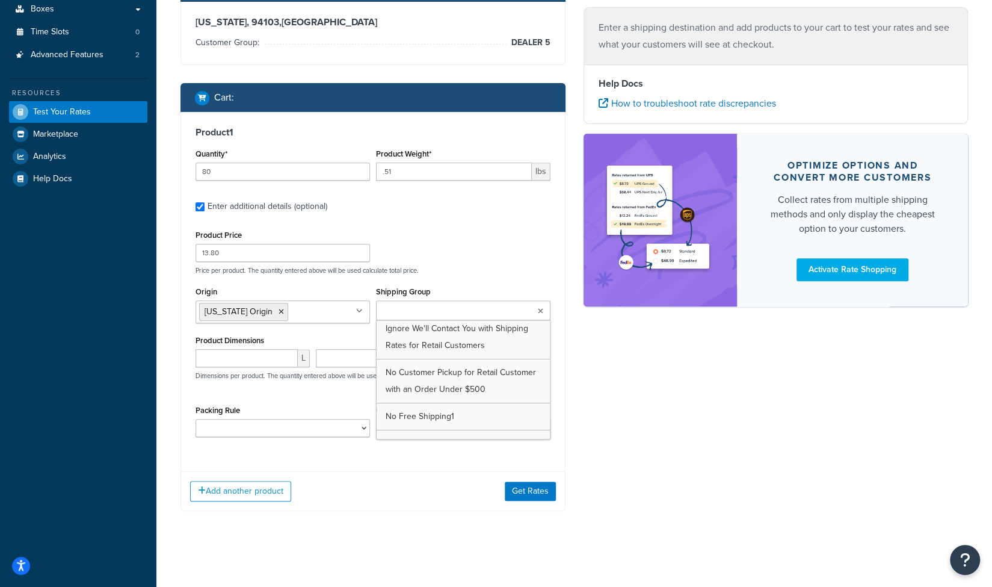
scroll to position [102, 0]
click at [685, 387] on div "Ecommerce store : Edit Christmas Designers christmasdesigners.com Shipping dest…" at bounding box center [574, 191] width 806 height 676
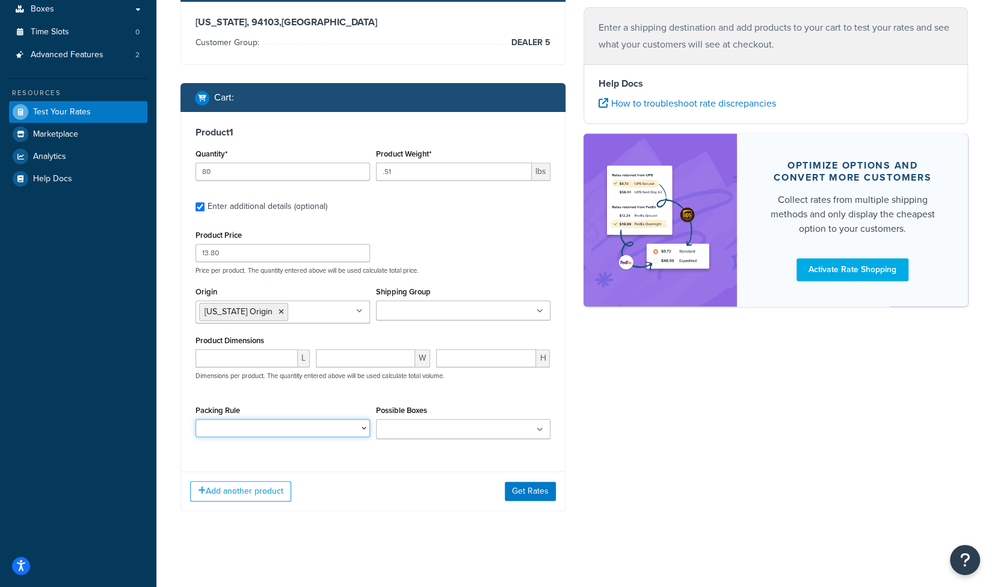
click at [361, 430] on select "Packing Rule" at bounding box center [283, 428] width 174 height 18
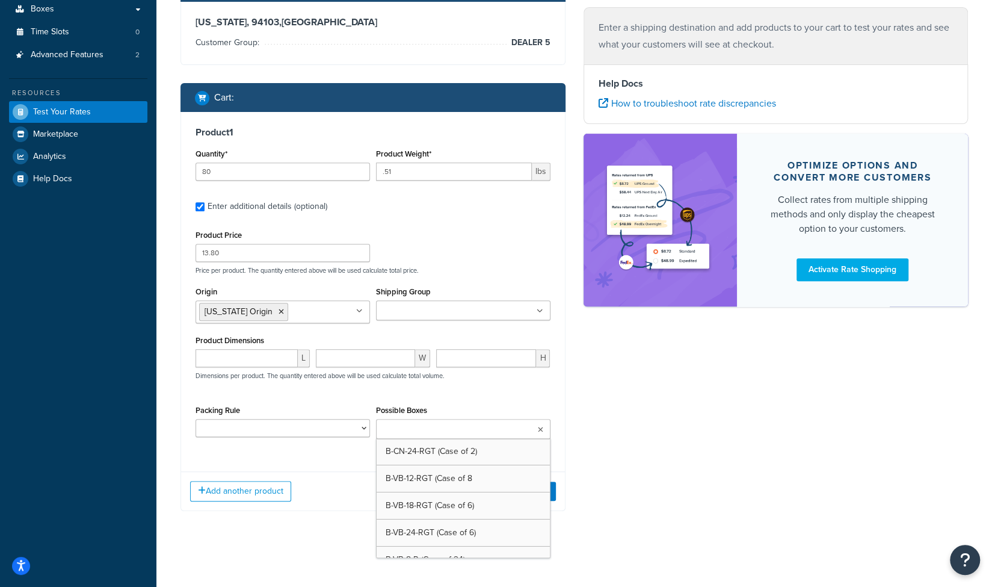
click at [545, 427] on ul at bounding box center [463, 429] width 174 height 20
click at [202, 492] on icon "button" at bounding box center [202, 490] width 8 height 8
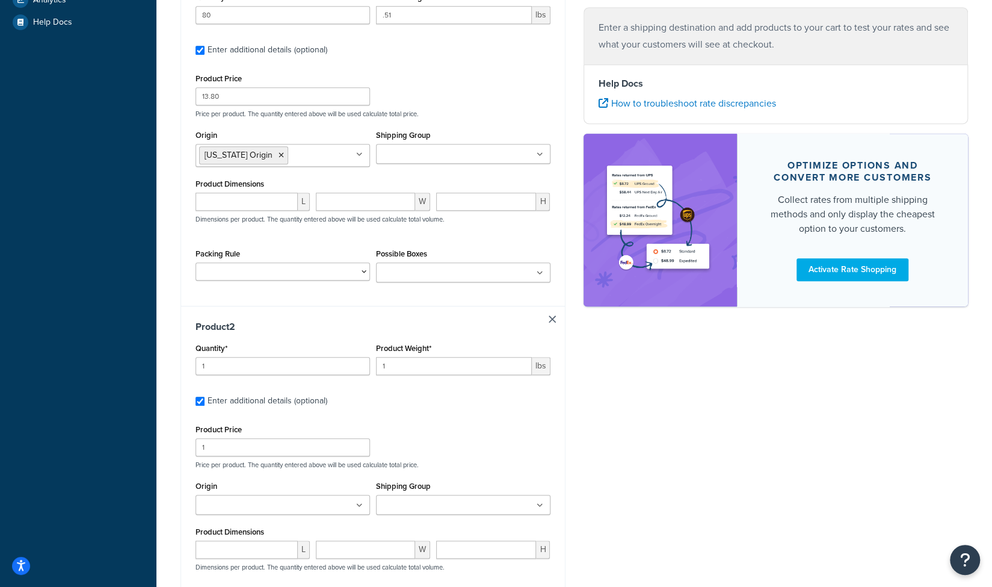
scroll to position [398, 0]
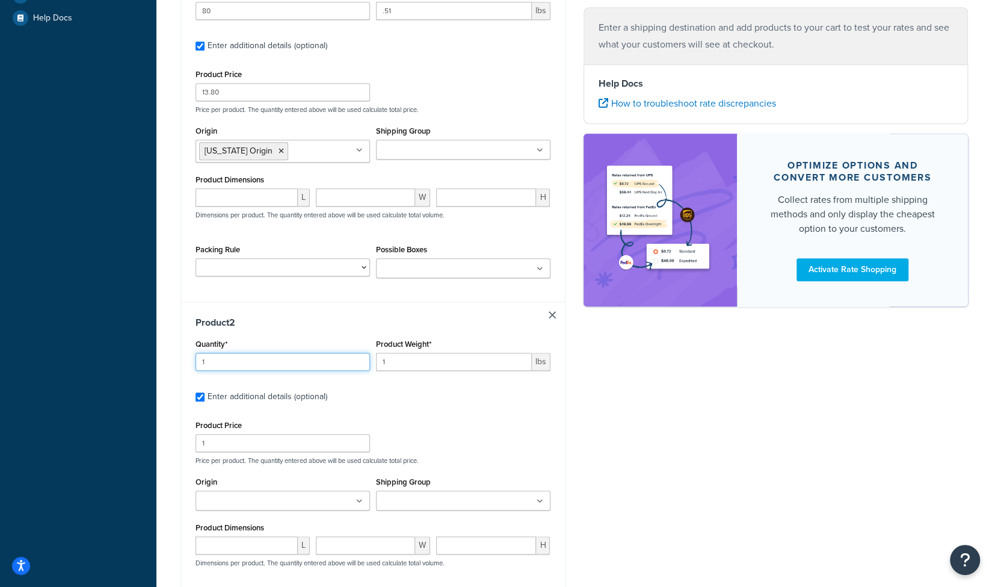
drag, startPoint x: 211, startPoint y: 362, endPoint x: 176, endPoint y: 356, distance: 35.3
click at [176, 356] on div "Ecommerce store : Edit Christmas Designers christmasdesigners.com Shipping dest…" at bounding box center [372, 204] width 403 height 1023
type input "40"
drag, startPoint x: 392, startPoint y: 362, endPoint x: 367, endPoint y: 359, distance: 25.5
click at [367, 359] on div "Quantity* 40 Product Weight* 1 lbs" at bounding box center [373, 358] width 361 height 44
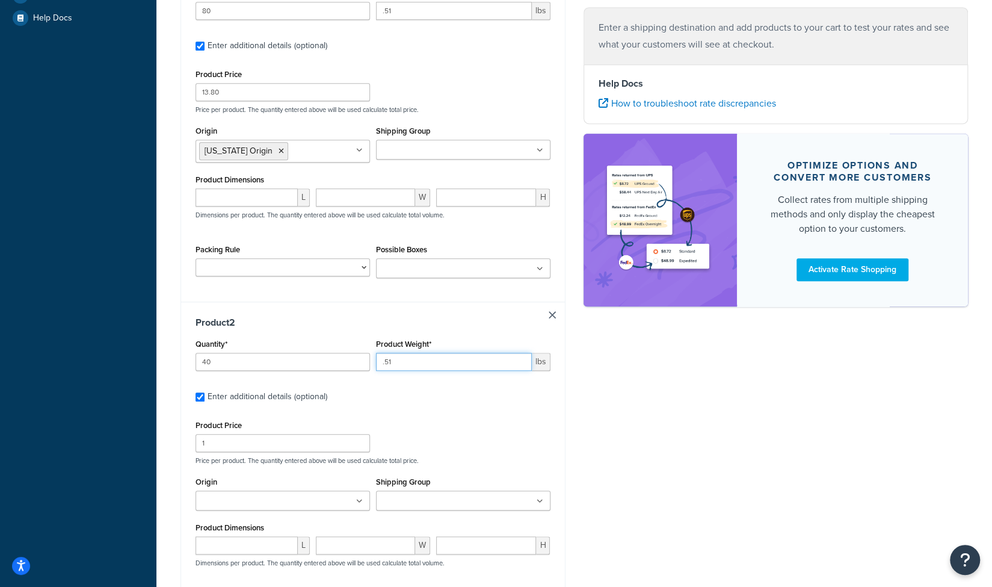
type input ".51"
drag, startPoint x: 223, startPoint y: 441, endPoint x: 352, endPoint y: 439, distance: 129.4
click at [183, 434] on div "Product 2 Quantity* 40 Product Weight* .51 lbs Enter additional details (option…" at bounding box center [373, 475] width 384 height 348
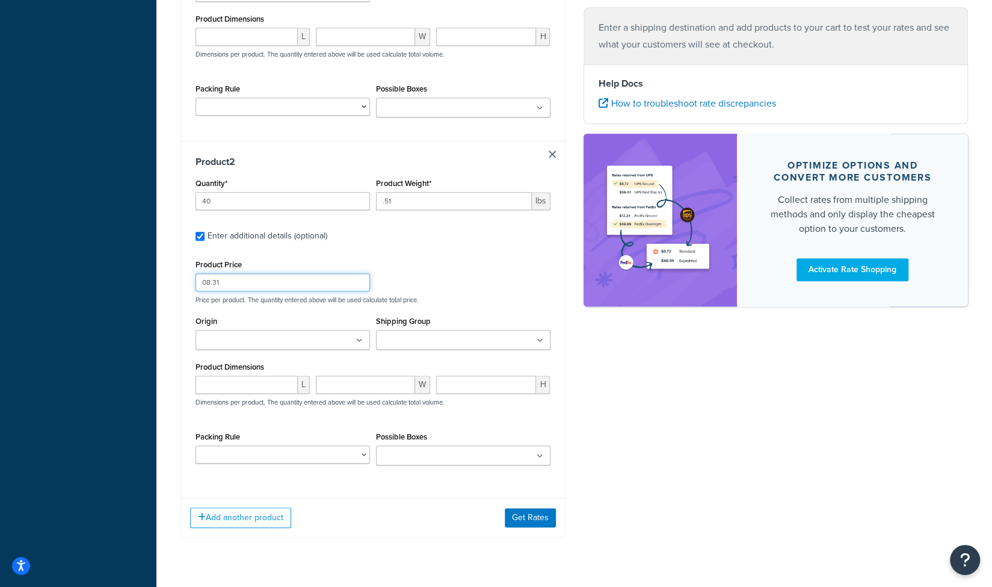
type input "08.31"
drag, startPoint x: 359, startPoint y: 340, endPoint x: 331, endPoint y: 342, distance: 27.8
click at [357, 340] on icon at bounding box center [359, 340] width 5 height 7
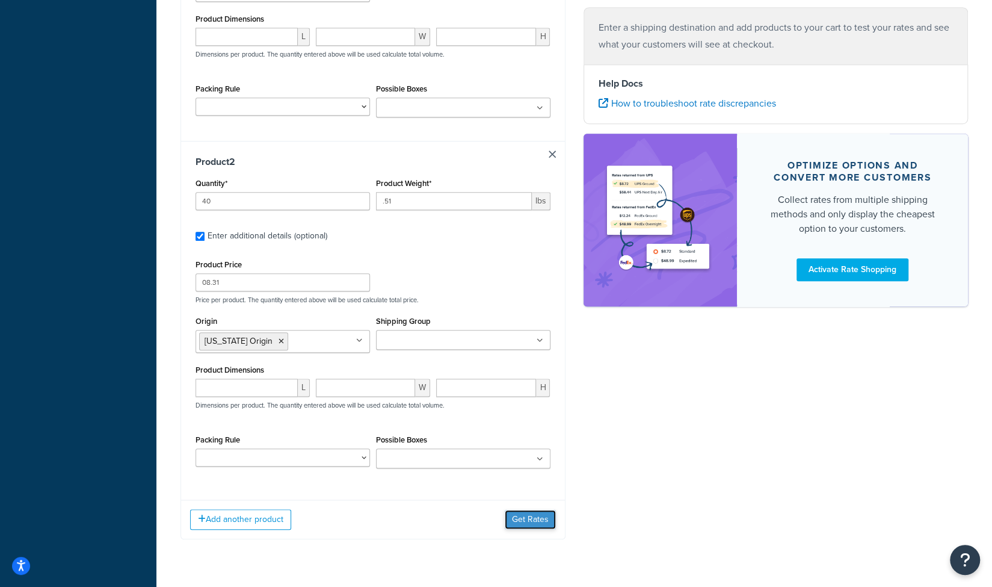
click at [528, 519] on button "Get Rates" at bounding box center [530, 519] width 51 height 19
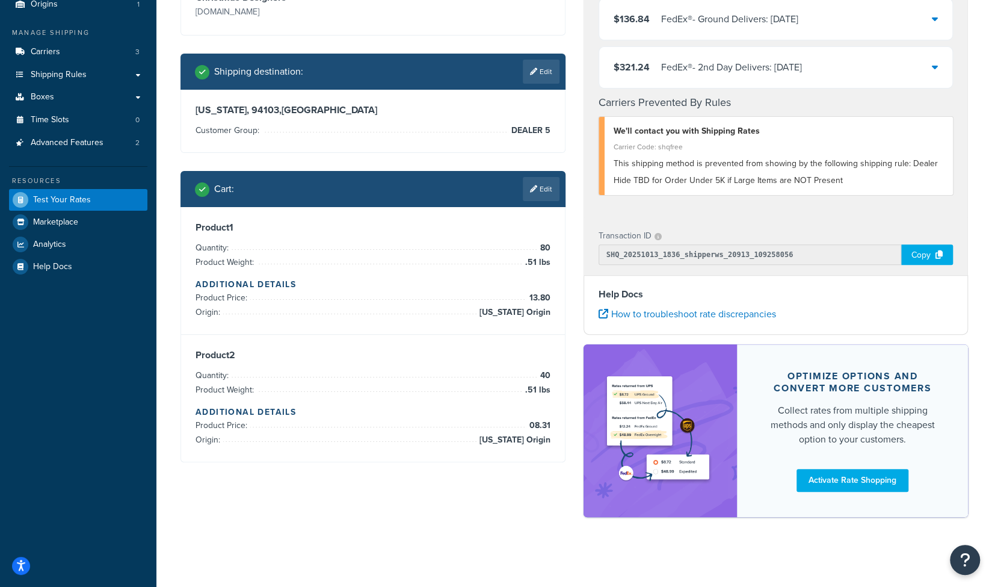
scroll to position [0, 0]
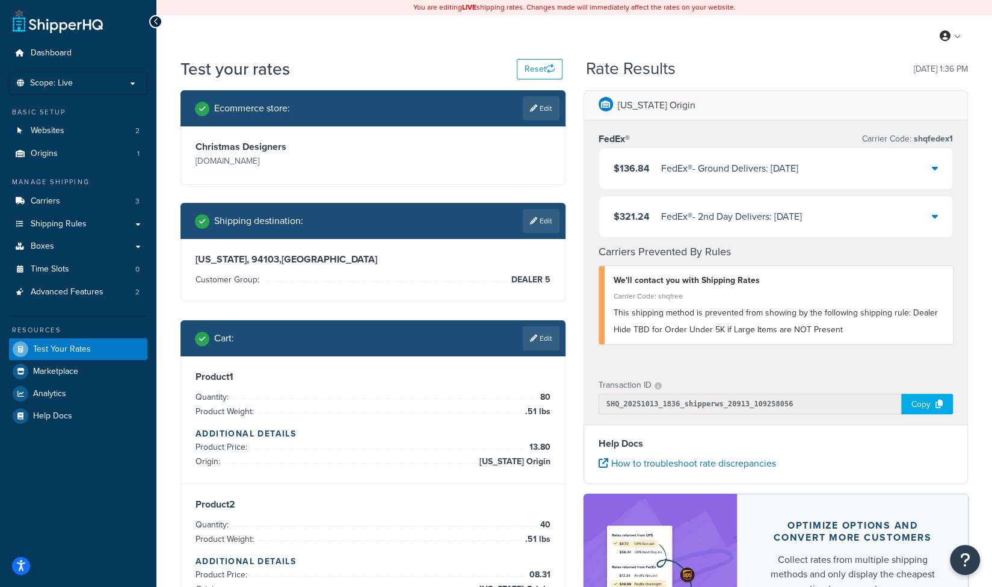
click at [934, 165] on icon at bounding box center [935, 168] width 6 height 10
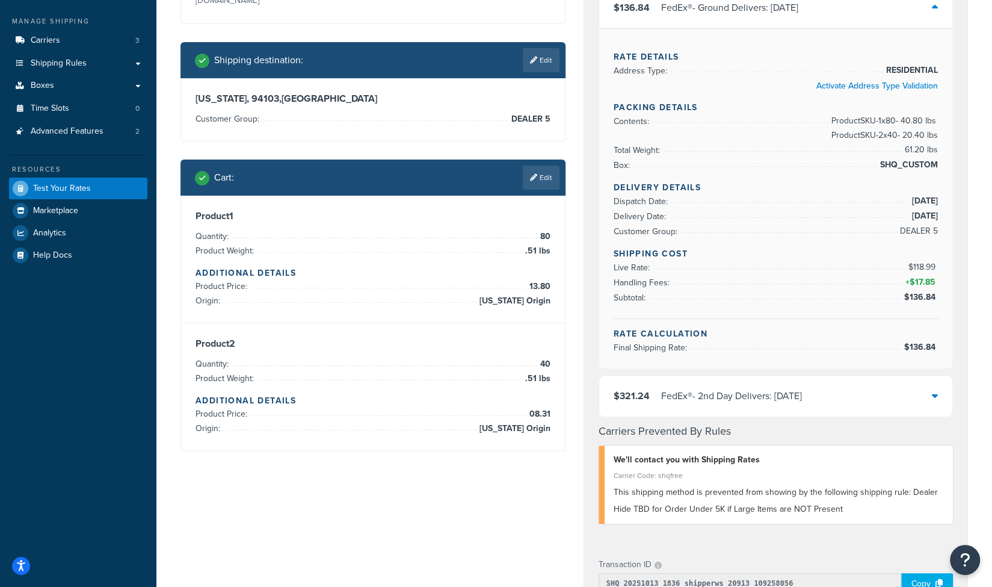
scroll to position [160, 0]
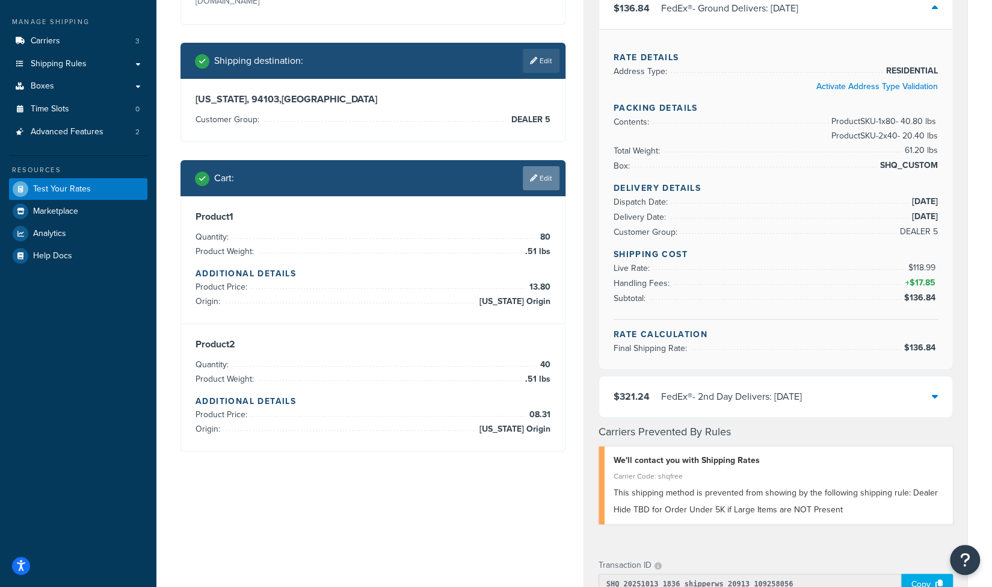
click at [530, 173] on link "Edit" at bounding box center [541, 178] width 37 height 24
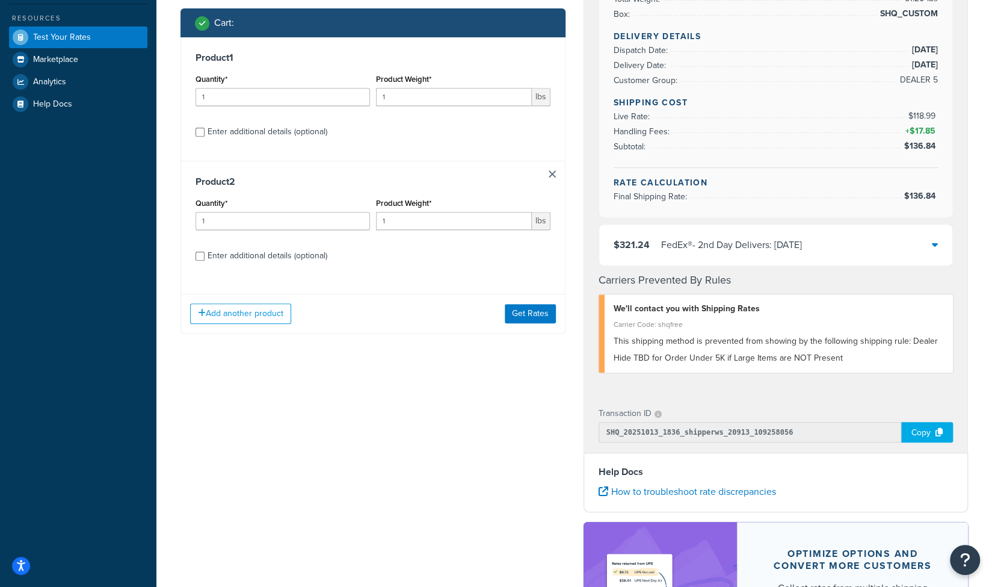
scroll to position [321, 0]
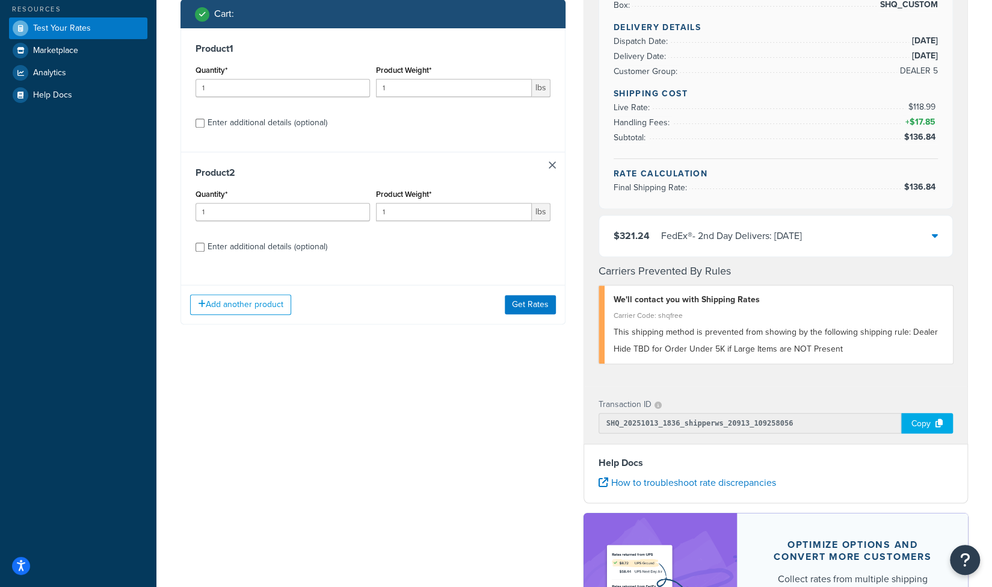
click at [273, 247] on div "Enter additional details (optional)" at bounding box center [268, 246] width 120 height 17
click at [205, 247] on input "Enter additional details (optional)" at bounding box center [200, 246] width 9 height 9
checkbox input "true"
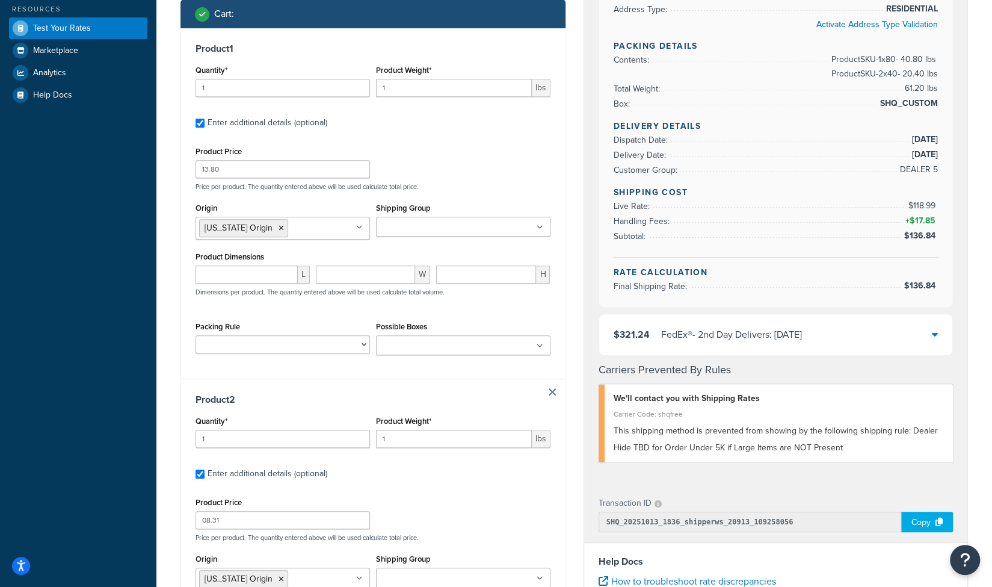
click at [441, 347] on input "Possible Boxes" at bounding box center [433, 345] width 106 height 13
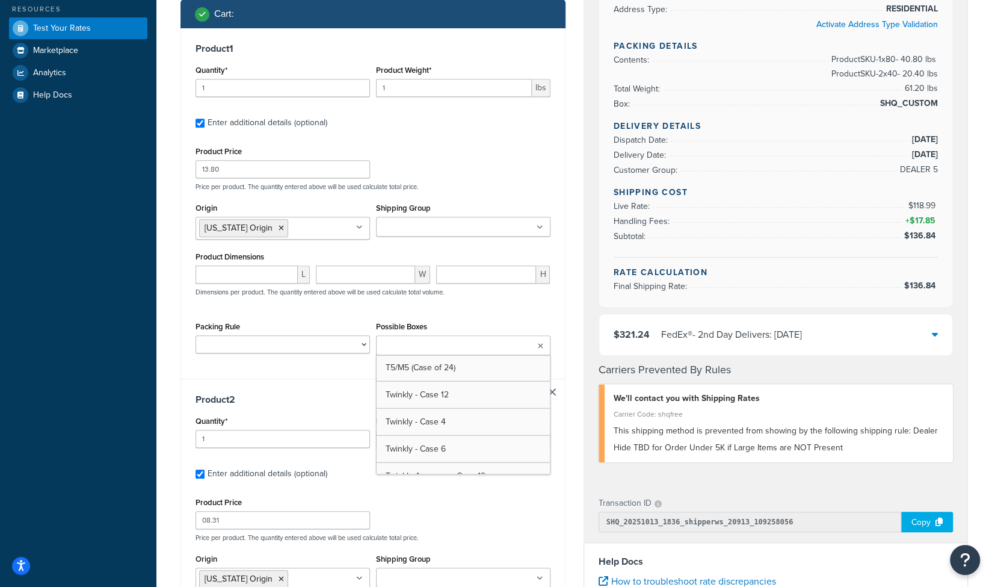
scroll to position [2164, 0]
click at [489, 312] on div "Product Price 13.80 Price per product. The quantity entered above will be used …" at bounding box center [373, 253] width 355 height 221
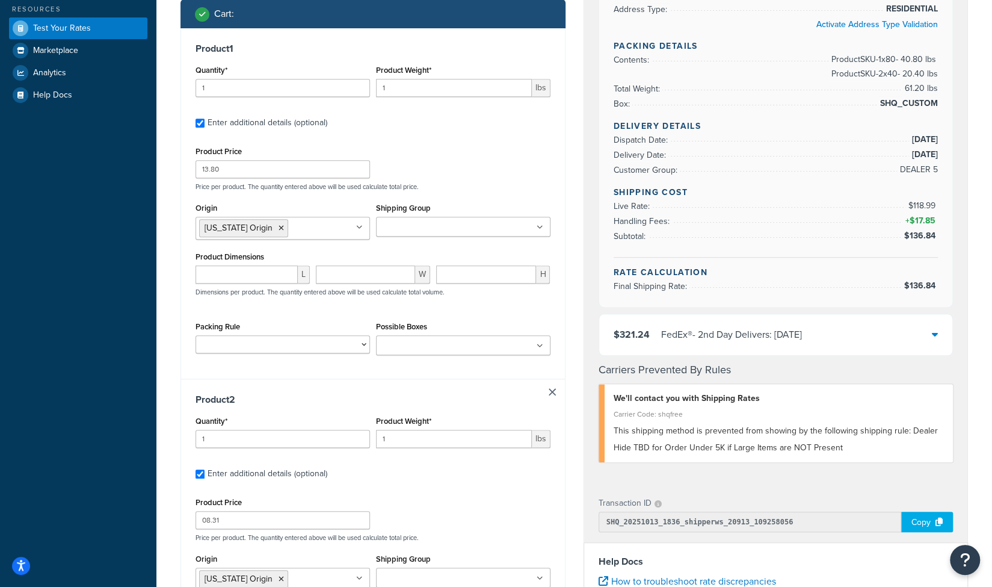
scroll to position [0, 0]
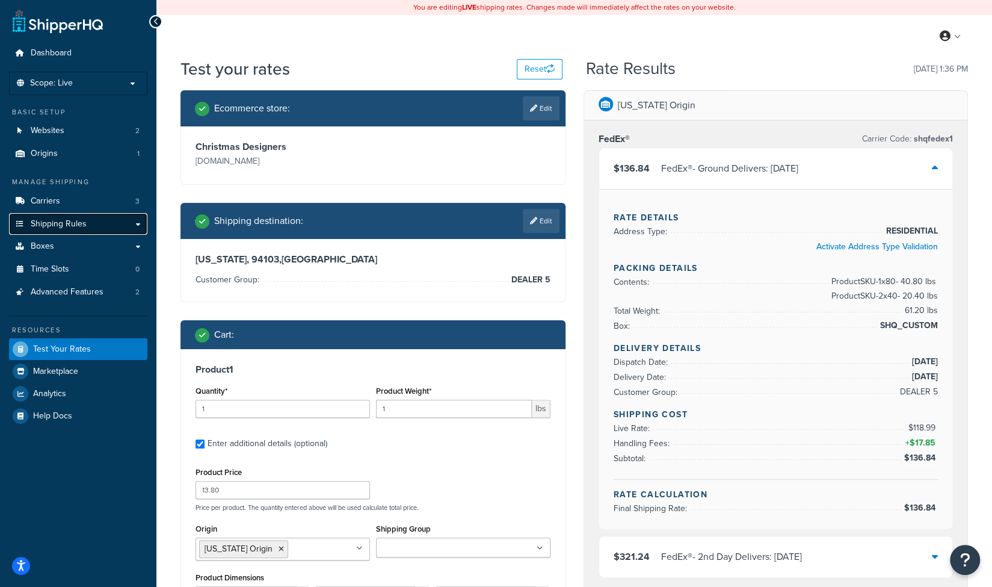
click at [55, 227] on span "Shipping Rules" at bounding box center [59, 224] width 56 height 10
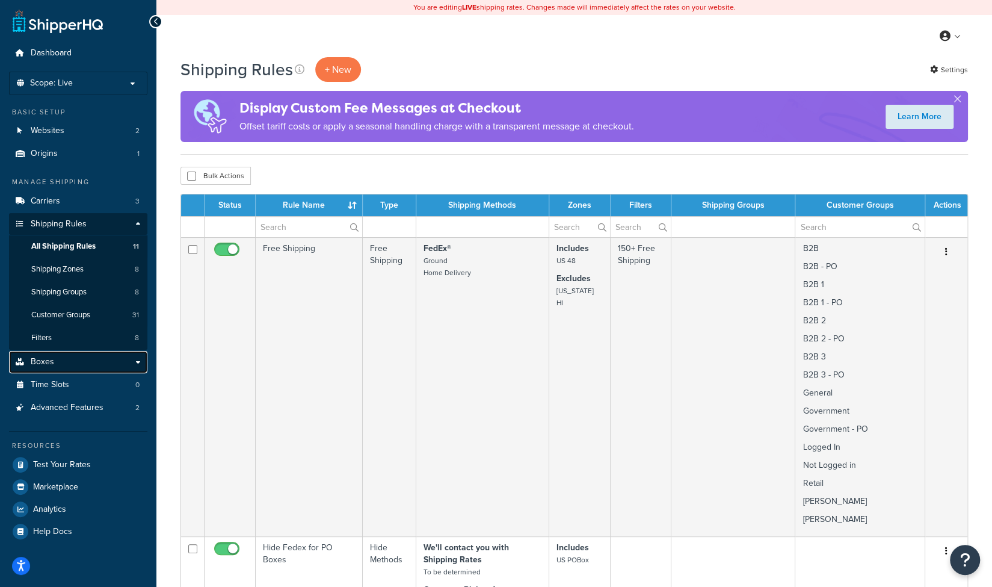
click at [61, 366] on link "Boxes" at bounding box center [78, 362] width 138 height 22
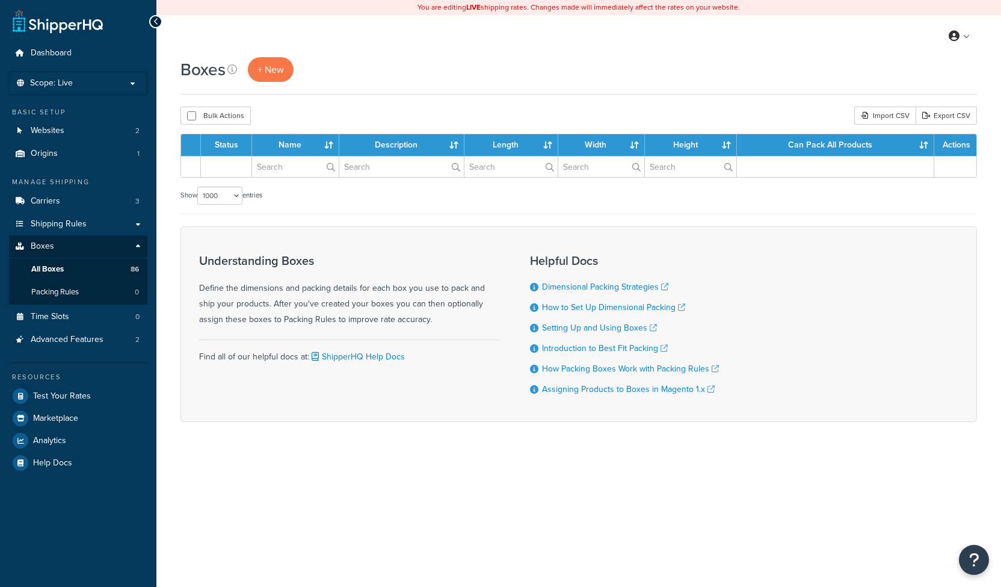
select select "1000"
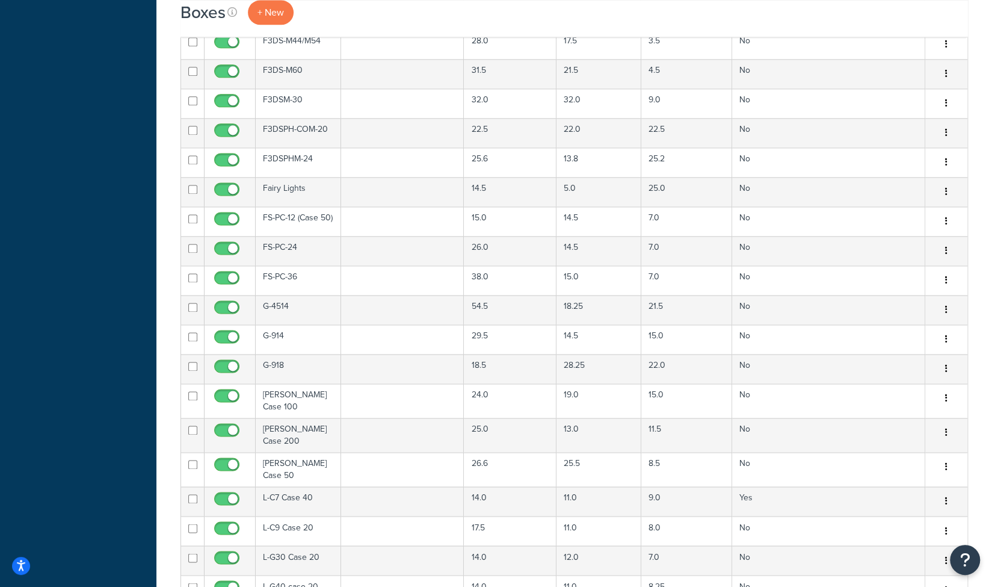
scroll to position [1123, 0]
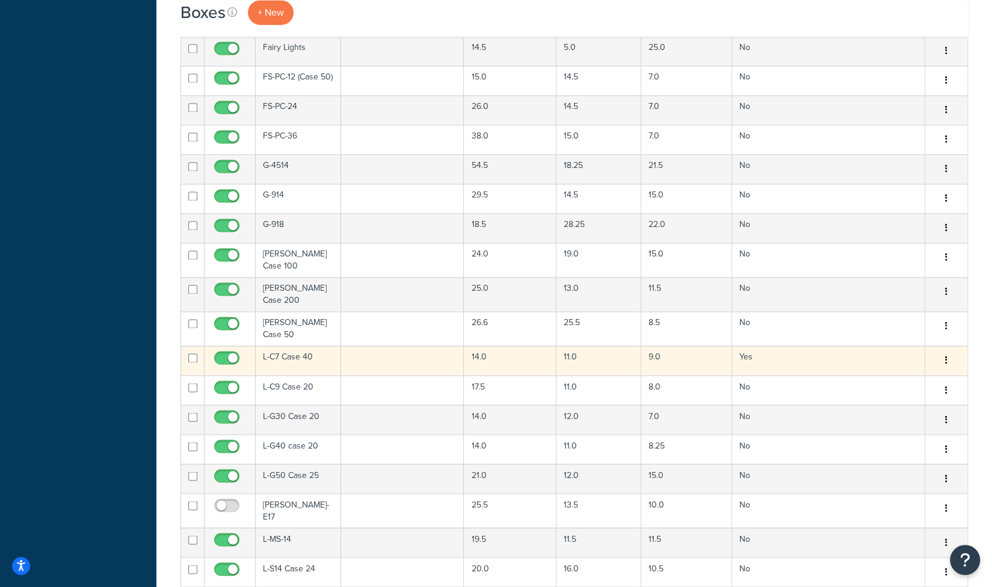
click at [294, 345] on td "L-C7 Case 40" at bounding box center [298, 359] width 85 height 29
